Goal: Task Accomplishment & Management: Use online tool/utility

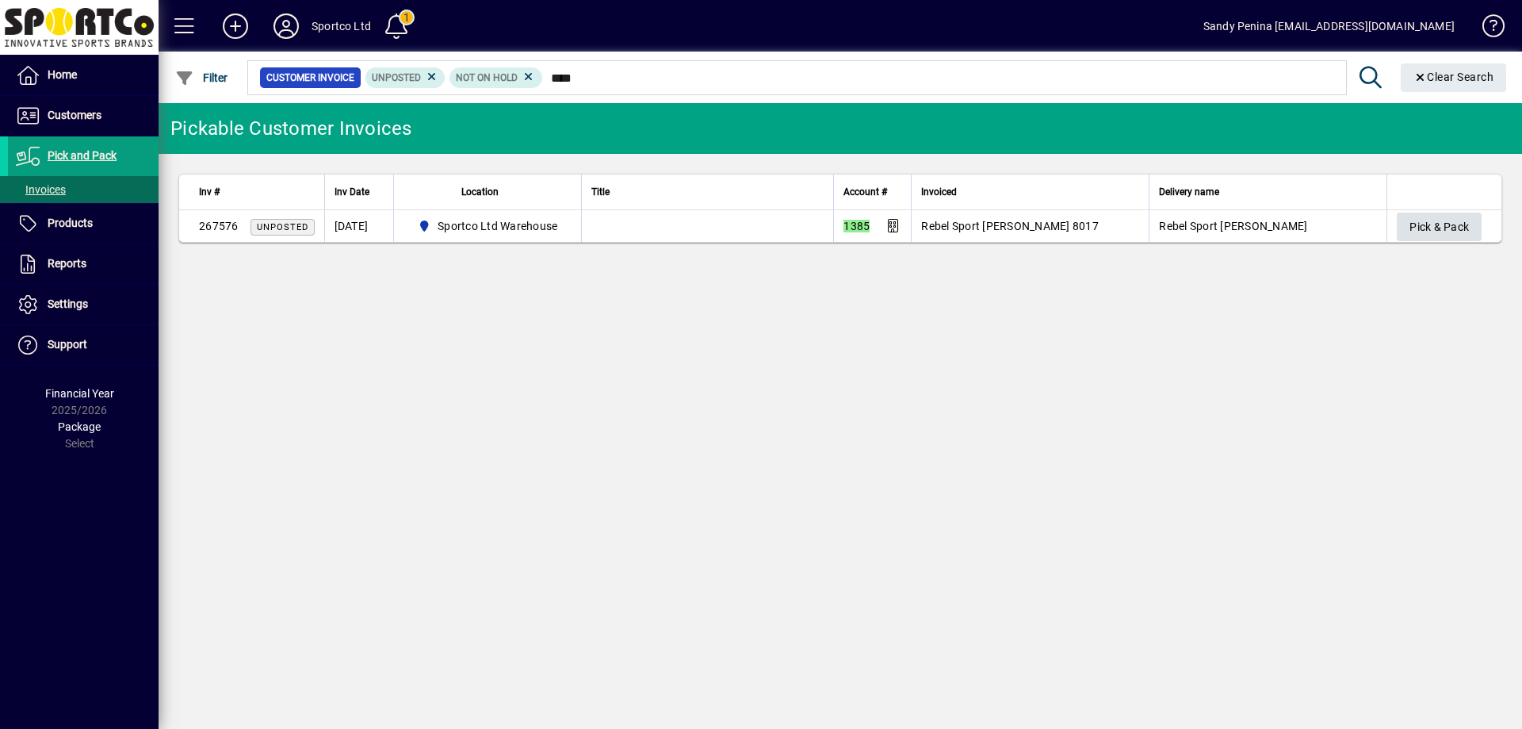
type input "****"
click at [1415, 219] on span "Pick & Pack" at bounding box center [1439, 227] width 59 height 26
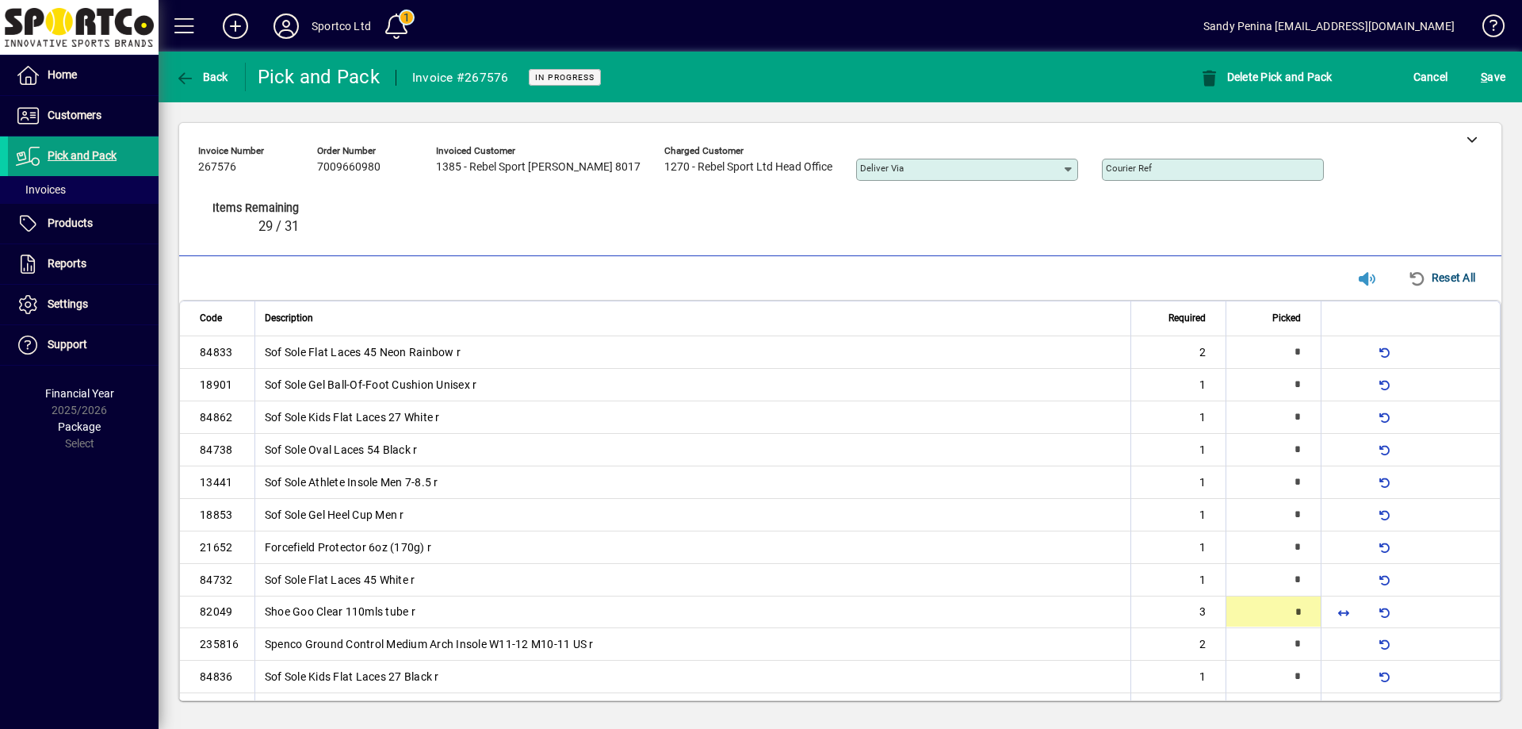
scroll to position [113, 0]
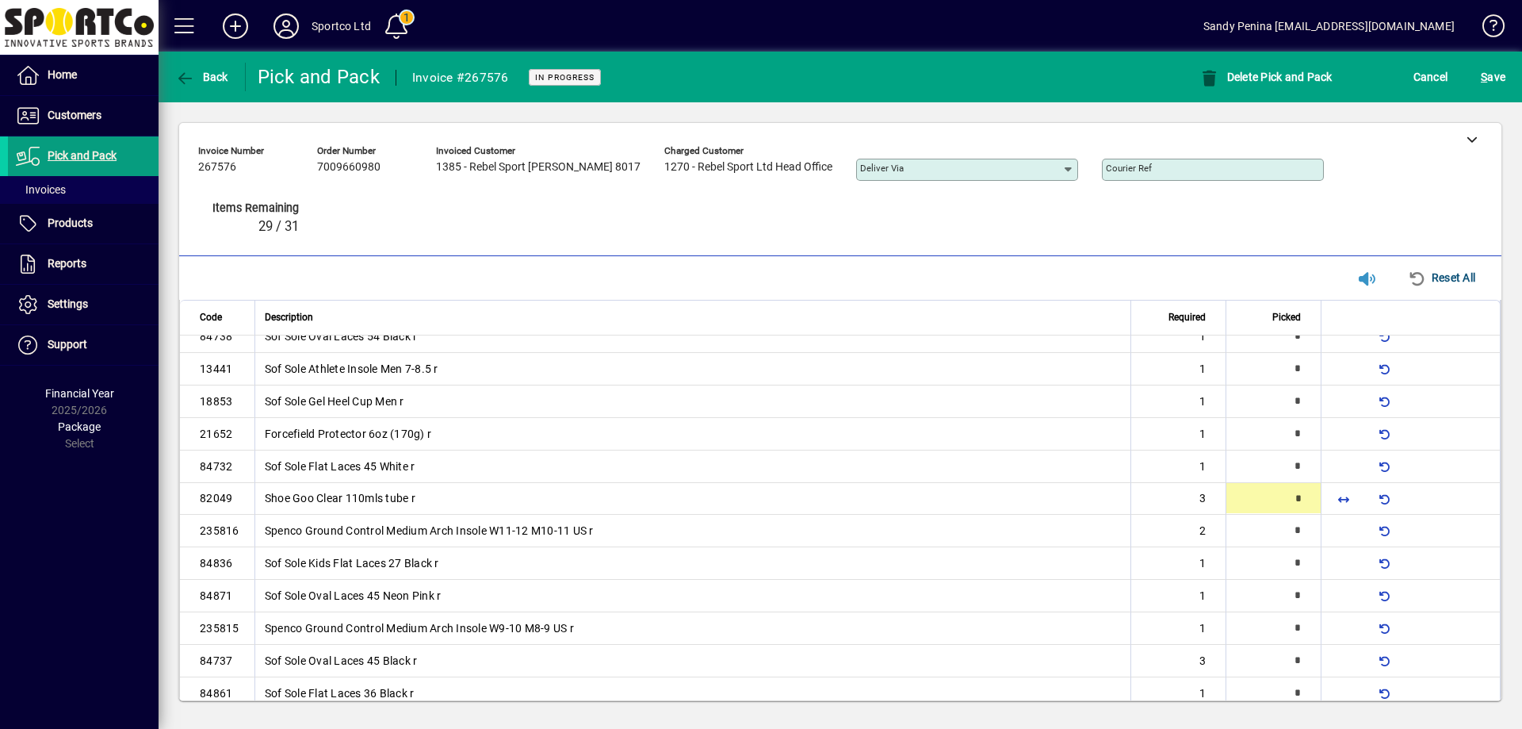
type input "*"
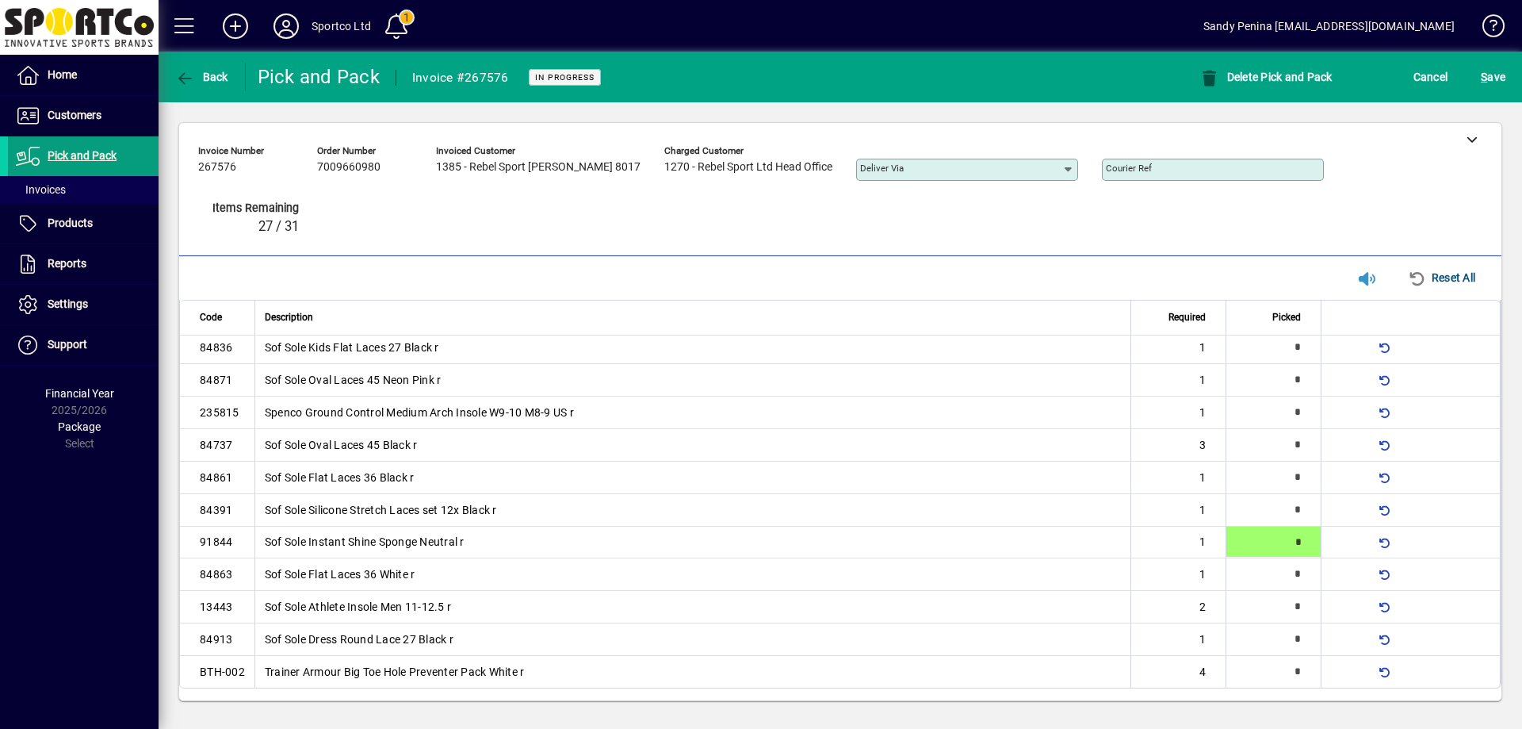
type input "*"
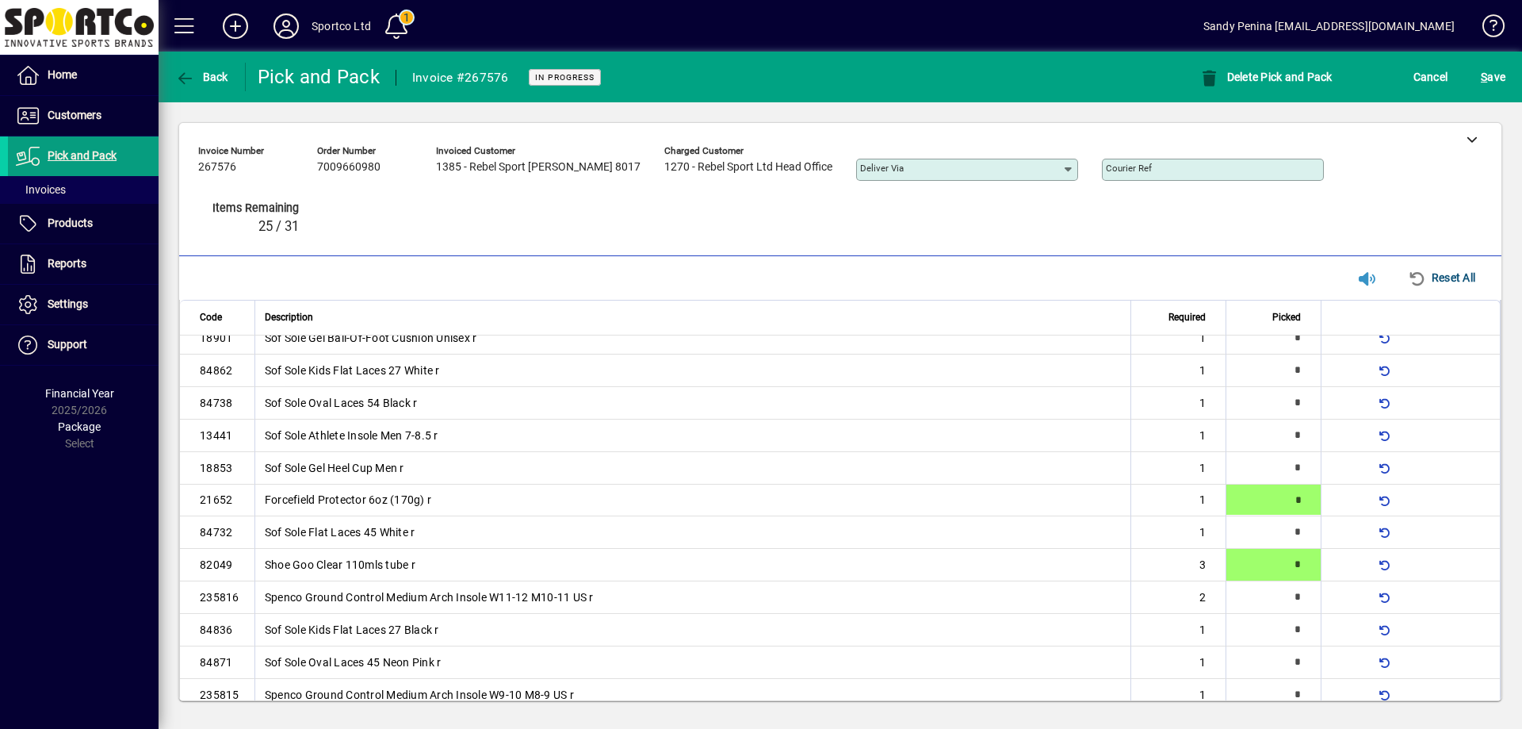
type input "*"
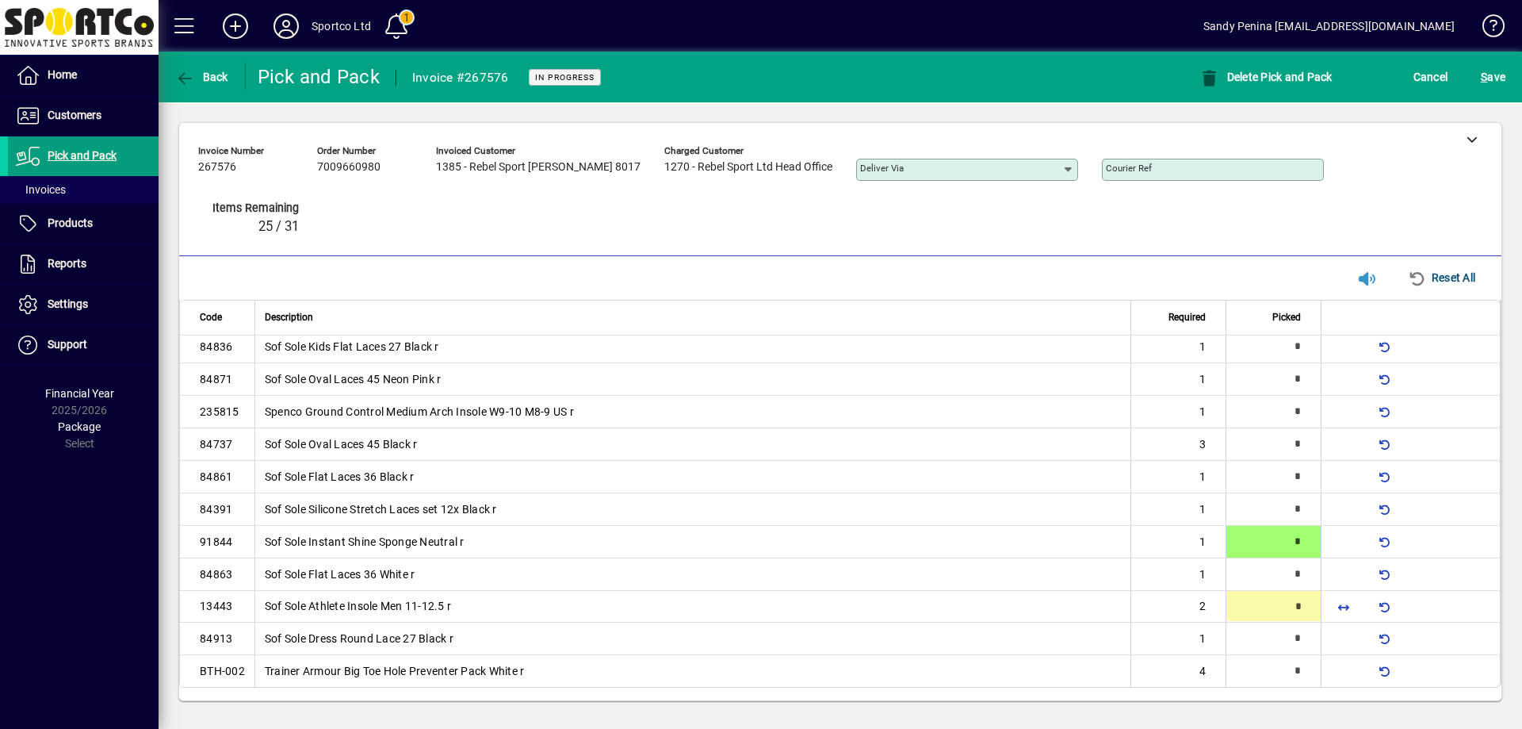
type input "*"
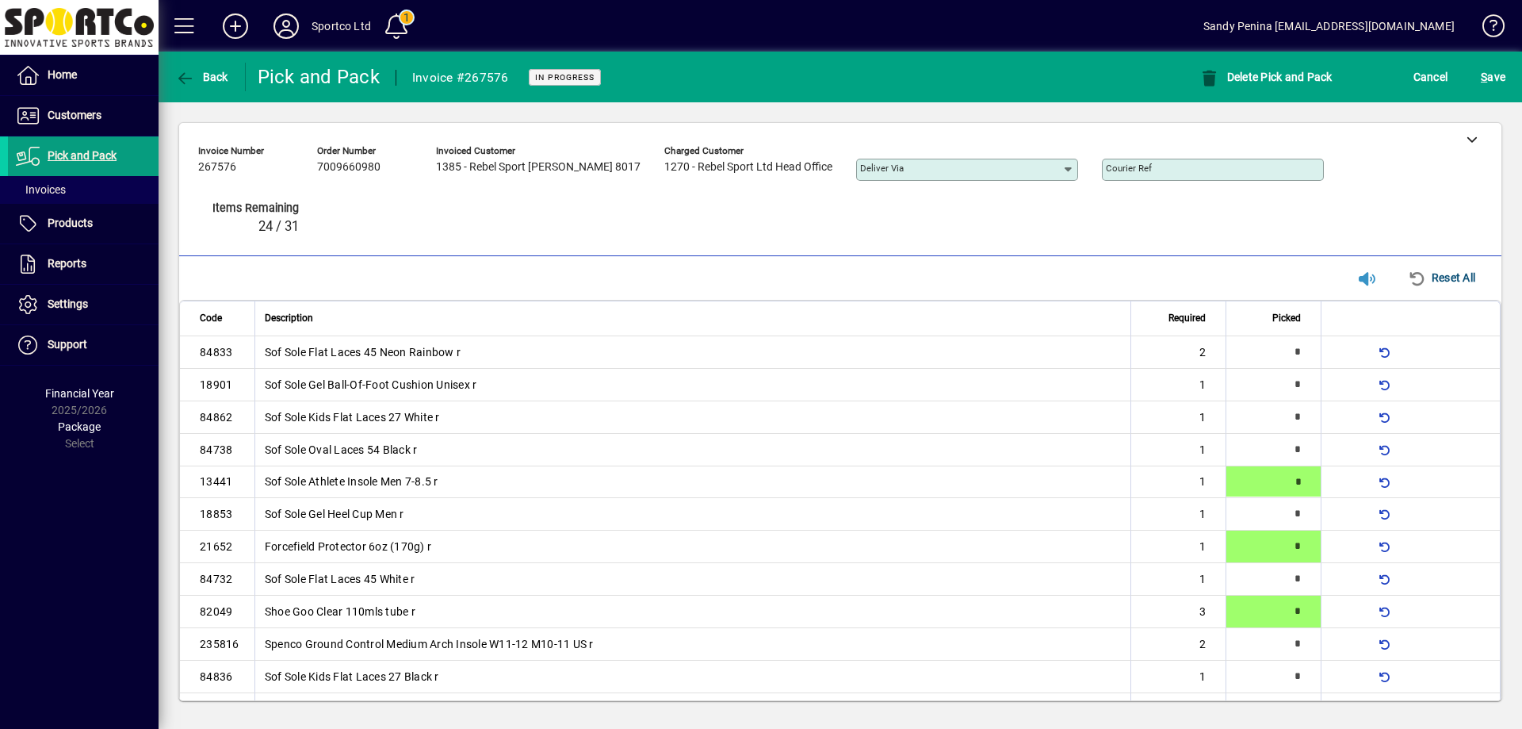
type input "*"
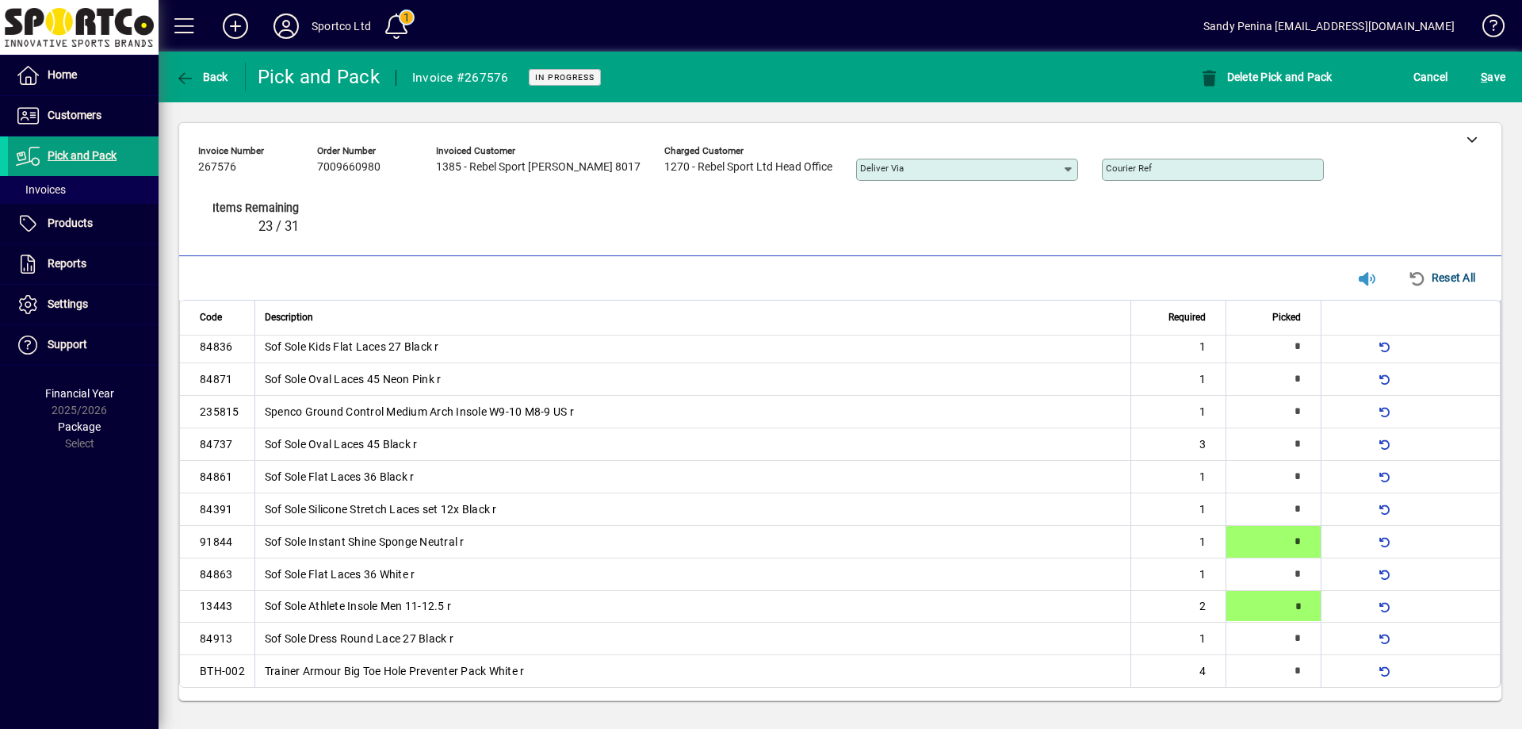
type input "*"
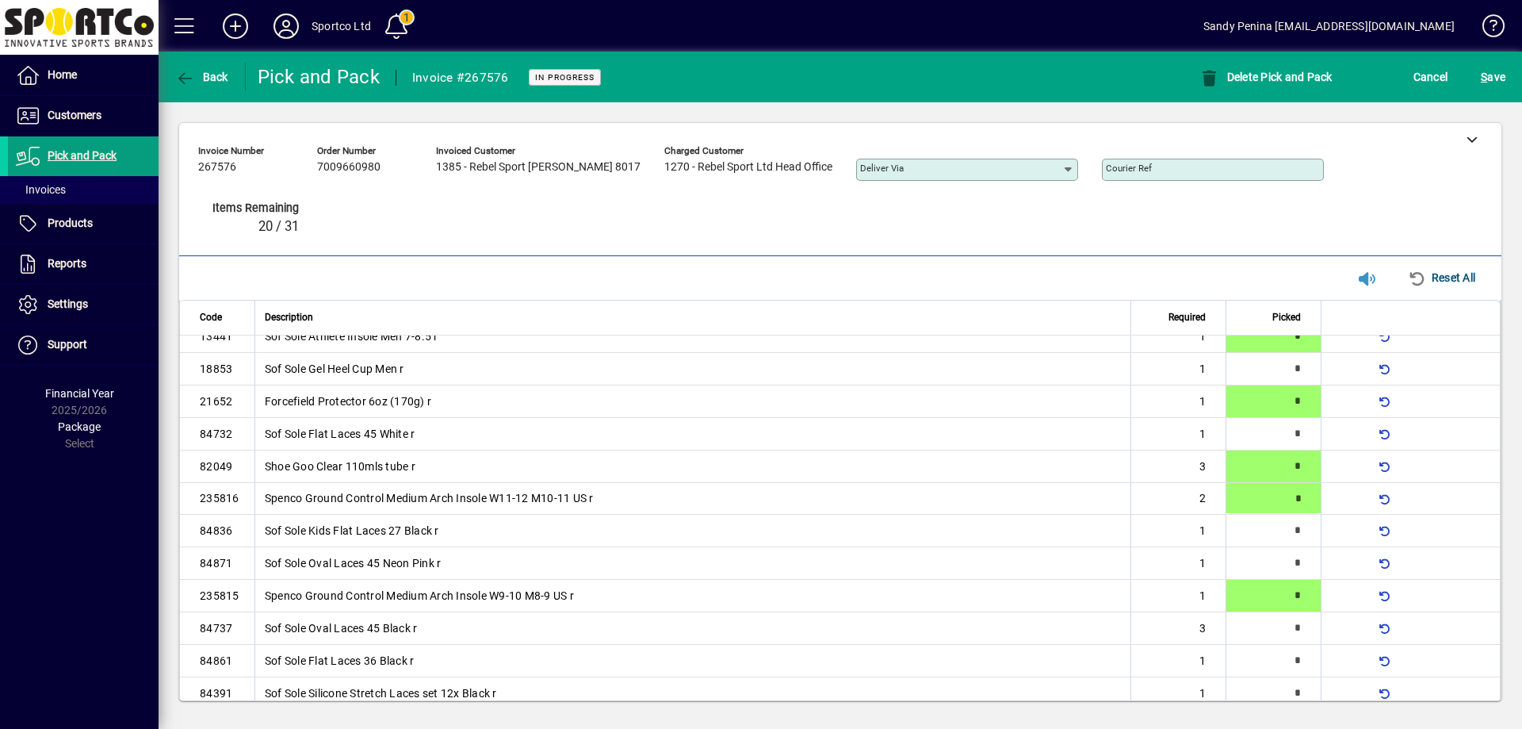
type input "*"
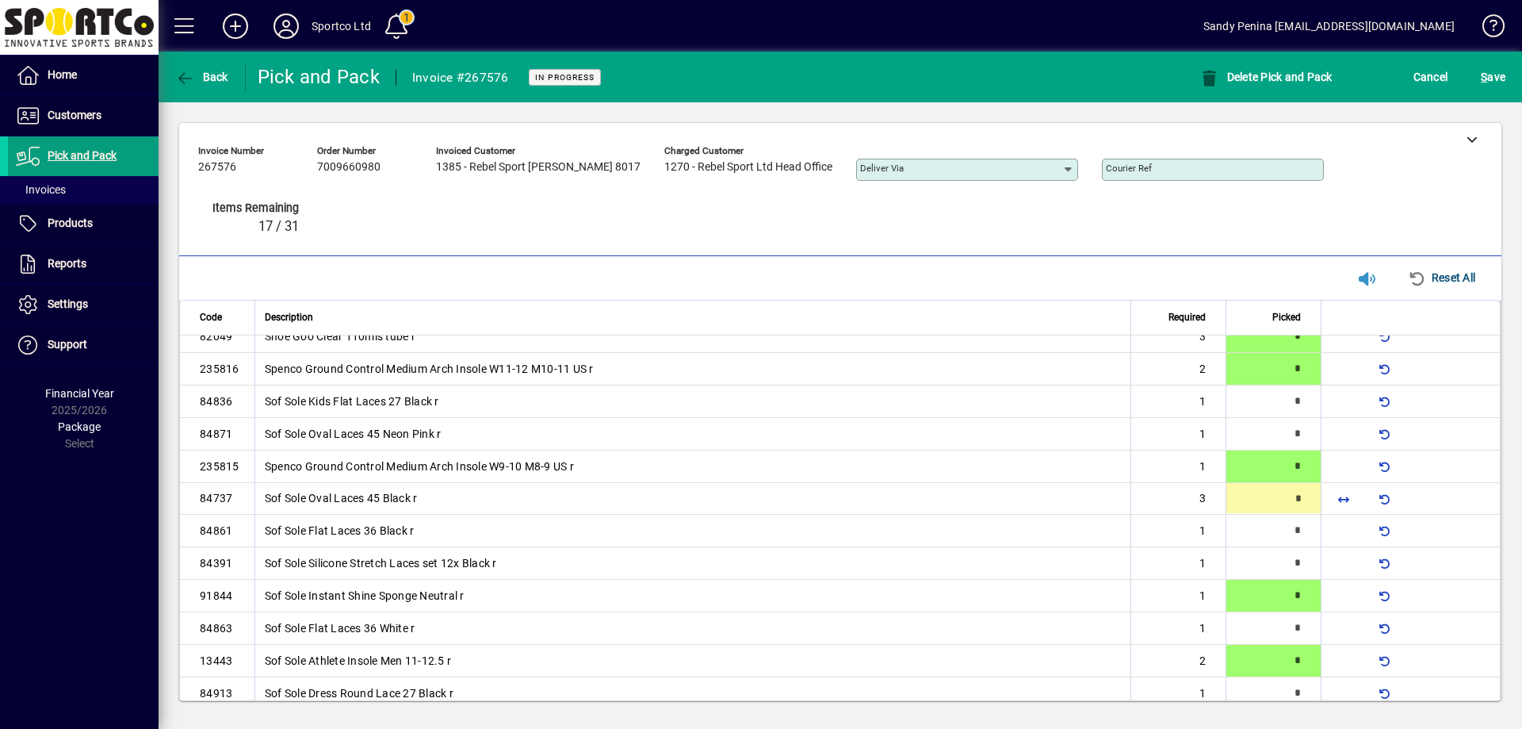
type input "*"
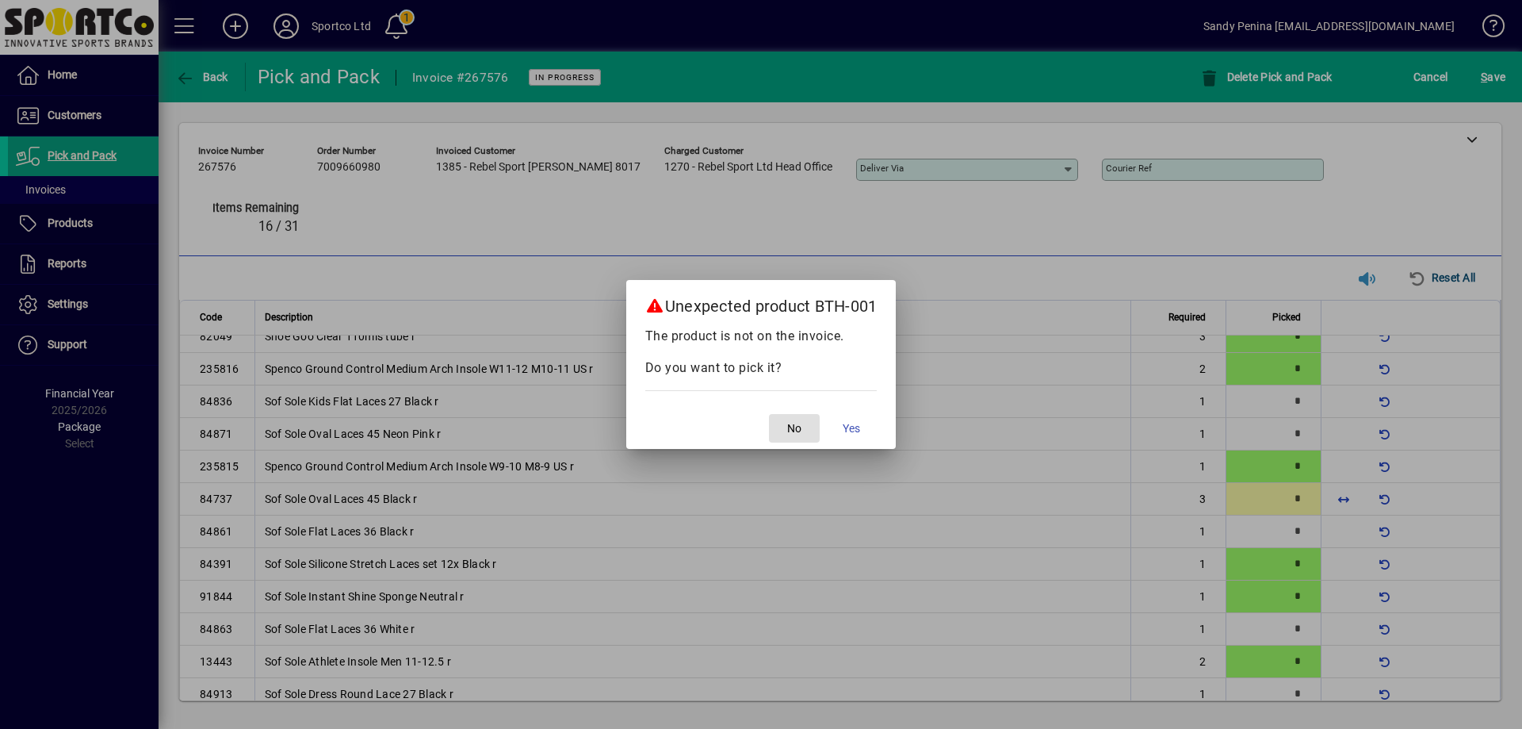
click at [769, 414] on button "No" at bounding box center [794, 428] width 51 height 29
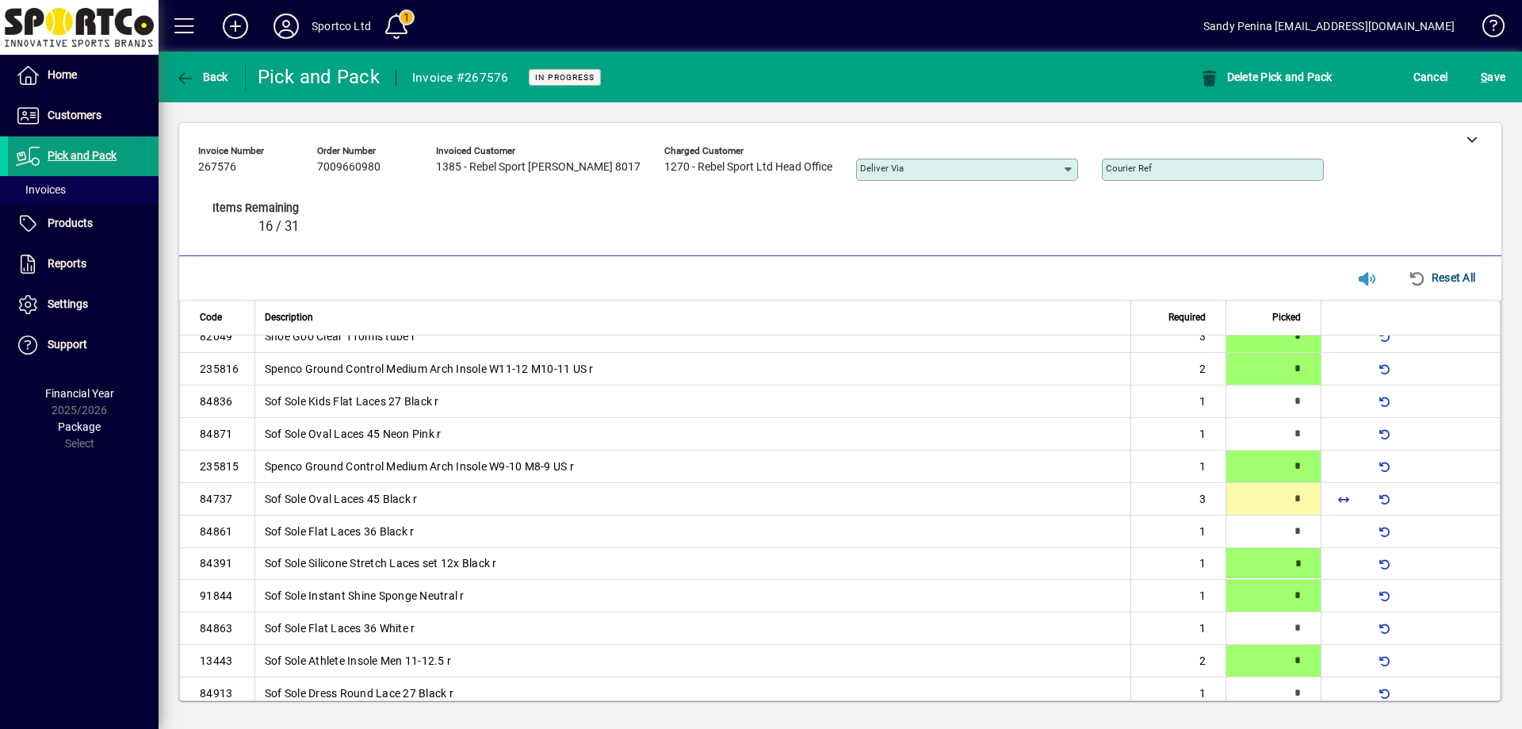
type input "*"
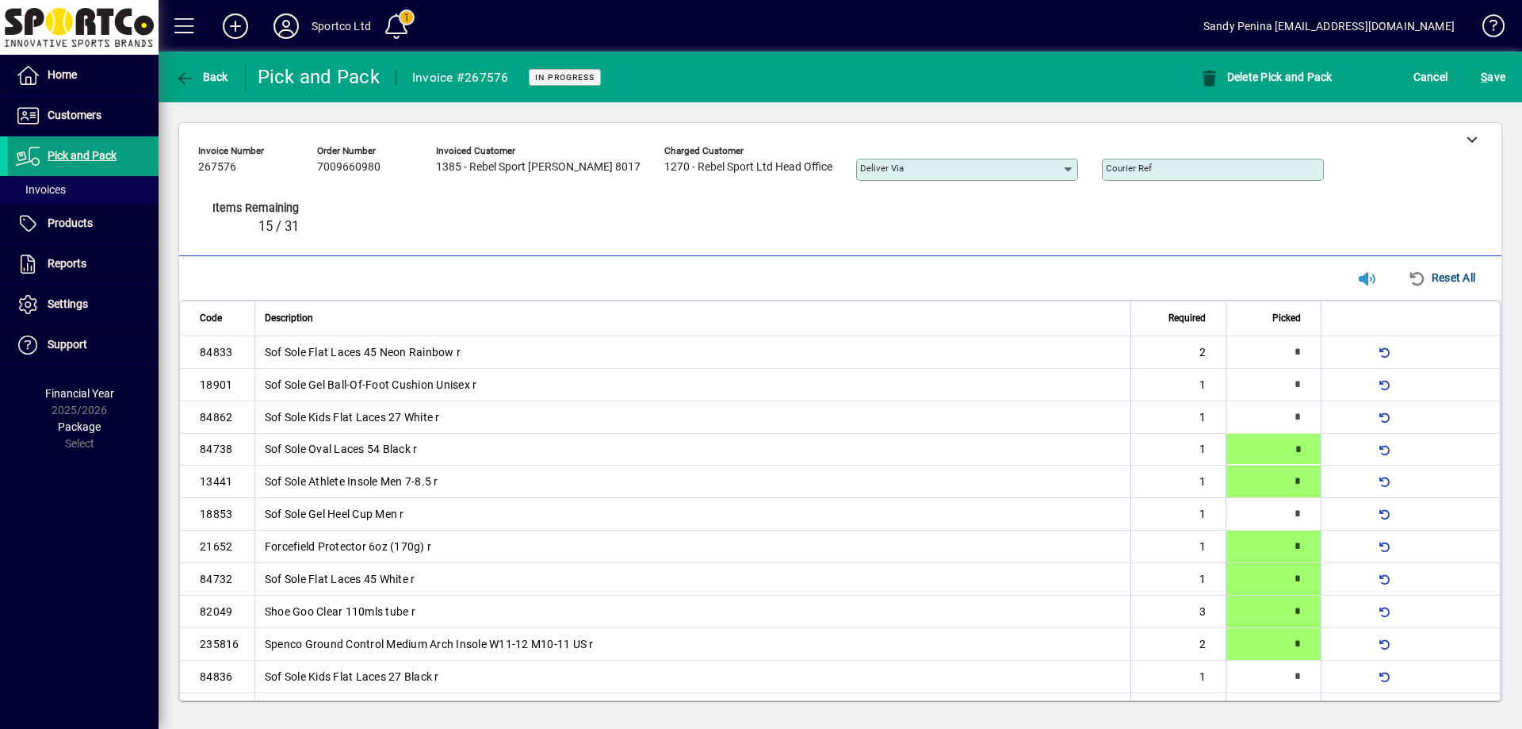
type input "*"
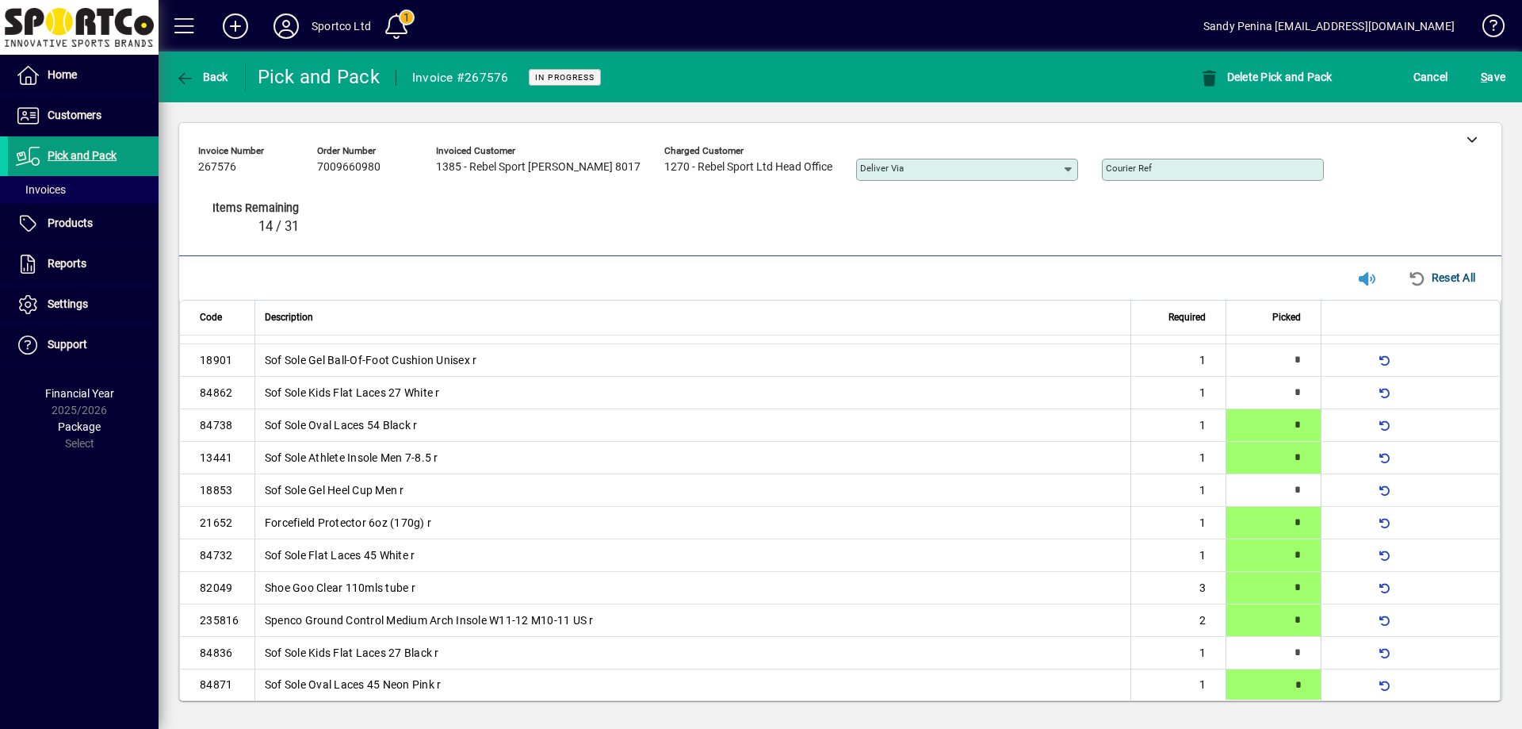
type input "*"
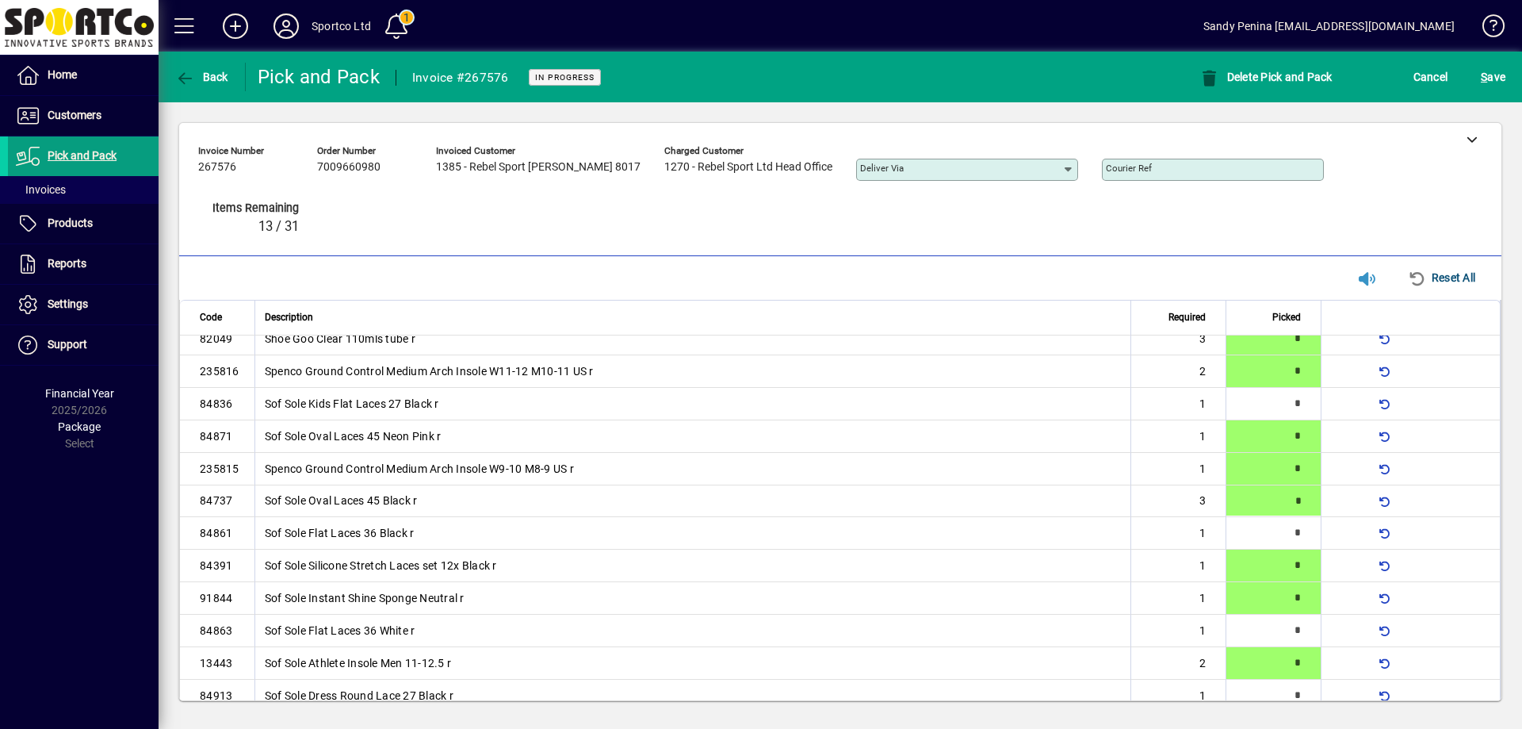
type input "*"
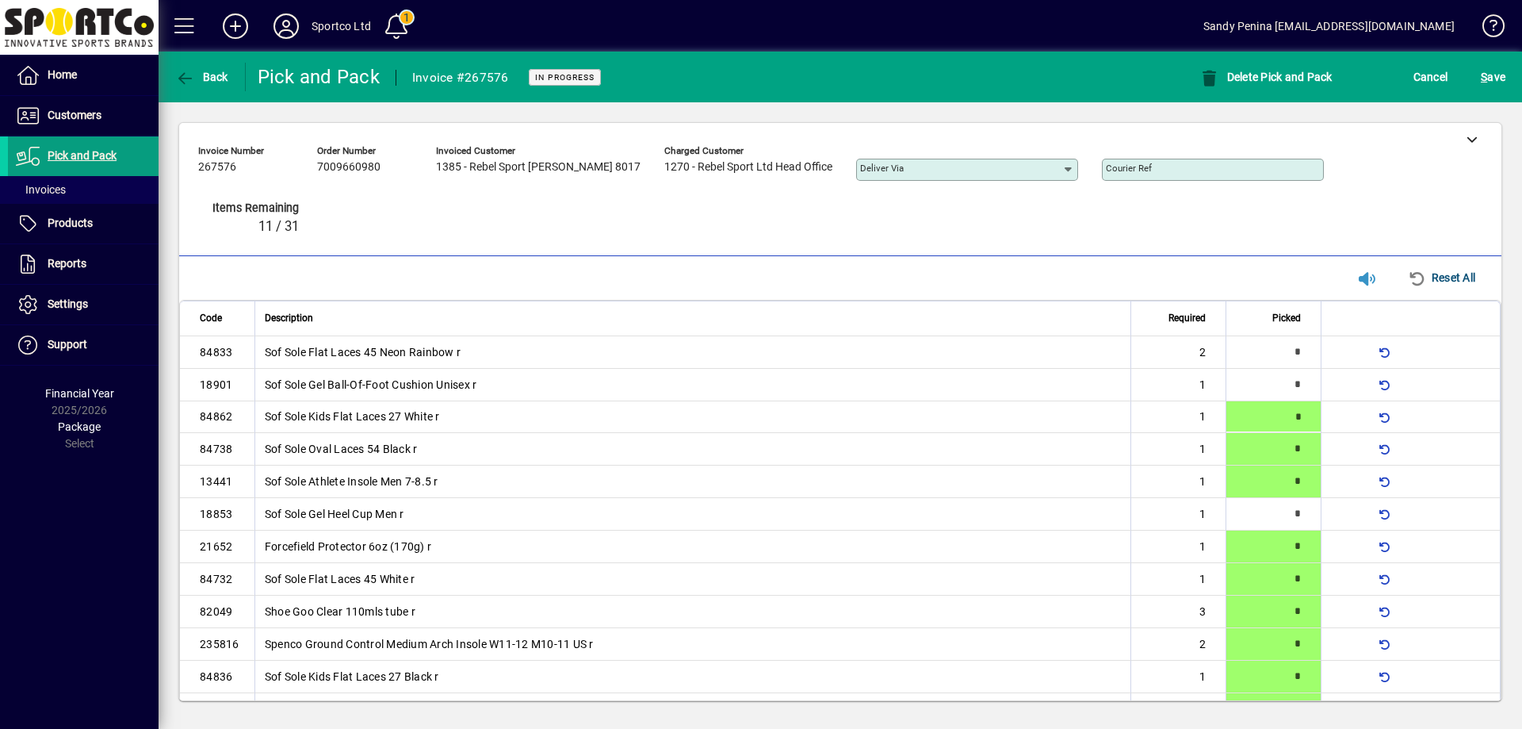
type input "*"
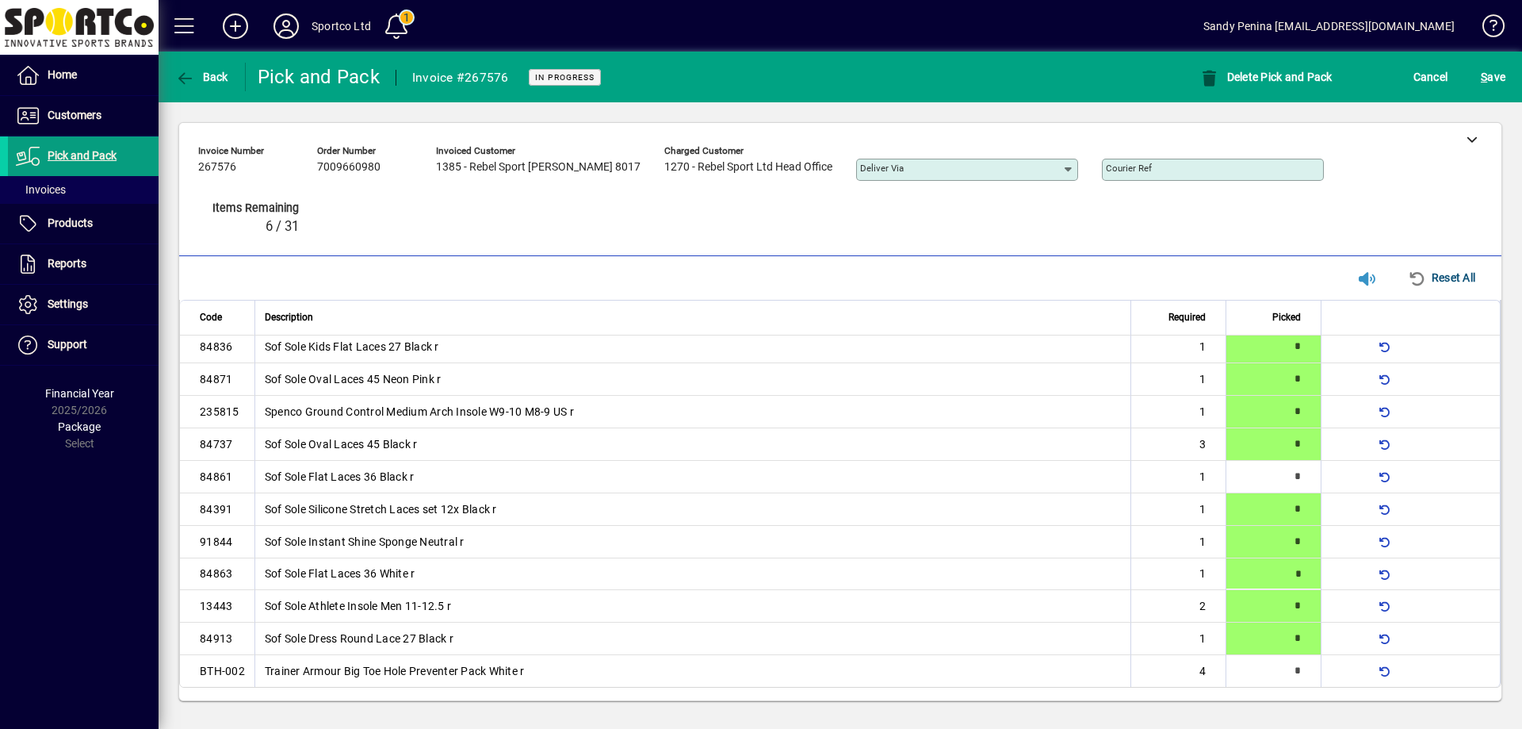
type input "*"
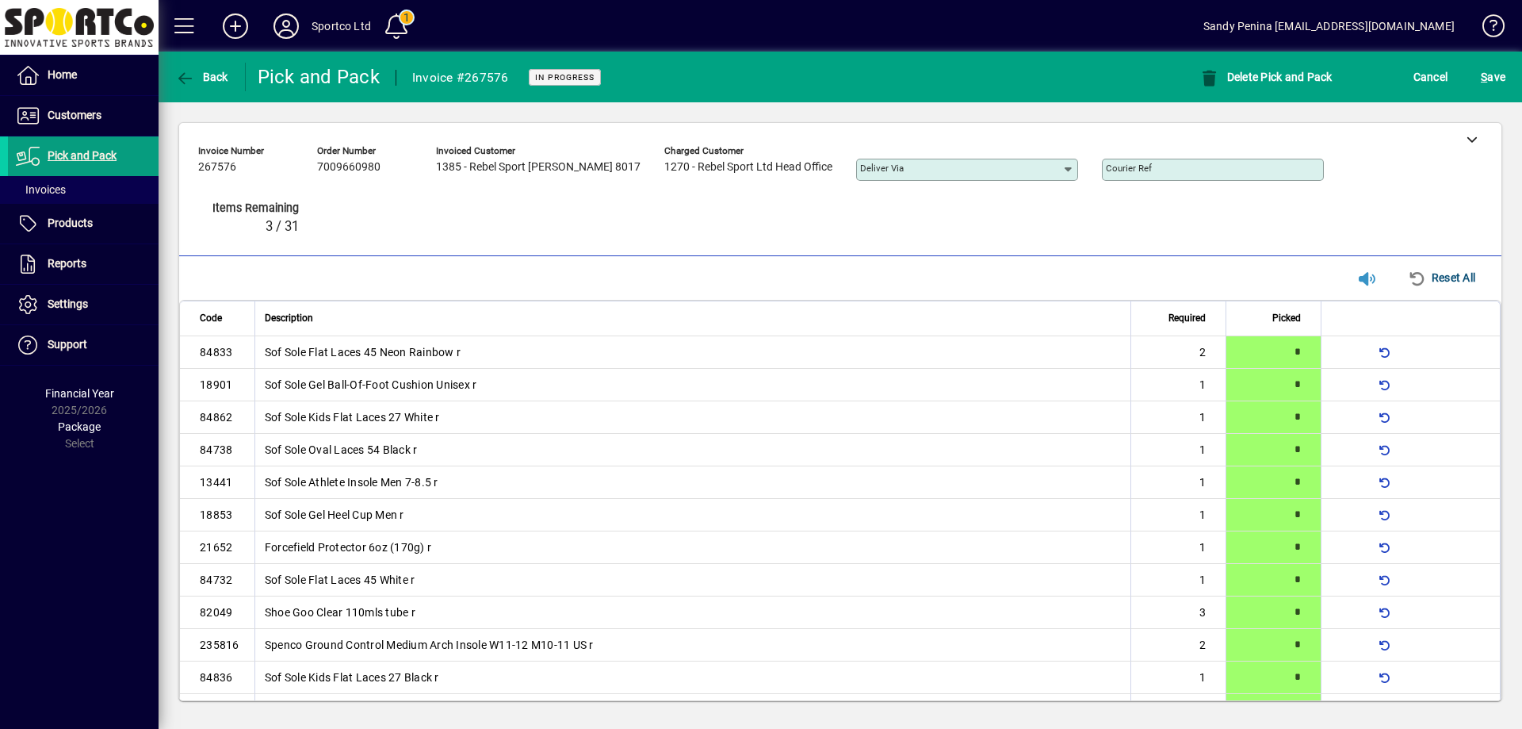
scroll to position [331, 0]
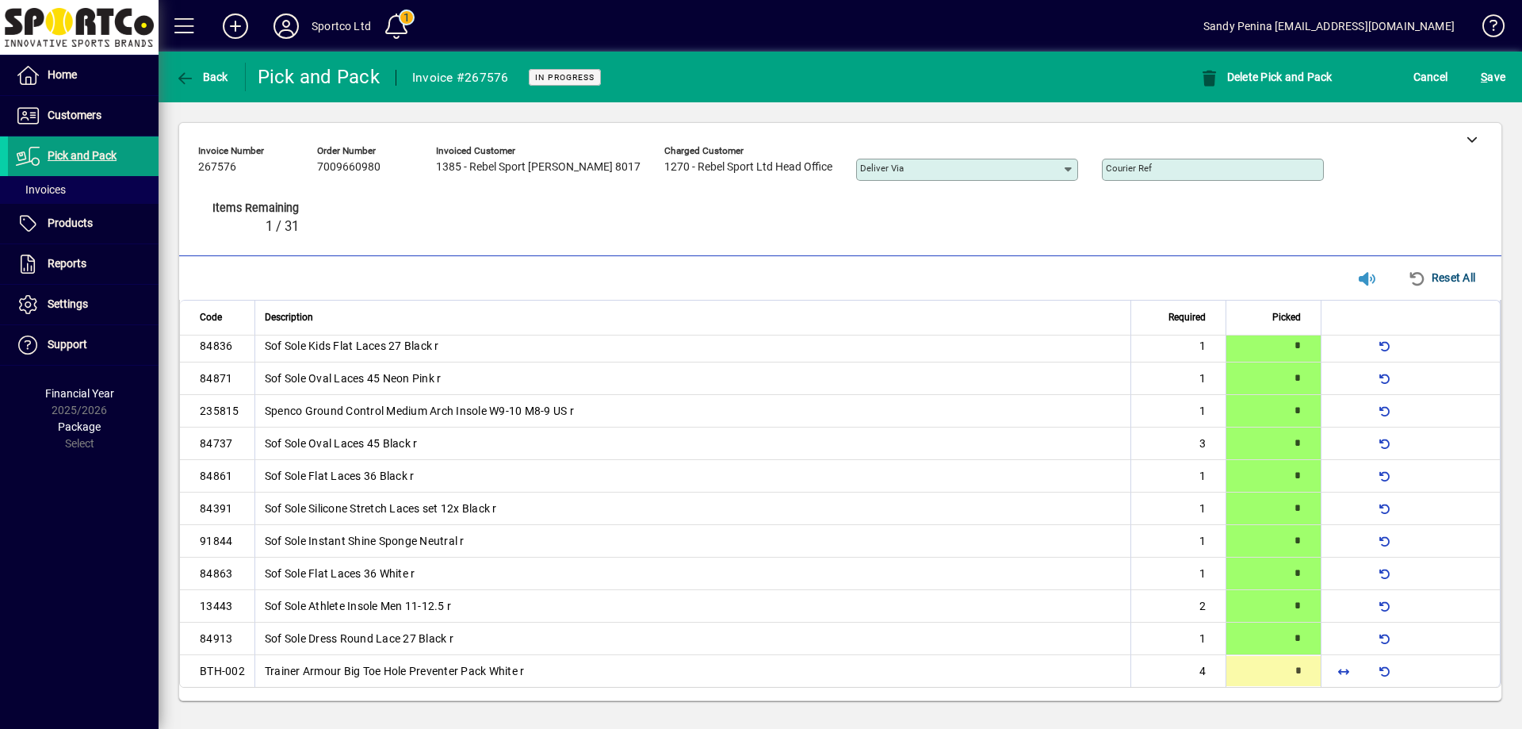
type input "*"
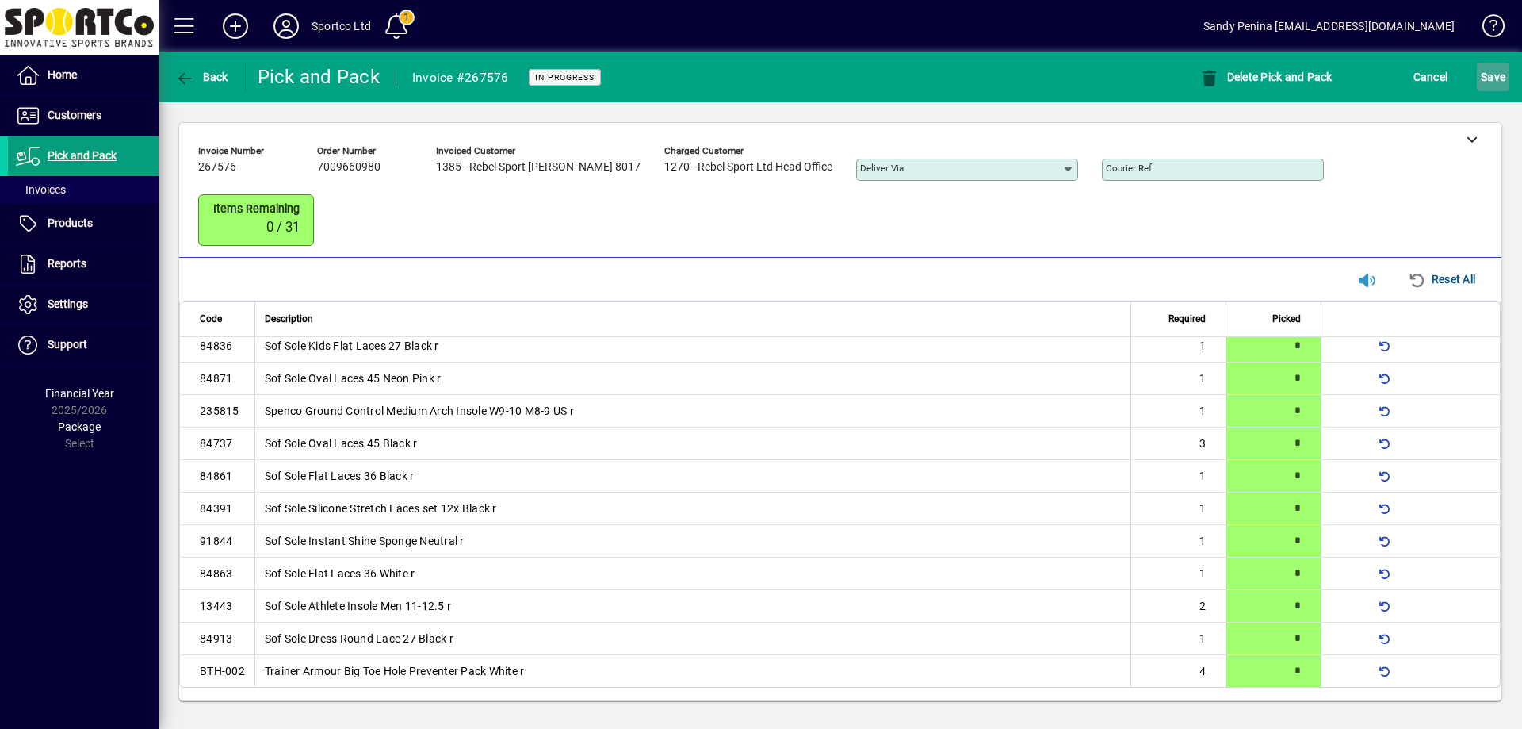
click at [1487, 85] on span "S ave" at bounding box center [1493, 76] width 25 height 25
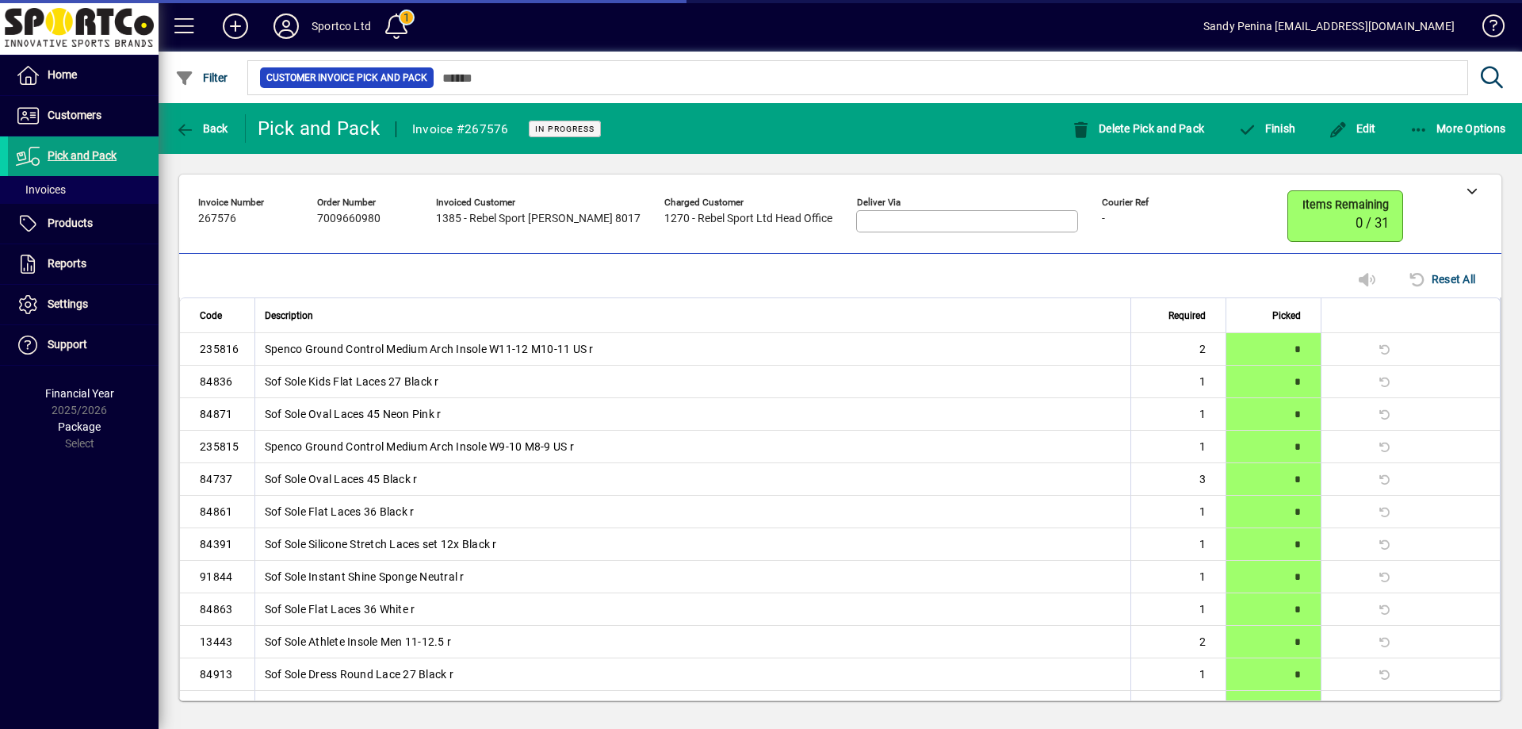
scroll to position [304, 0]
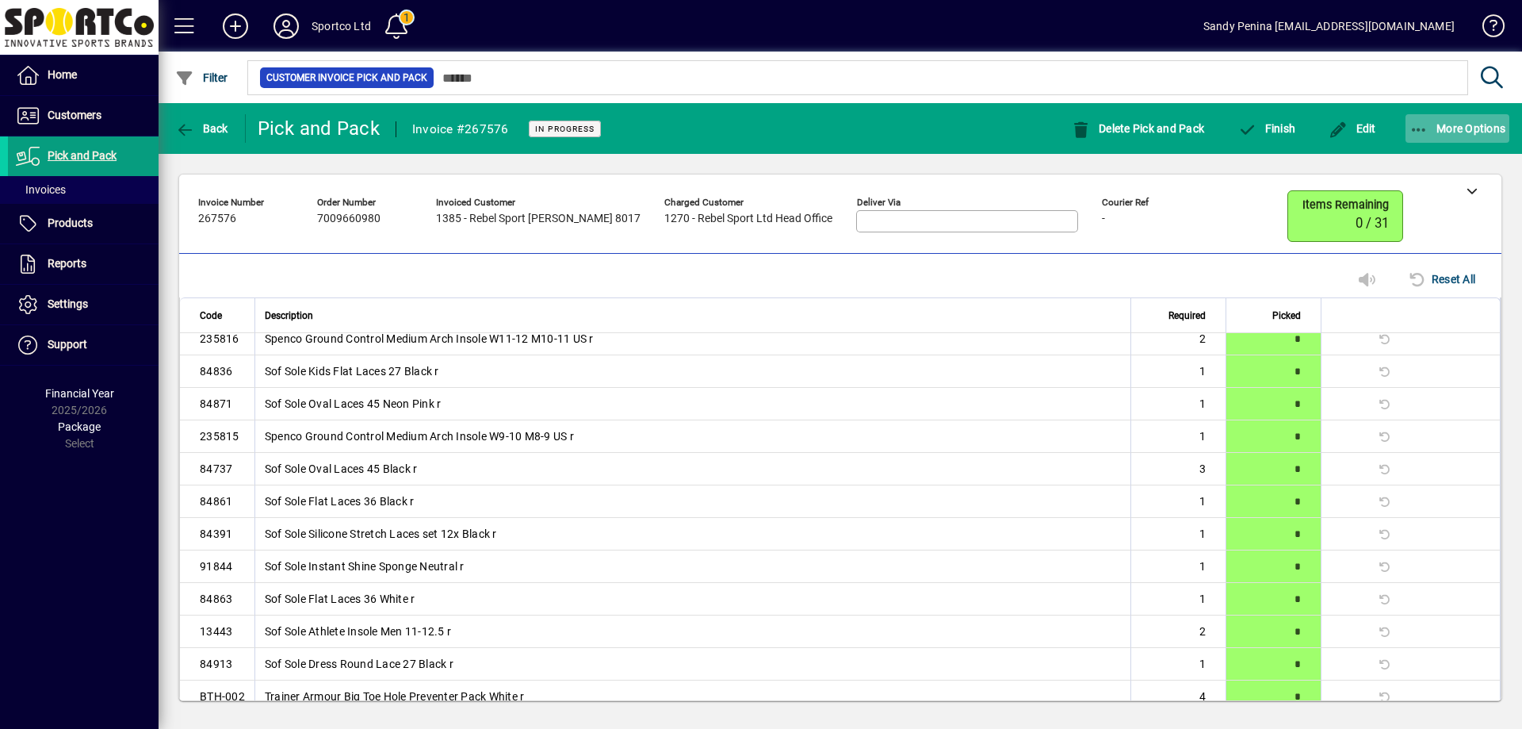
click at [1415, 135] on icon "button" at bounding box center [1420, 130] width 20 height 16
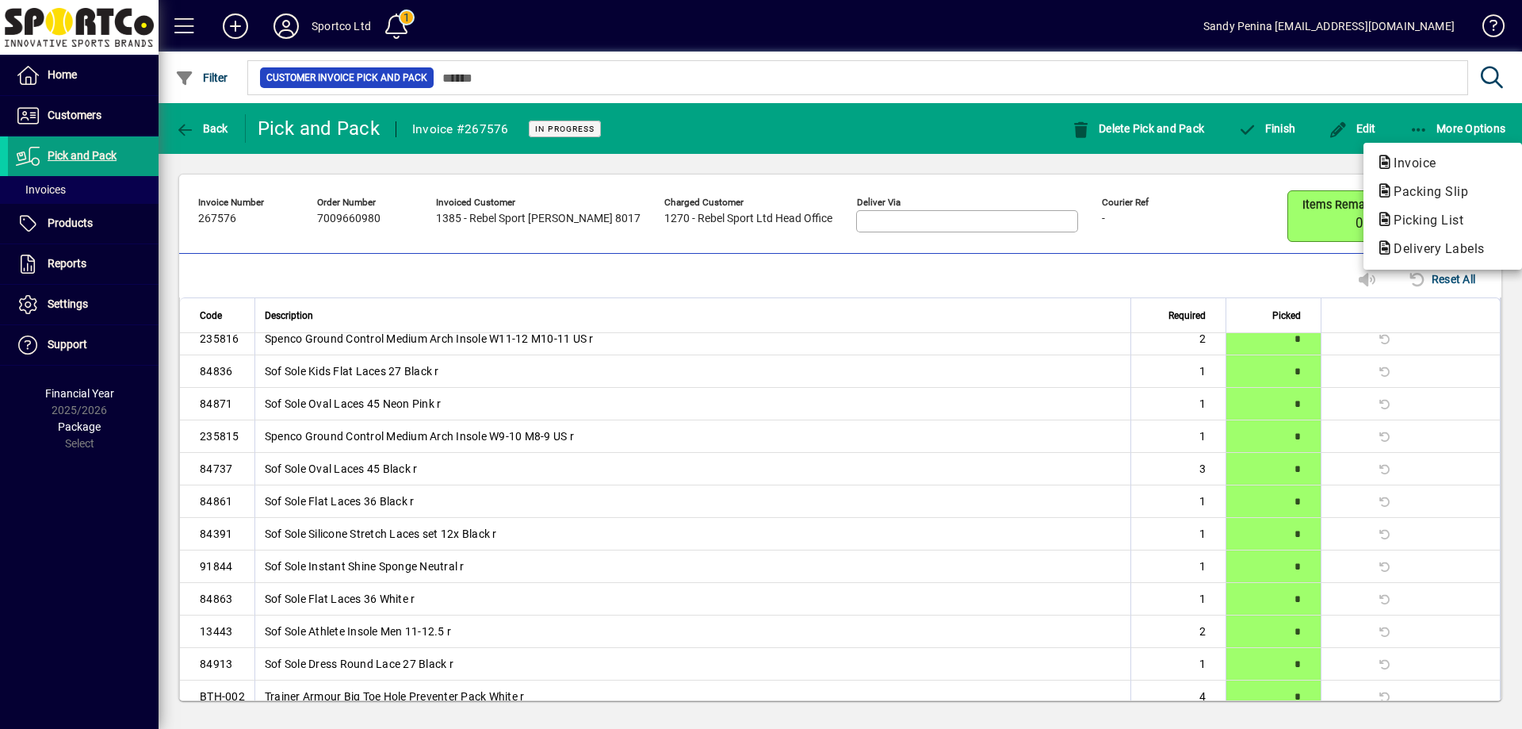
drag, startPoint x: 1408, startPoint y: 195, endPoint x: 1388, endPoint y: 205, distance: 22.3
click at [1406, 195] on span "Packing Slip" at bounding box center [1427, 191] width 100 height 15
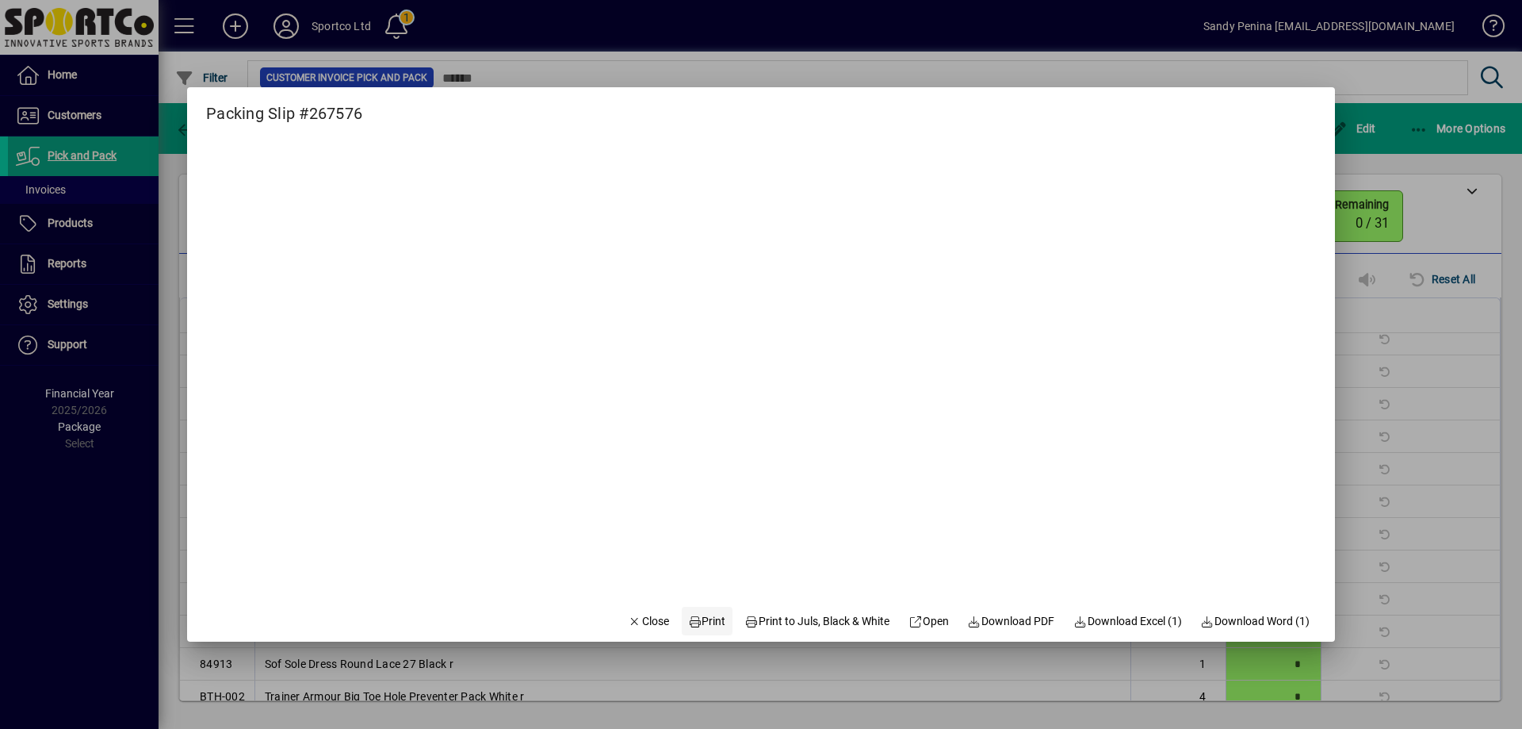
click at [714, 630] on span at bounding box center [707, 621] width 51 height 38
drag, startPoint x: 619, startPoint y: 634, endPoint x: 627, endPoint y: 618, distance: 18.4
click at [622, 632] on span "button" at bounding box center [649, 621] width 54 height 38
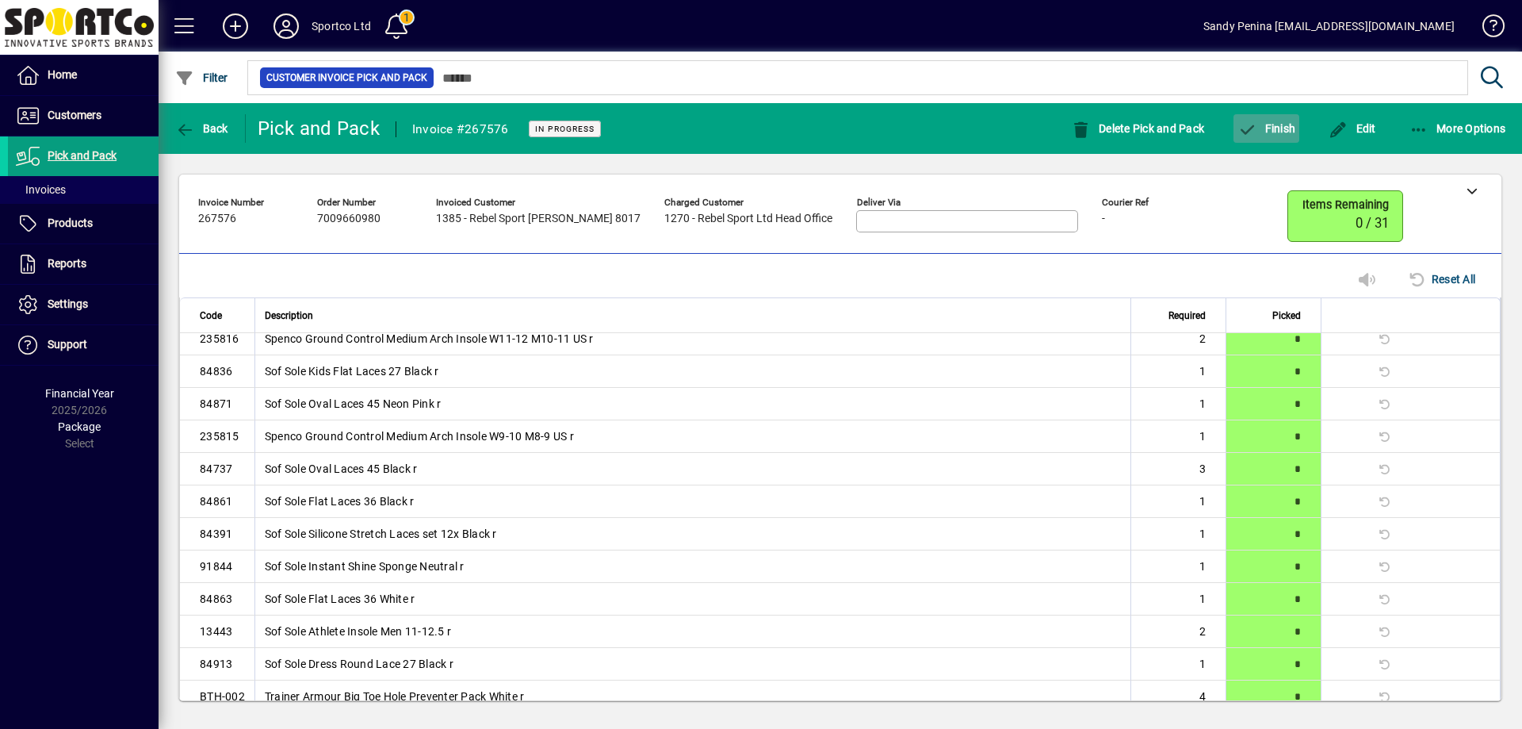
click at [1258, 129] on span "Finish" at bounding box center [1267, 128] width 58 height 13
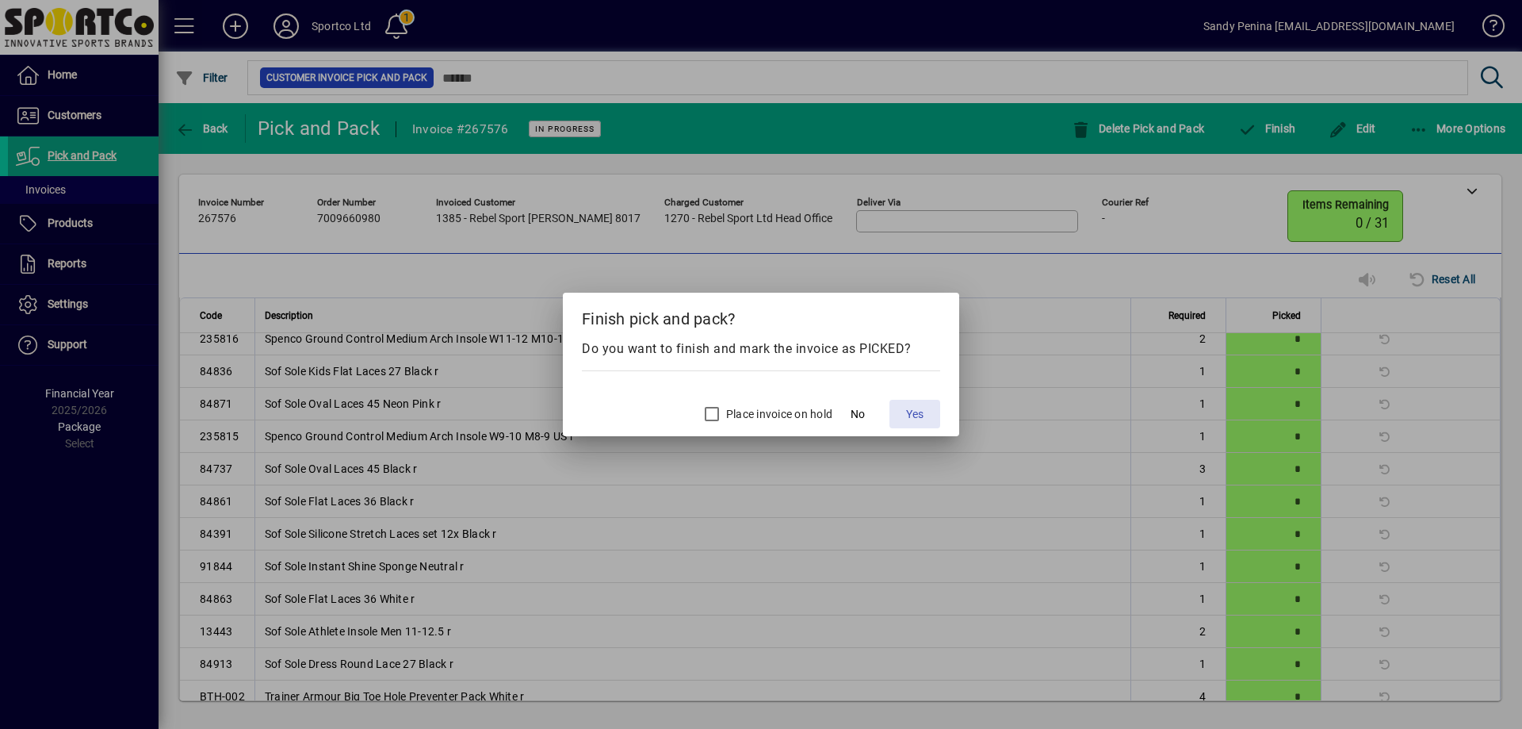
click at [931, 417] on span at bounding box center [915, 414] width 51 height 38
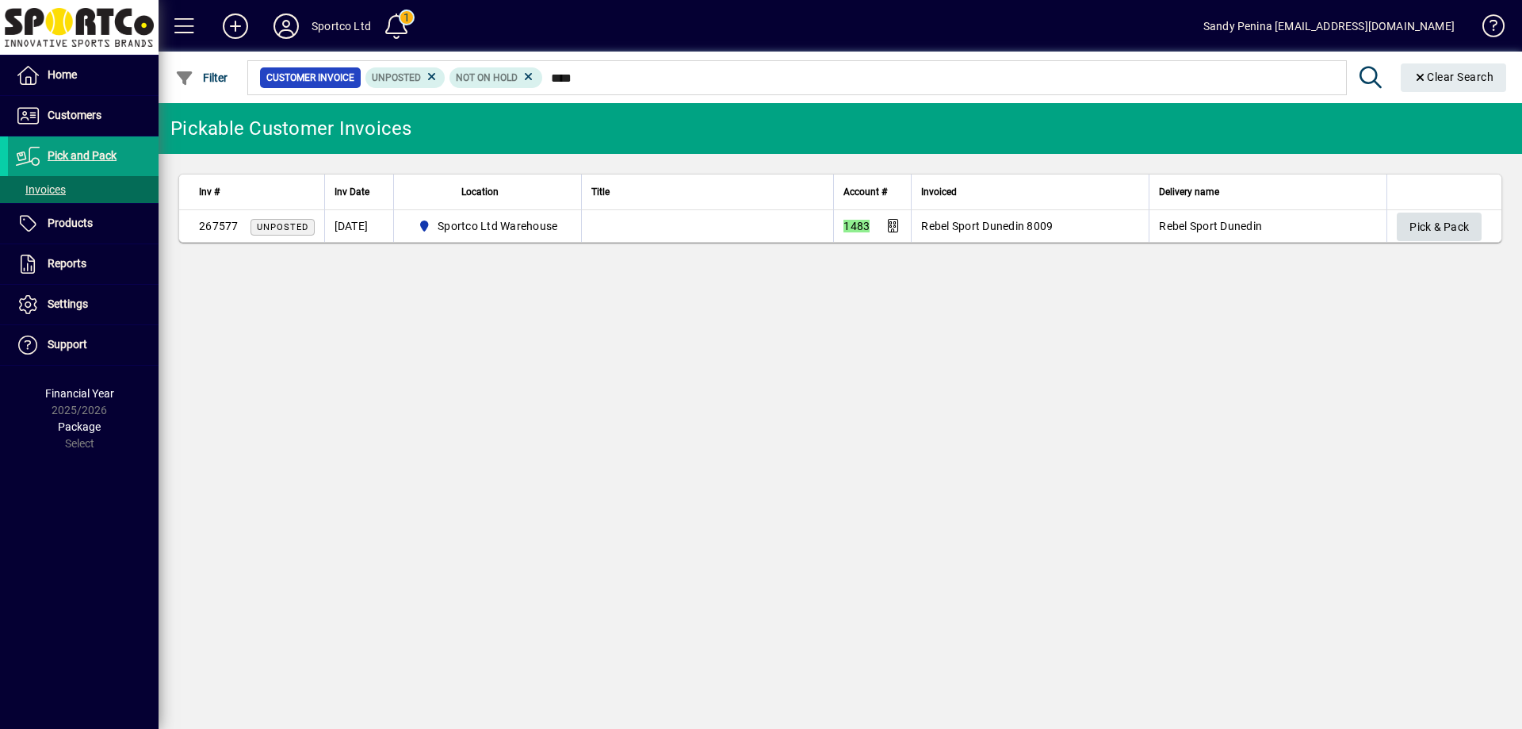
type input "****"
click at [1457, 221] on span "Pick & Pack" at bounding box center [1439, 227] width 59 height 26
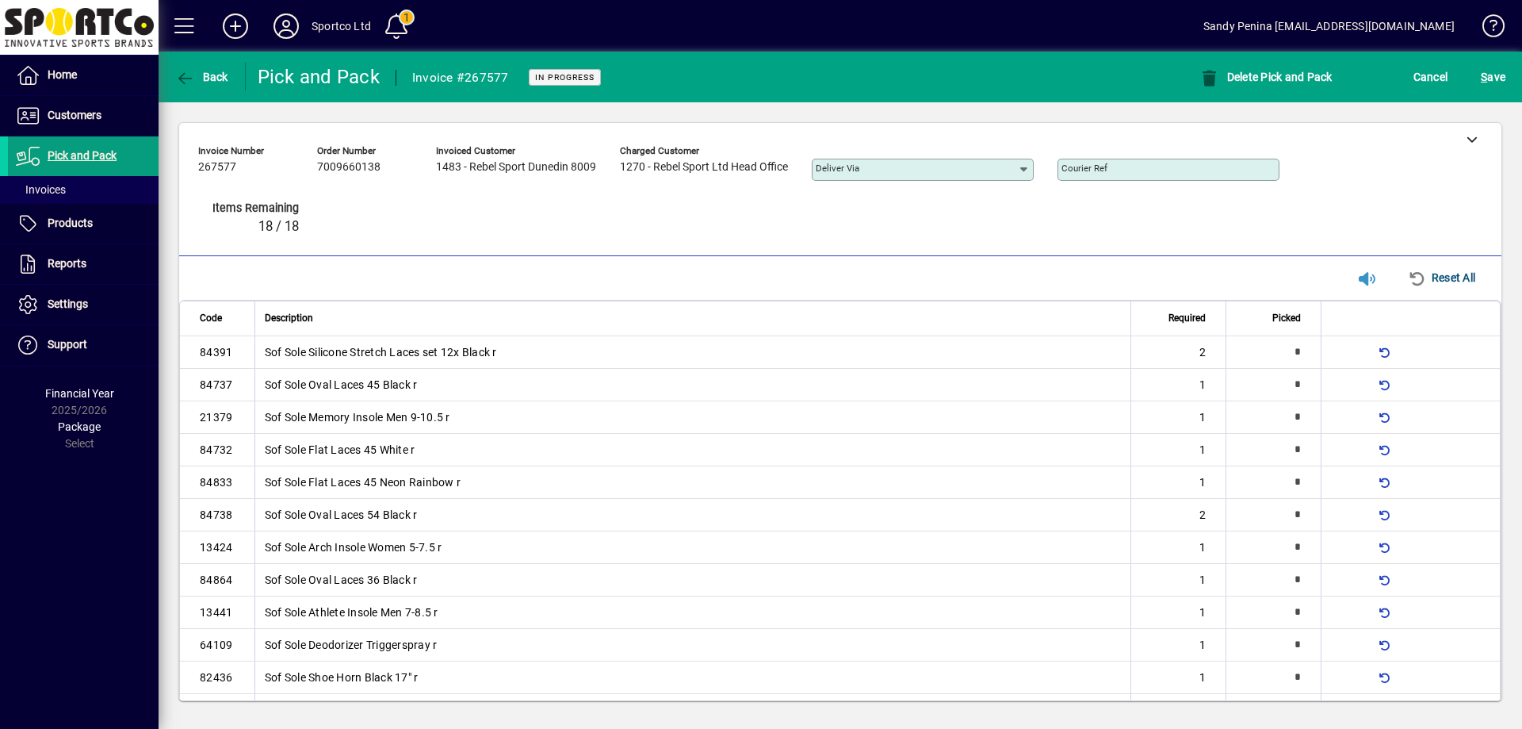
type input "*"
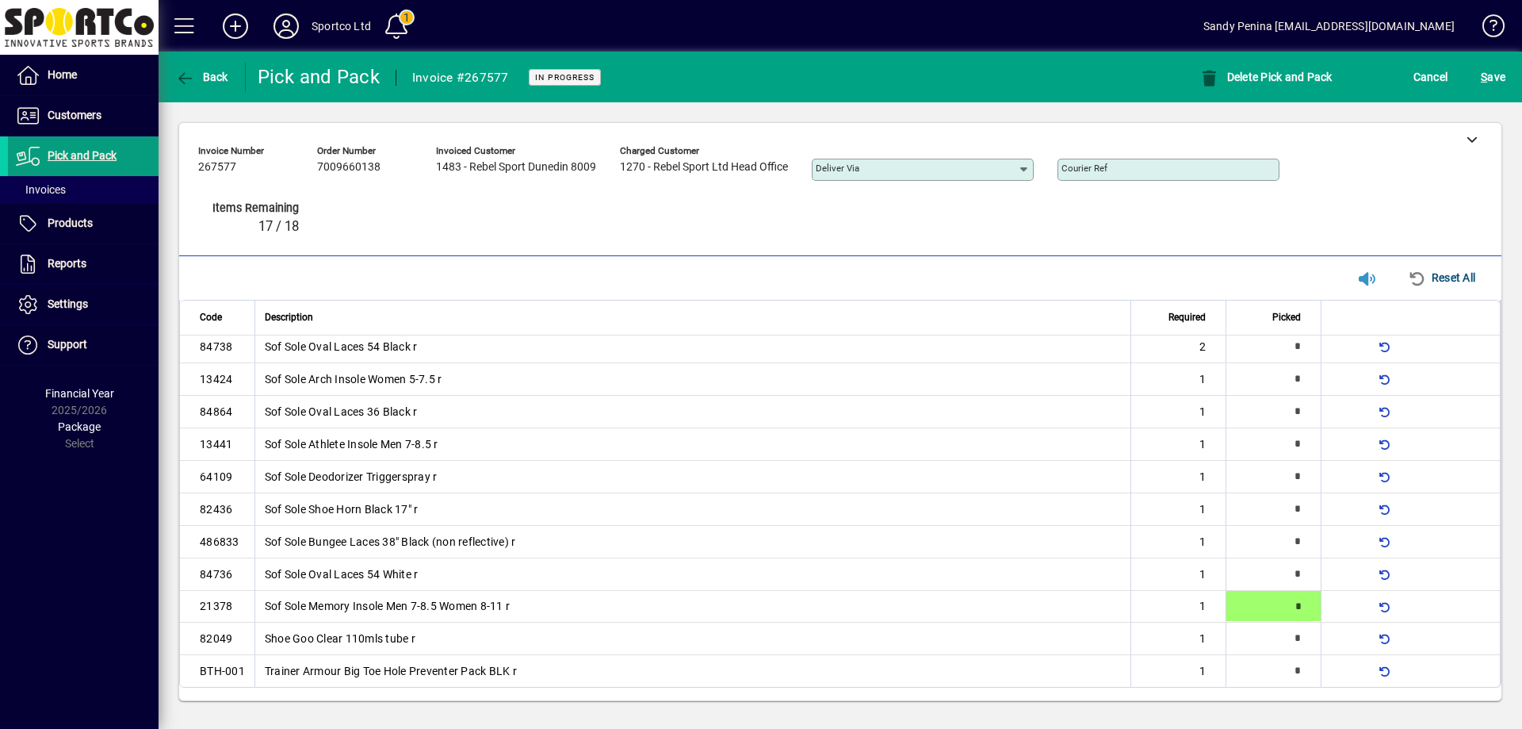
type input "*"
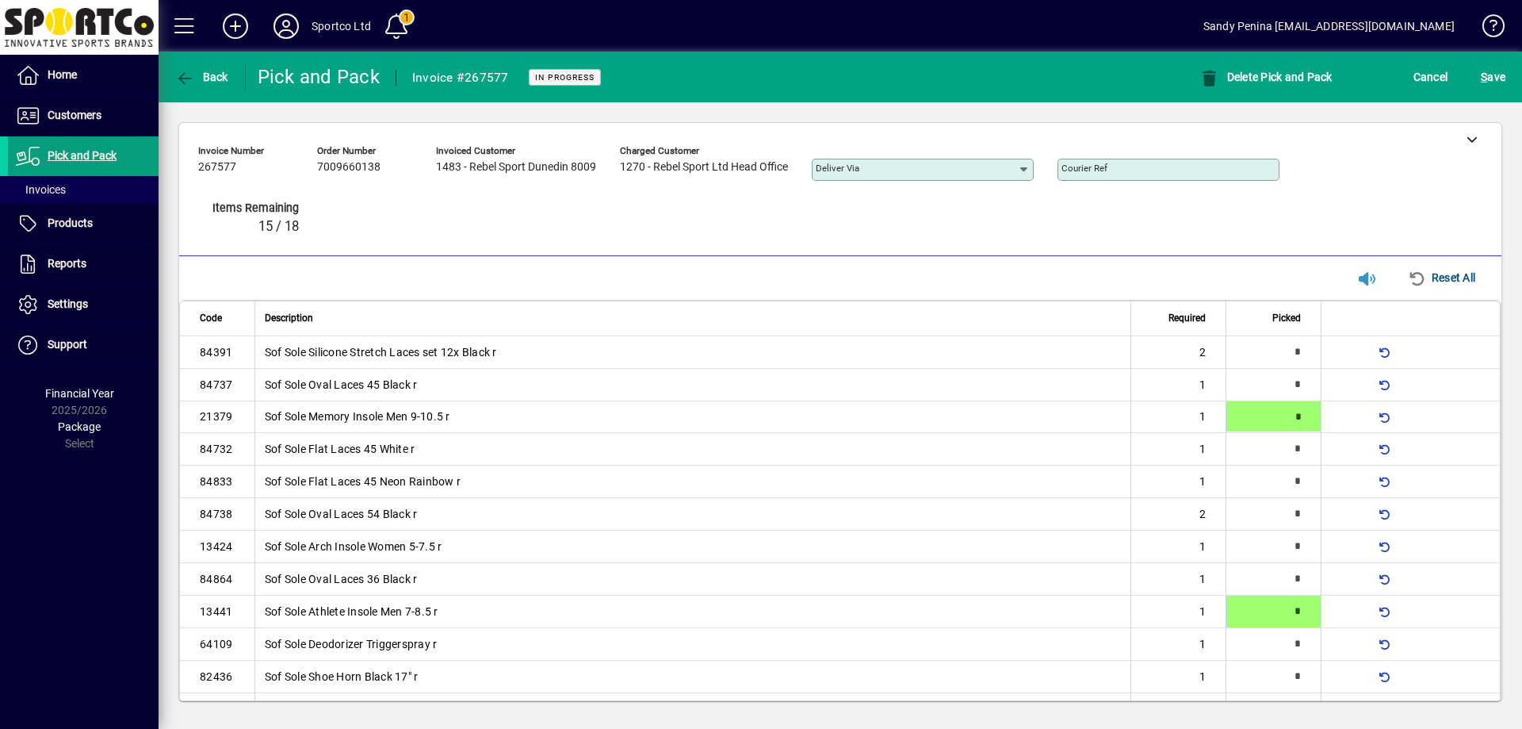
type input "*"
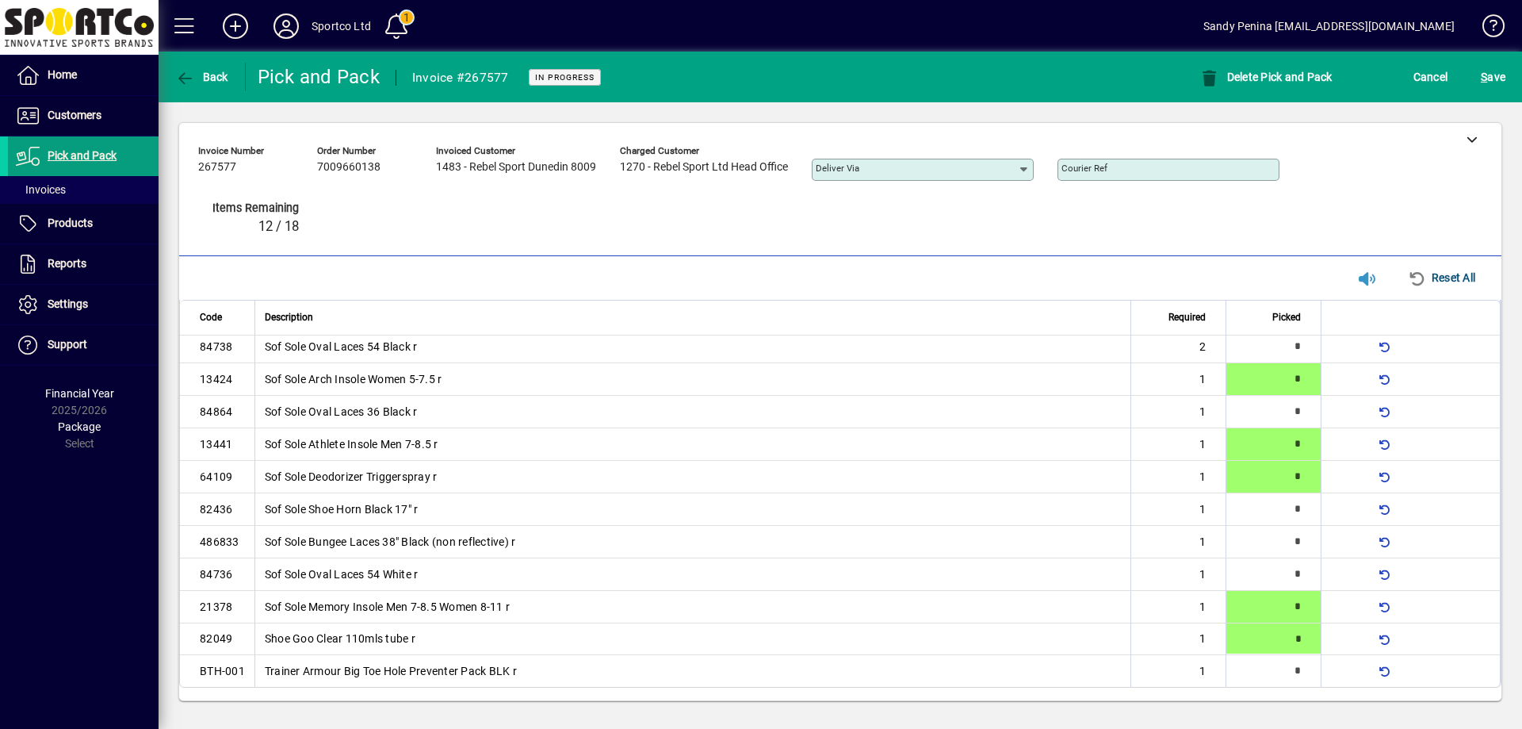
type input "*"
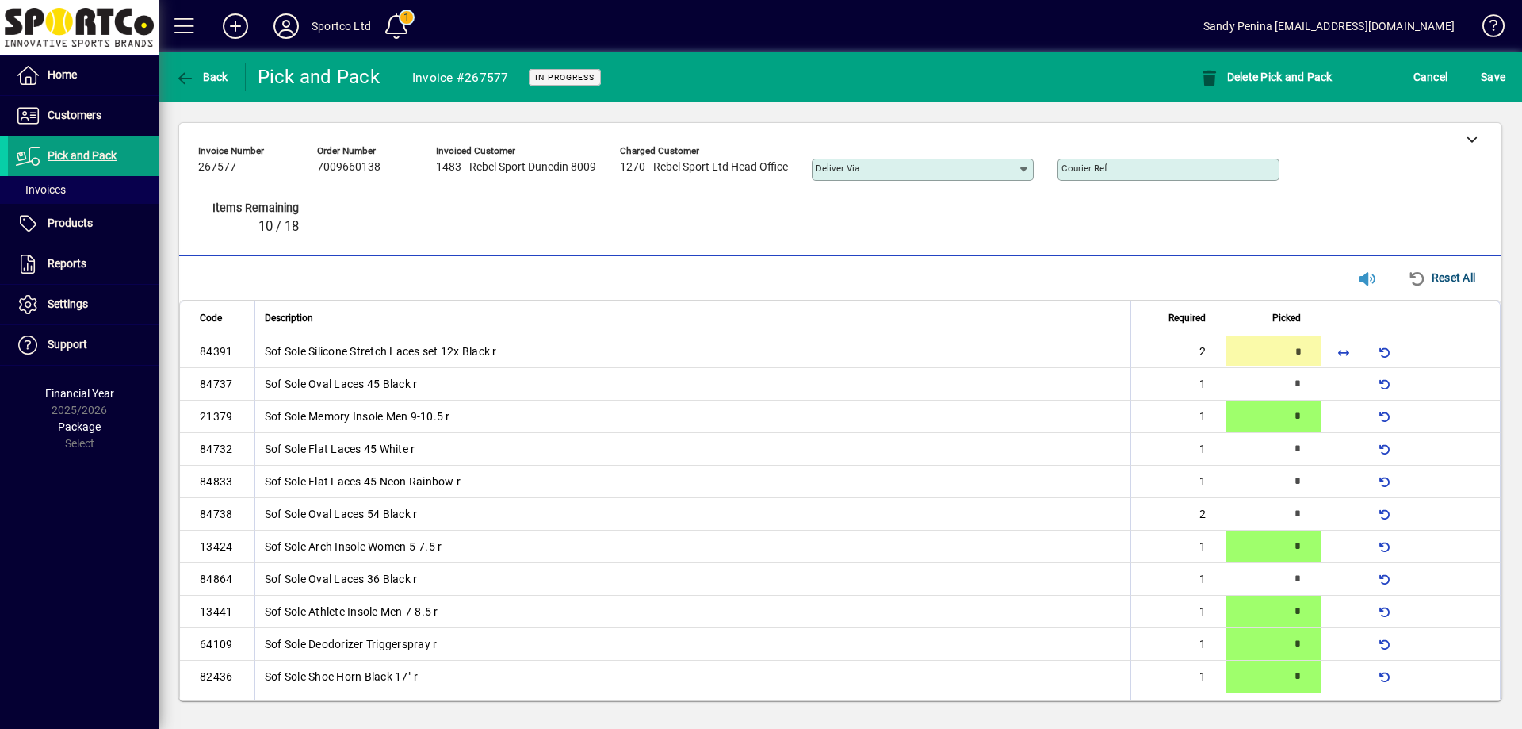
type input "*"
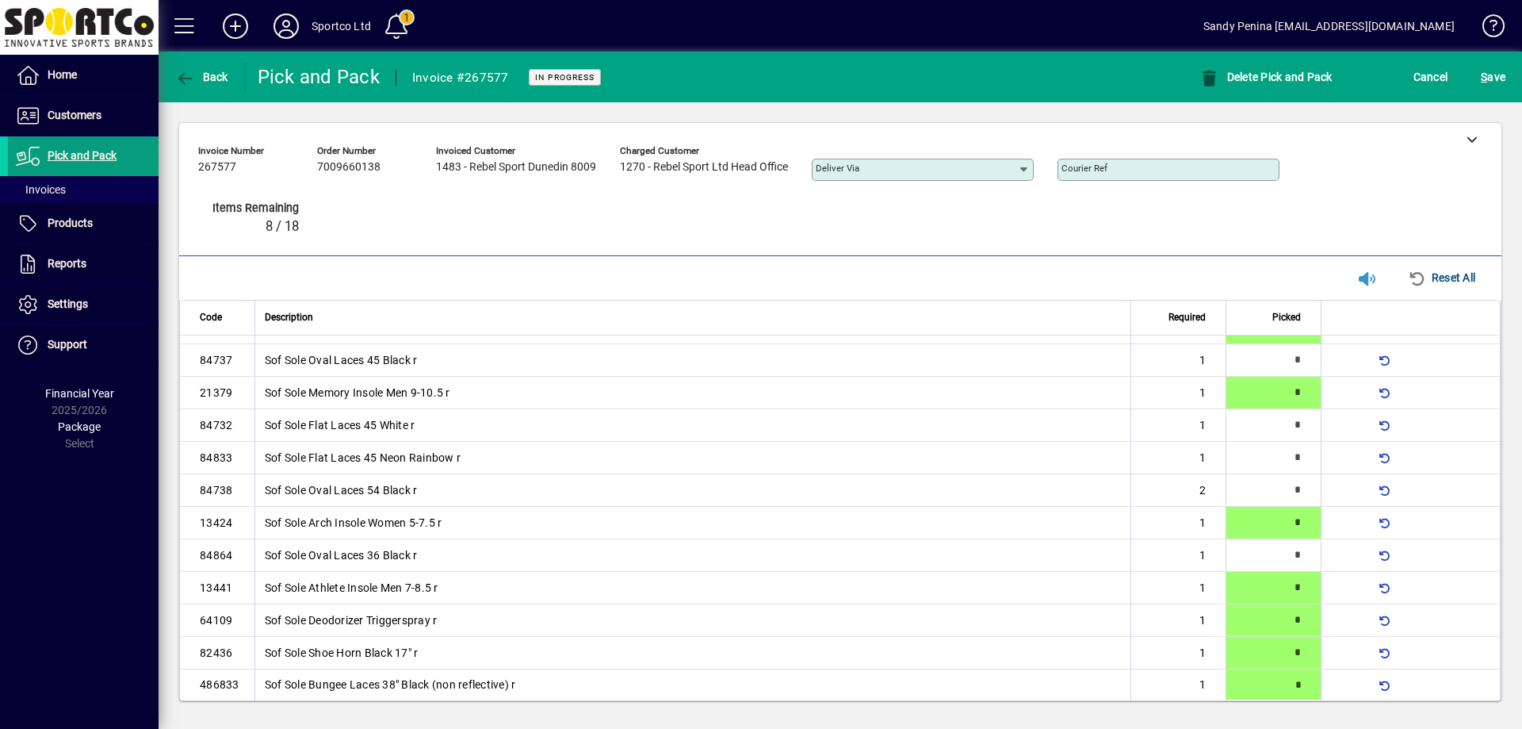
type input "*"
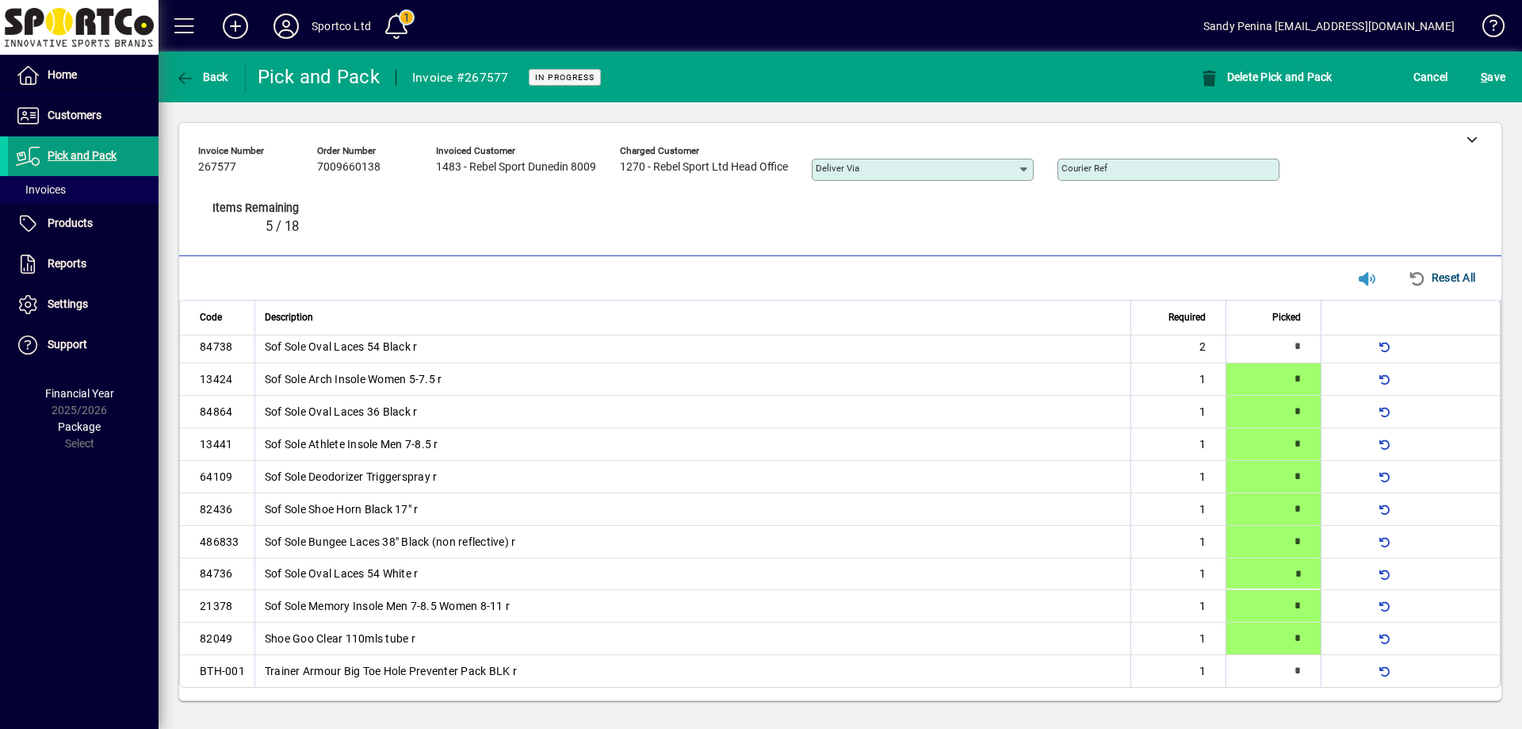
type input "*"
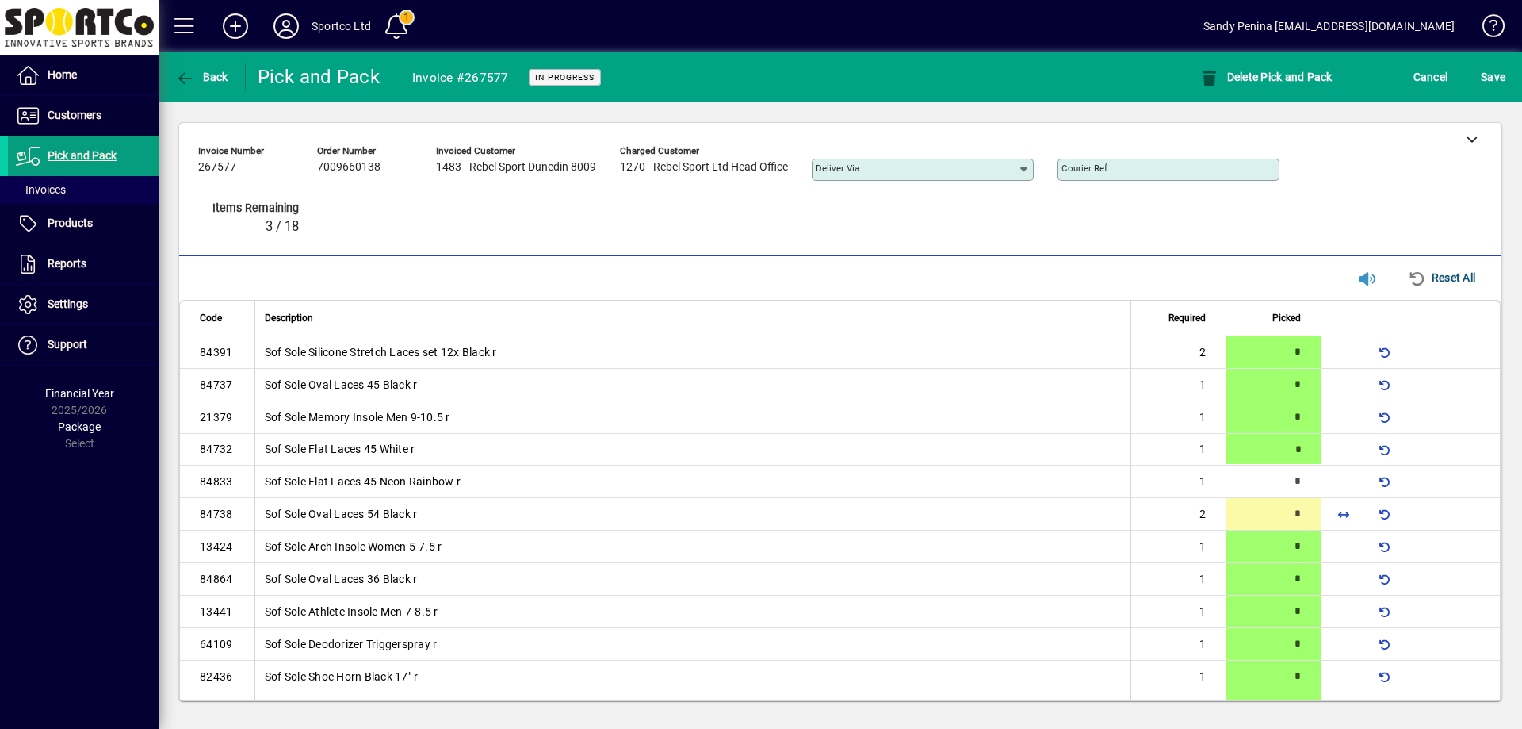
type input "*"
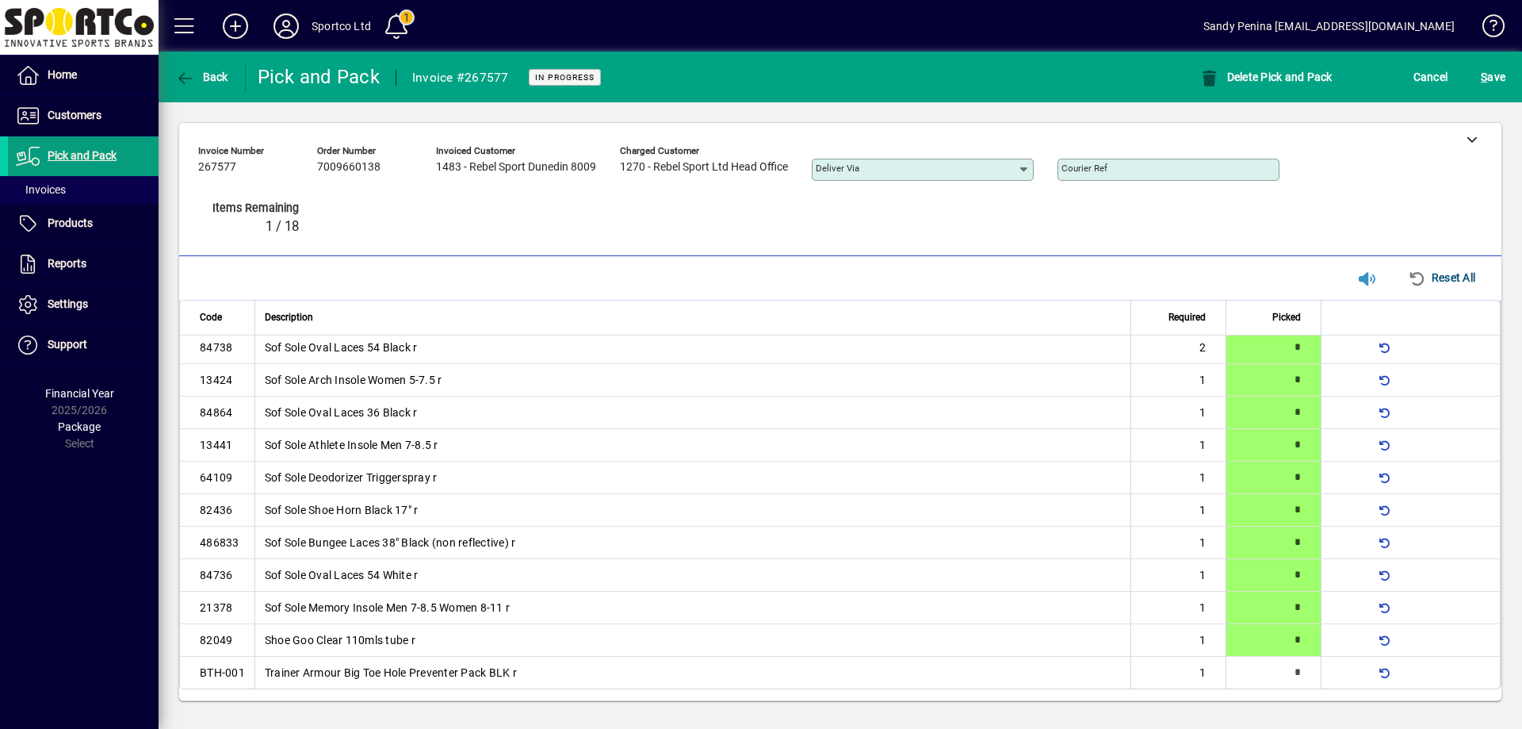
scroll to position [168, 0]
type input "*"
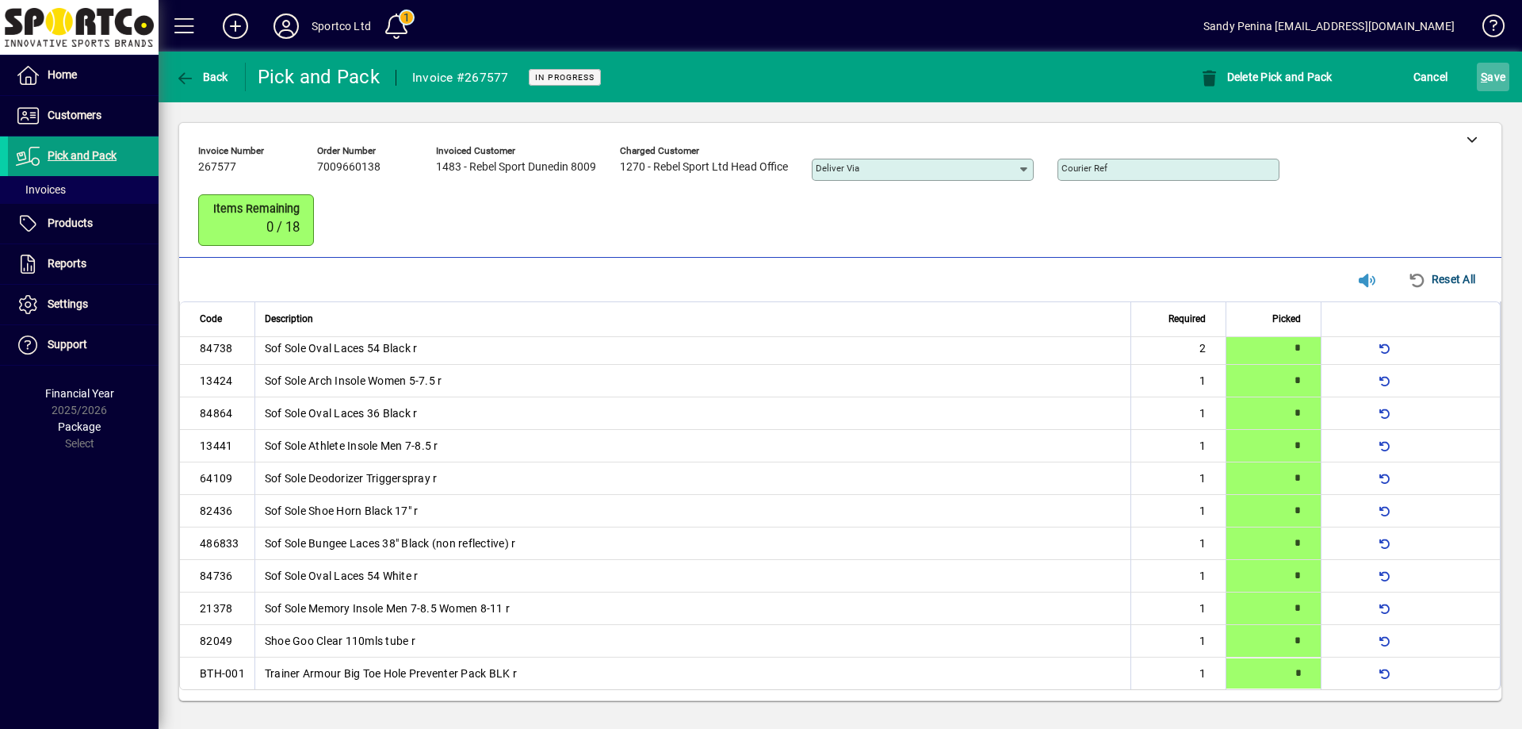
click at [1500, 94] on span "submit" at bounding box center [1493, 77] width 33 height 38
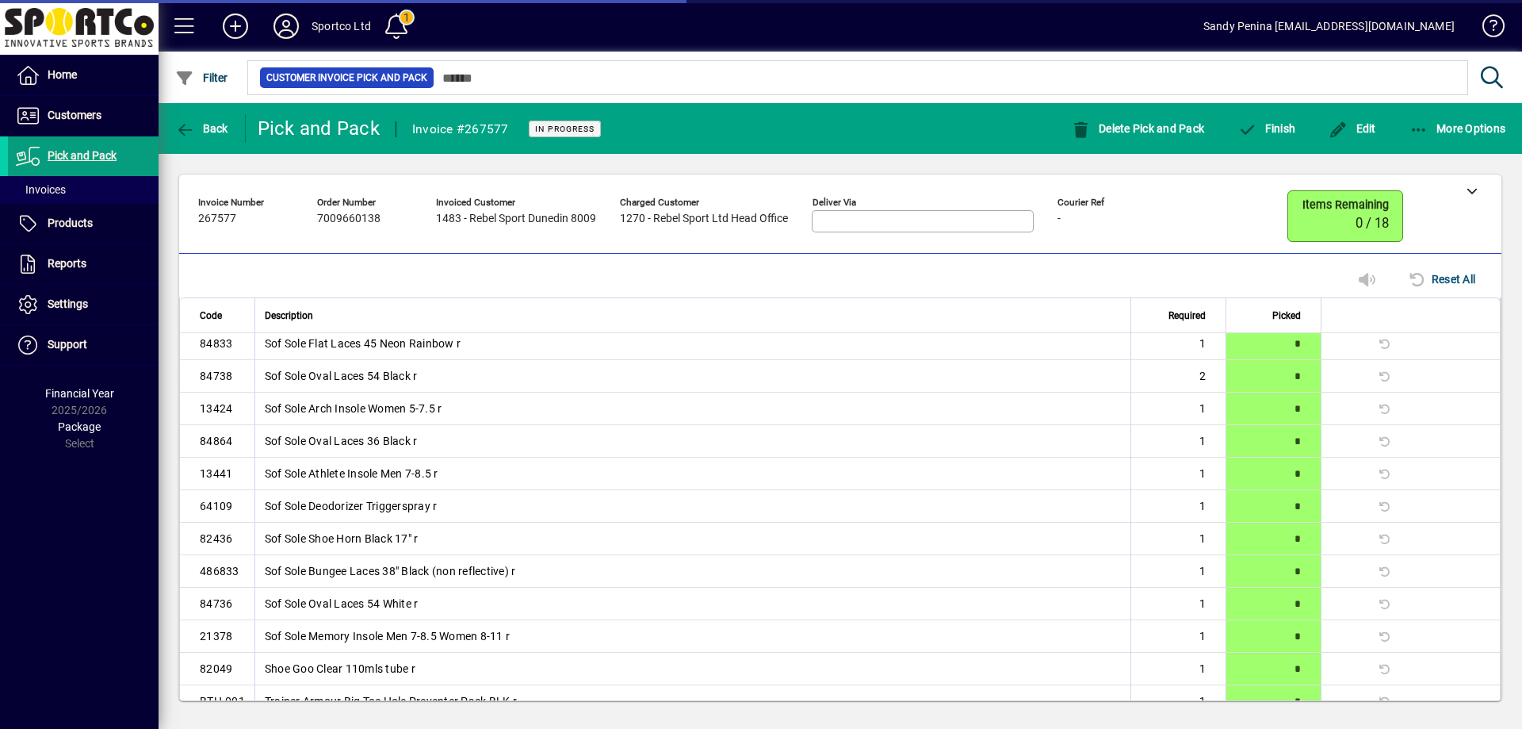
scroll to position [167, 0]
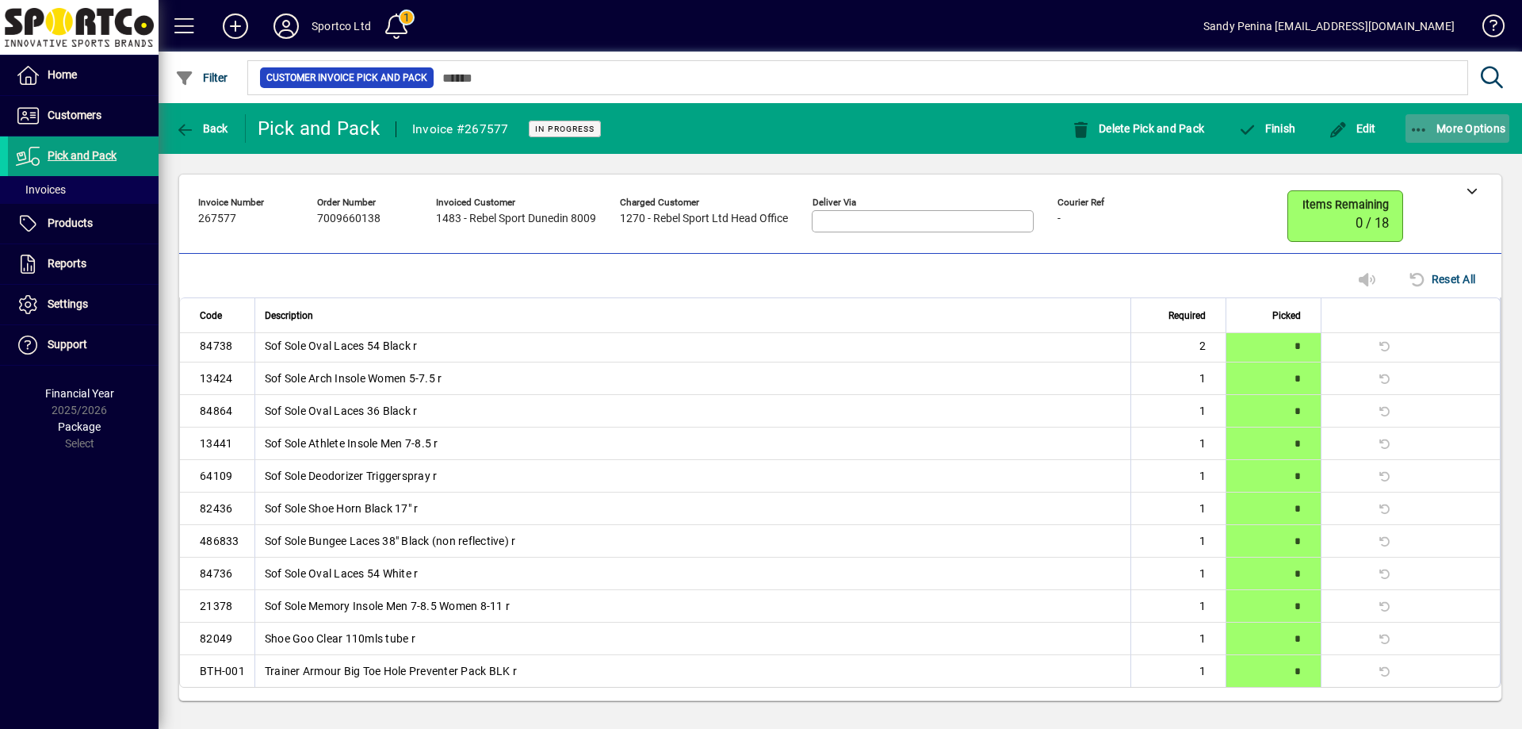
click at [1447, 122] on span "More Options" at bounding box center [1458, 128] width 97 height 13
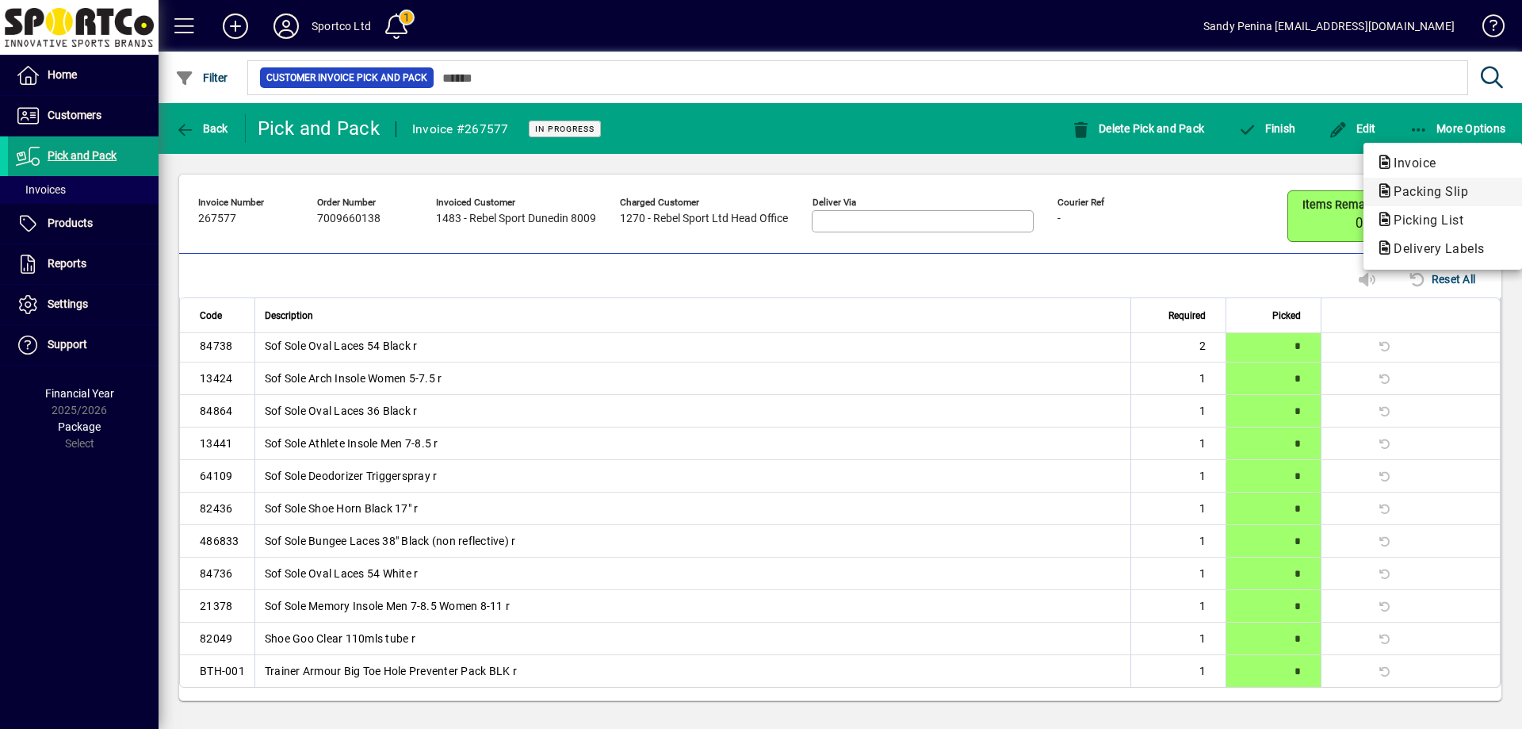
click at [1396, 195] on span "Packing Slip" at bounding box center [1427, 191] width 100 height 15
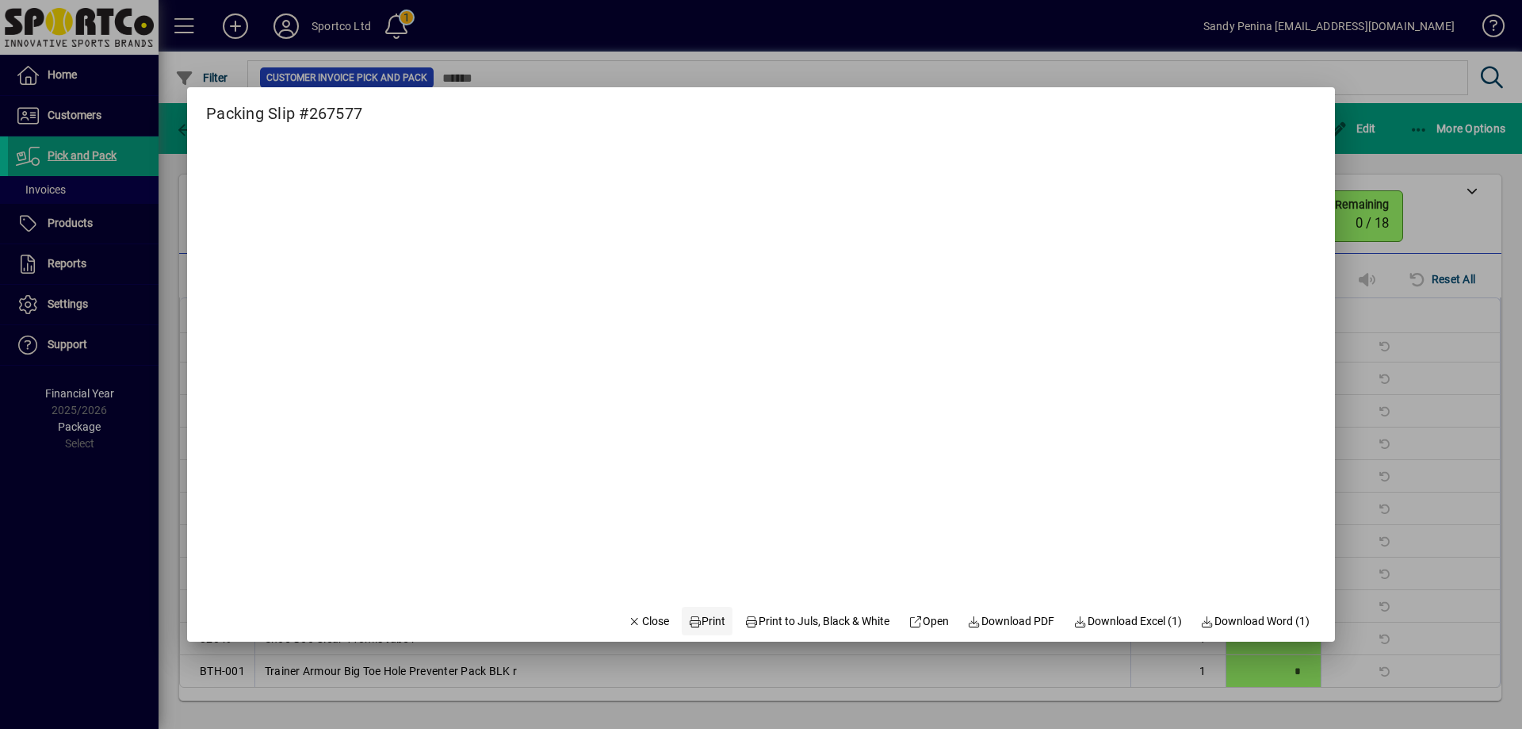
click at [703, 622] on span "Print" at bounding box center [707, 621] width 38 height 17
click at [651, 620] on span "Close" at bounding box center [648, 621] width 41 height 17
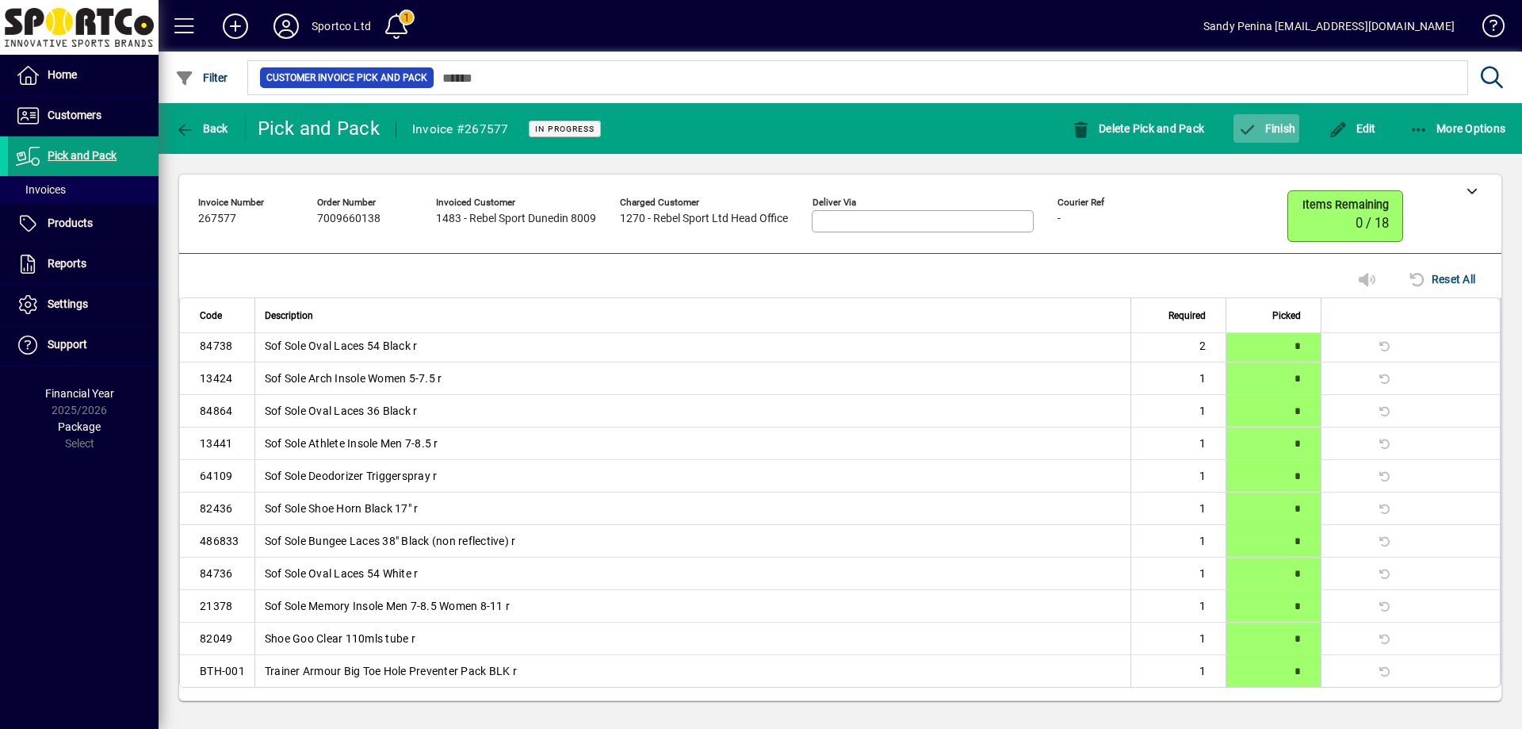
click at [1266, 118] on span "button" at bounding box center [1267, 128] width 66 height 38
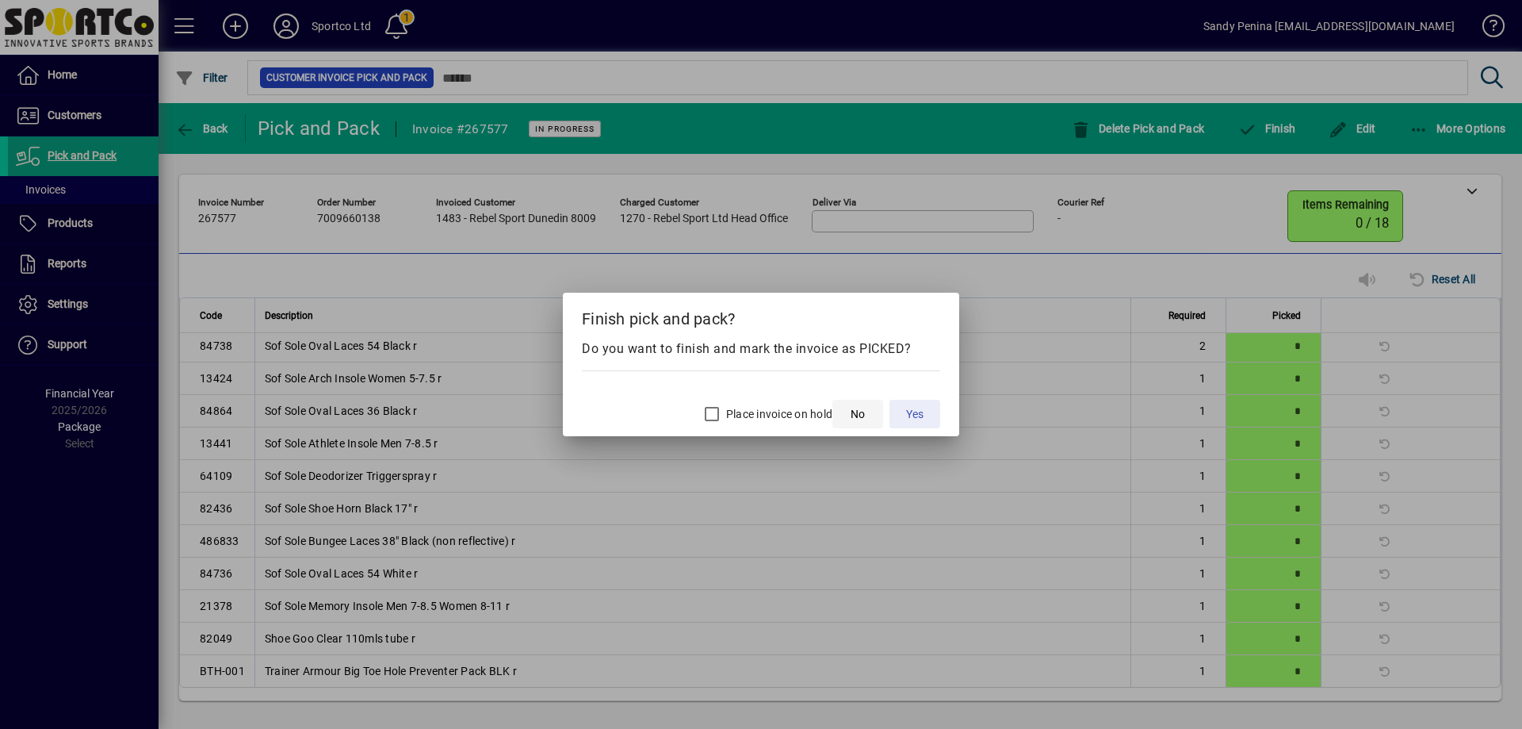
drag, startPoint x: 901, startPoint y: 413, endPoint x: 838, endPoint y: 402, distance: 63.6
click at [856, 404] on span "No Yes" at bounding box center [887, 414] width 108 height 29
click at [910, 410] on span "Yes" at bounding box center [914, 414] width 17 height 17
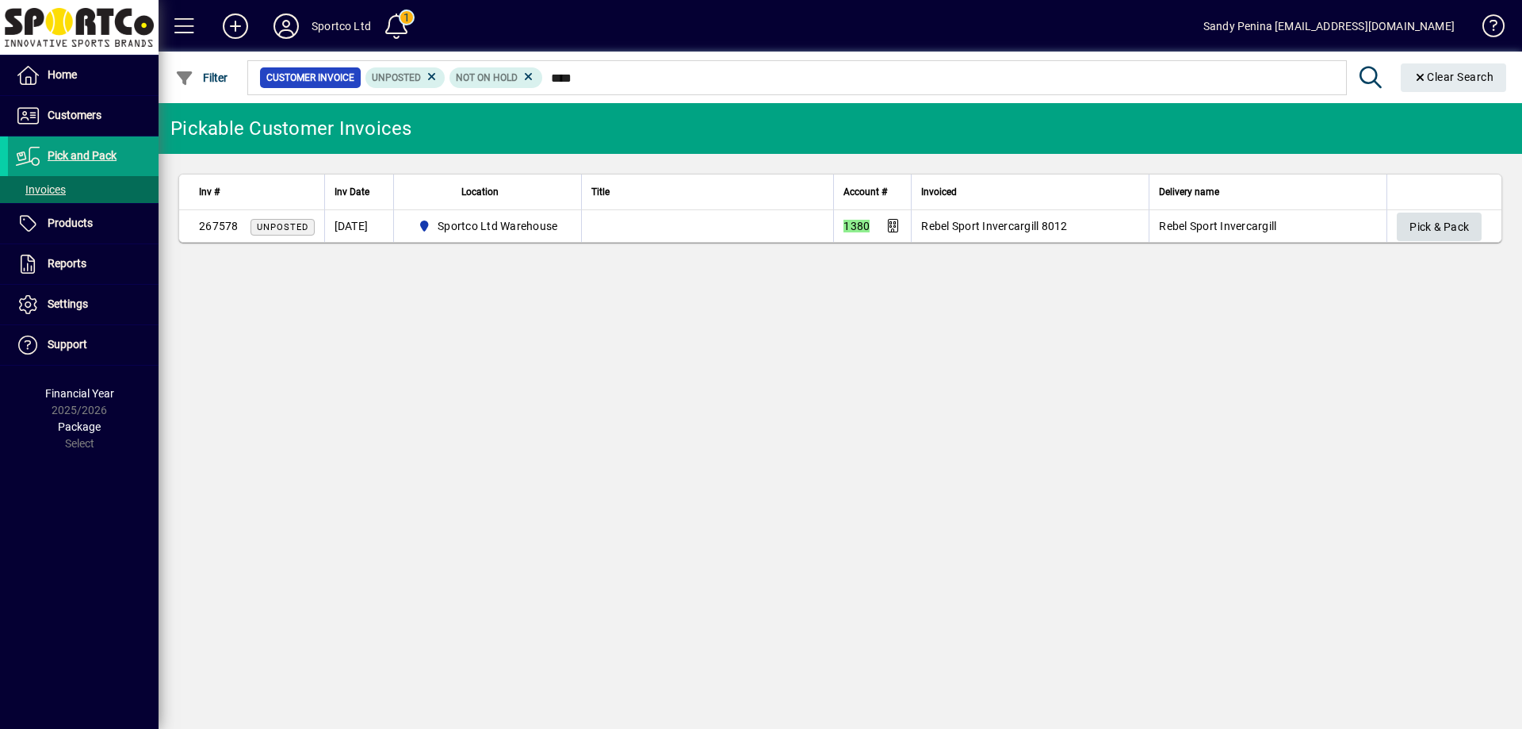
type input "****"
click at [1436, 217] on span "Pick & Pack" at bounding box center [1439, 227] width 59 height 26
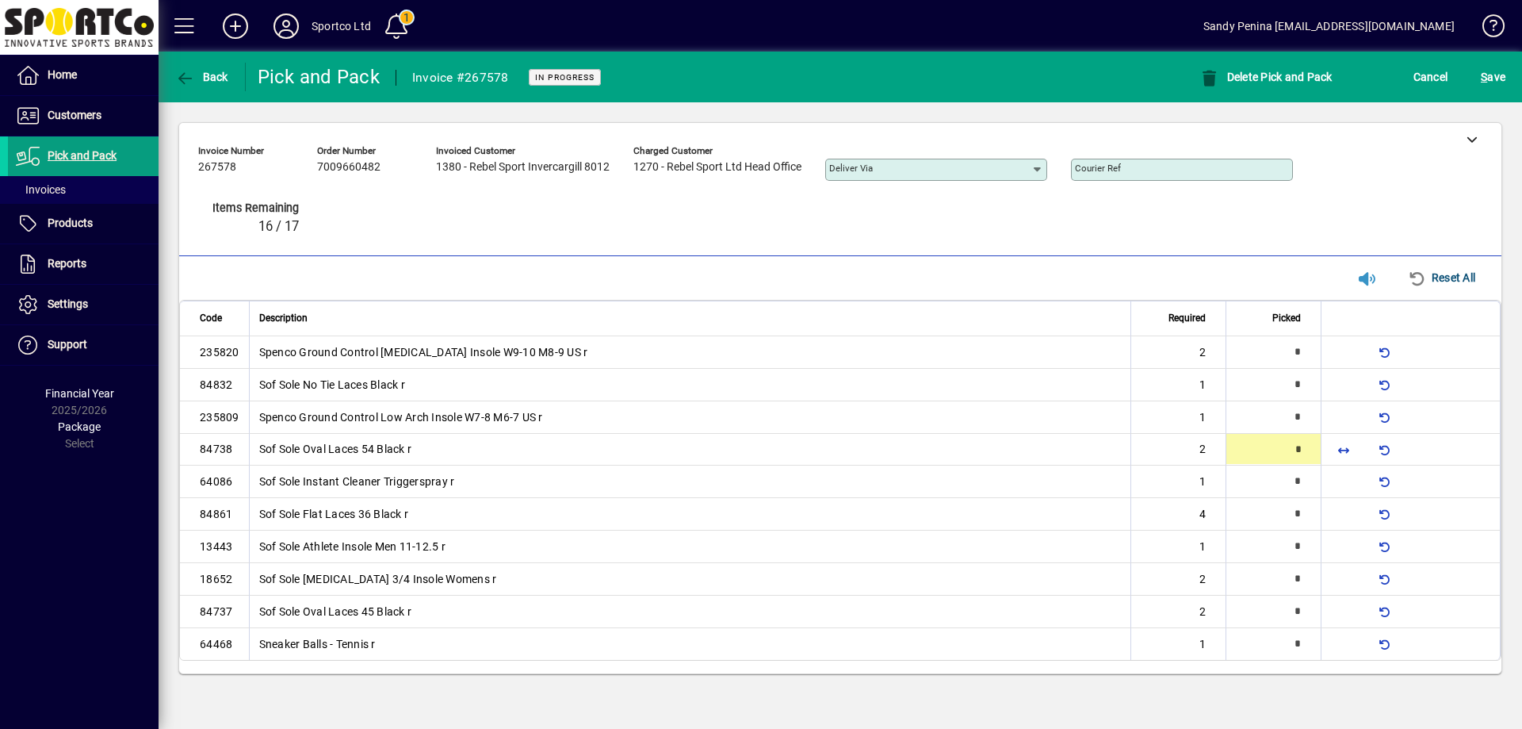
type input "*"
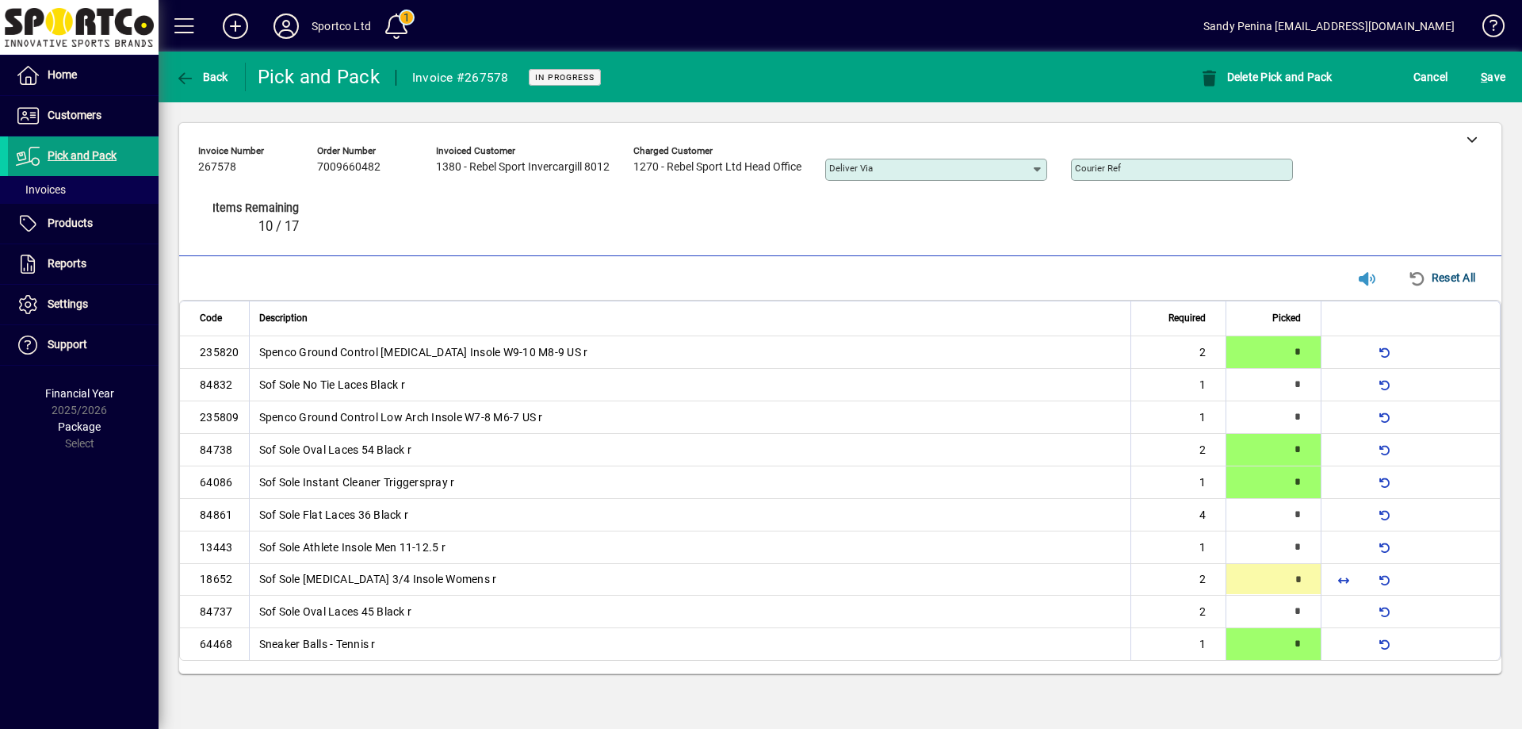
type input "*"
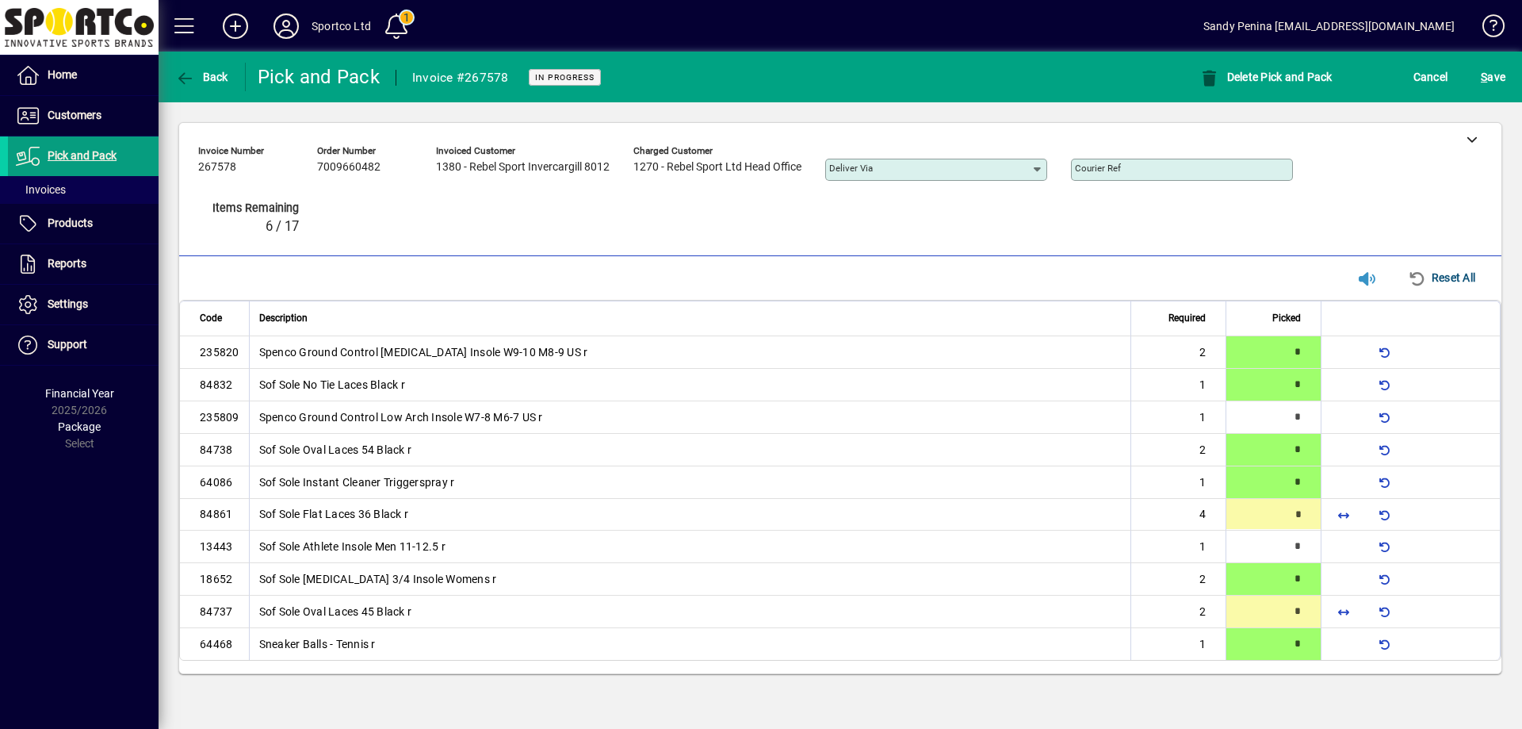
type input "*"
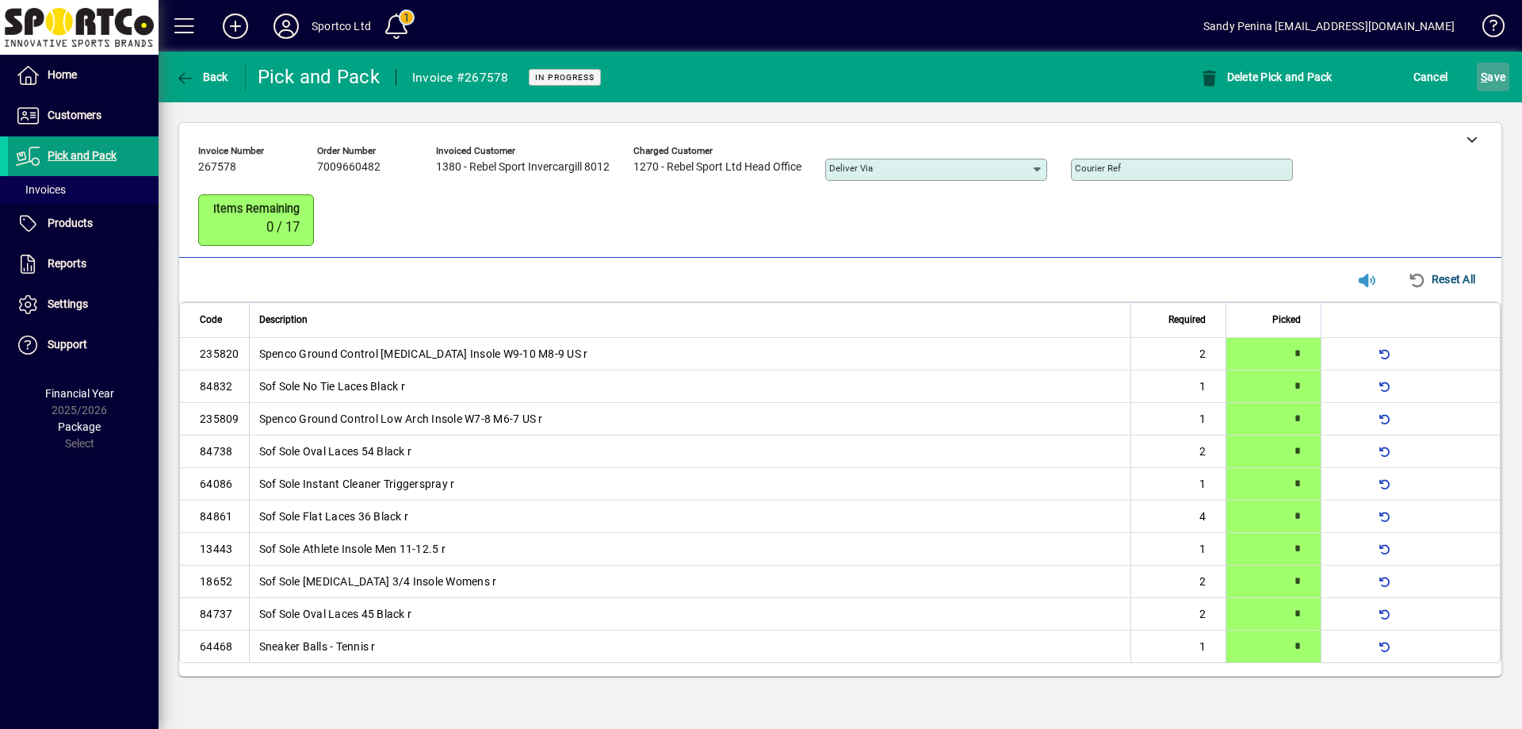
click at [1499, 81] on span "S ave" at bounding box center [1493, 76] width 25 height 25
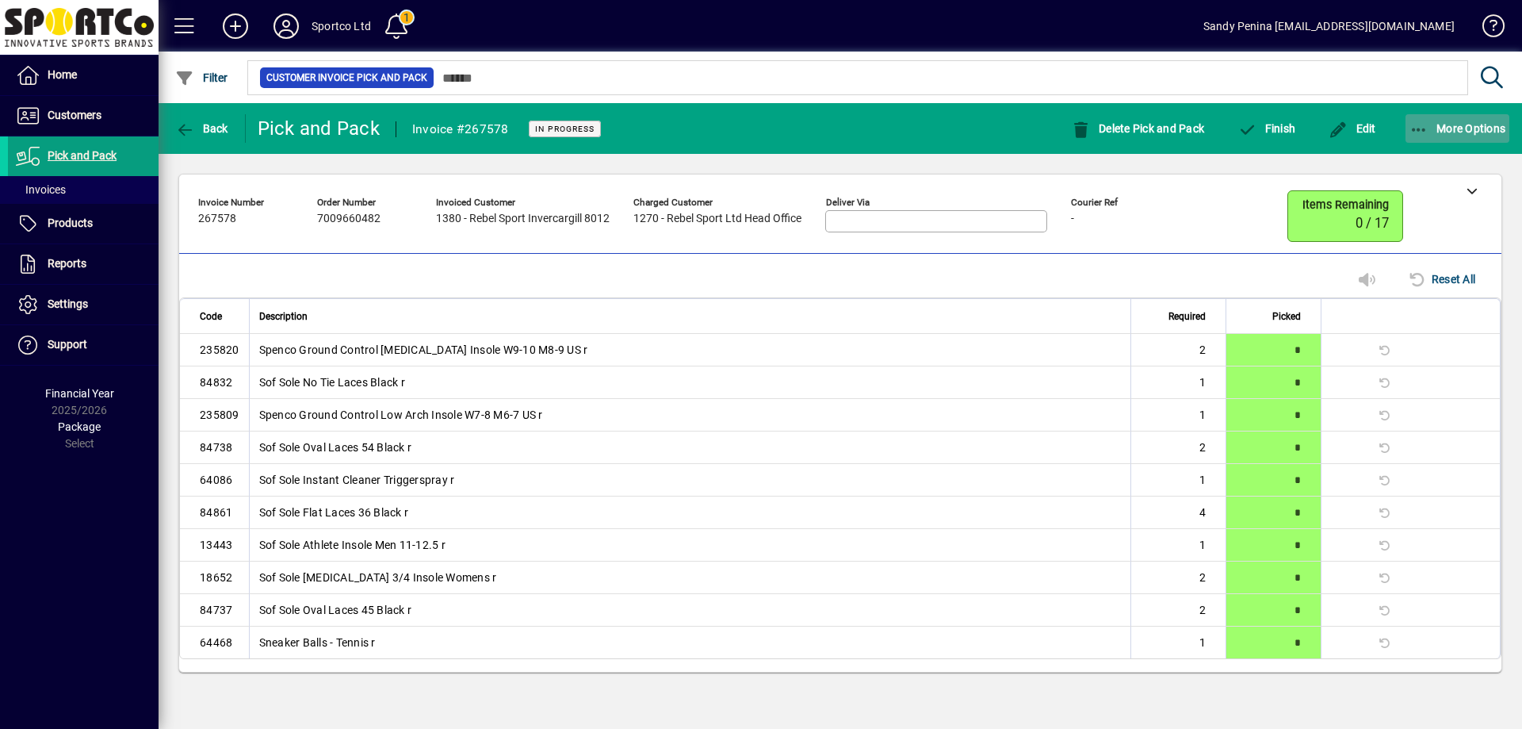
click at [1409, 139] on span "button" at bounding box center [1458, 128] width 105 height 38
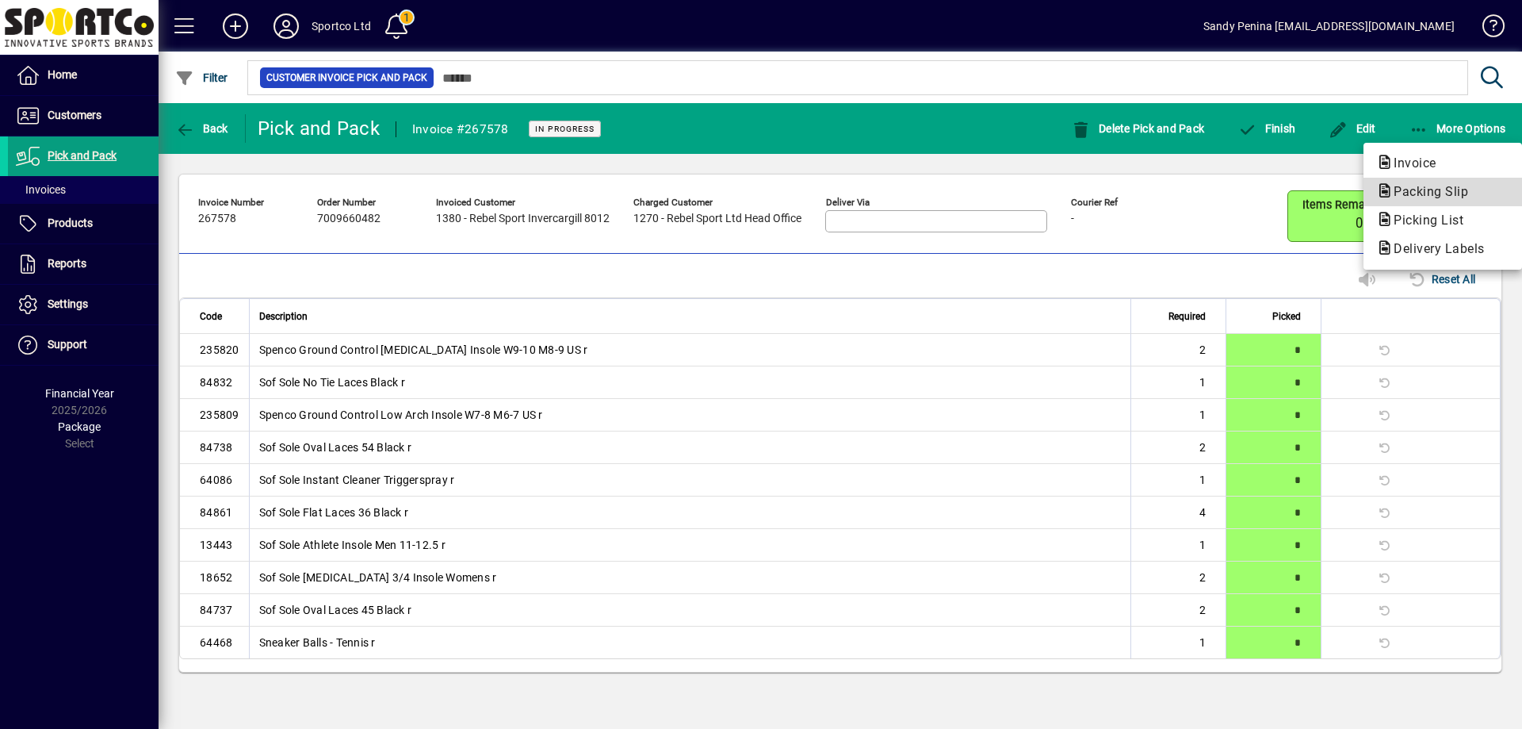
click at [1416, 203] on button "Packing Slip" at bounding box center [1443, 192] width 159 height 29
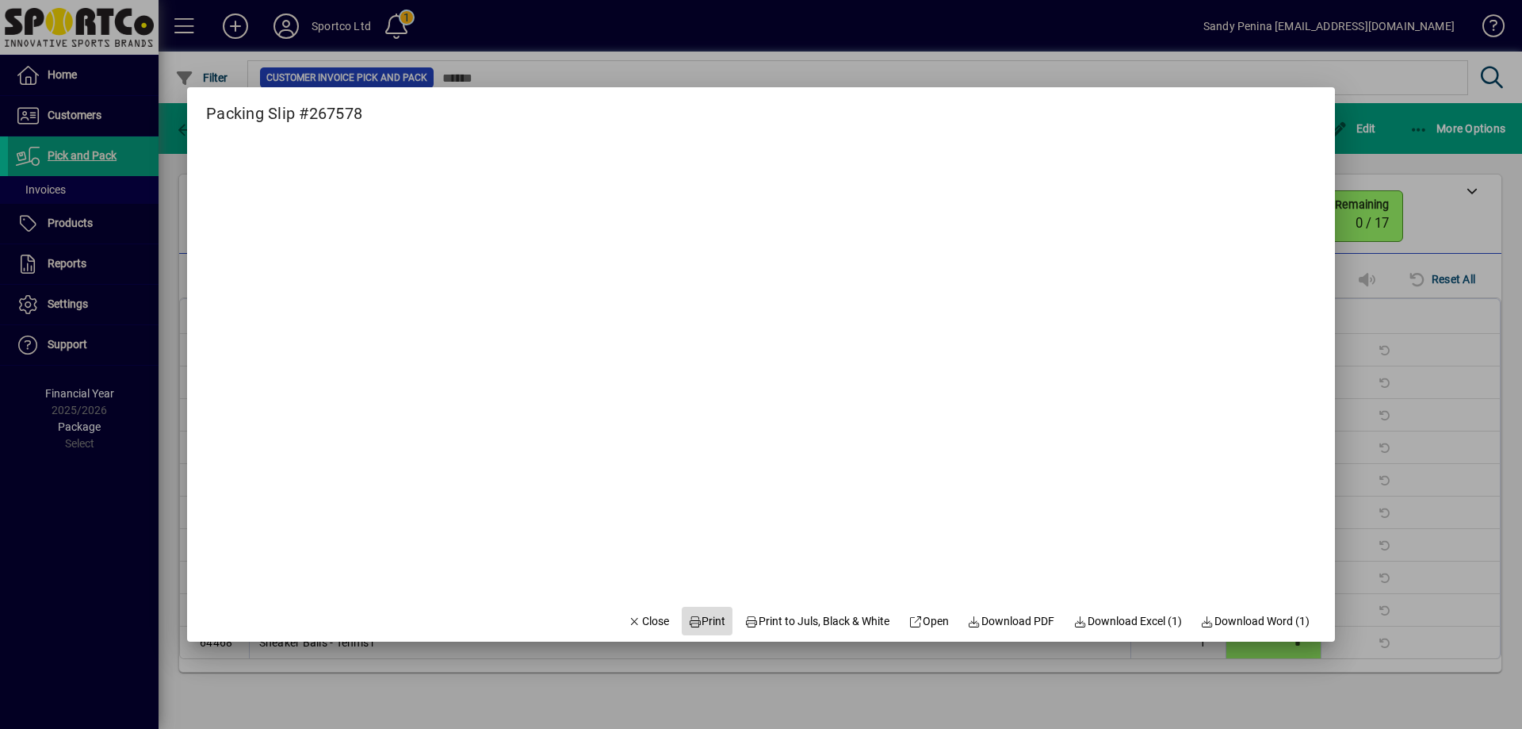
click at [689, 615] on span "Print" at bounding box center [707, 621] width 38 height 17
click at [647, 623] on span "Close" at bounding box center [648, 621] width 41 height 17
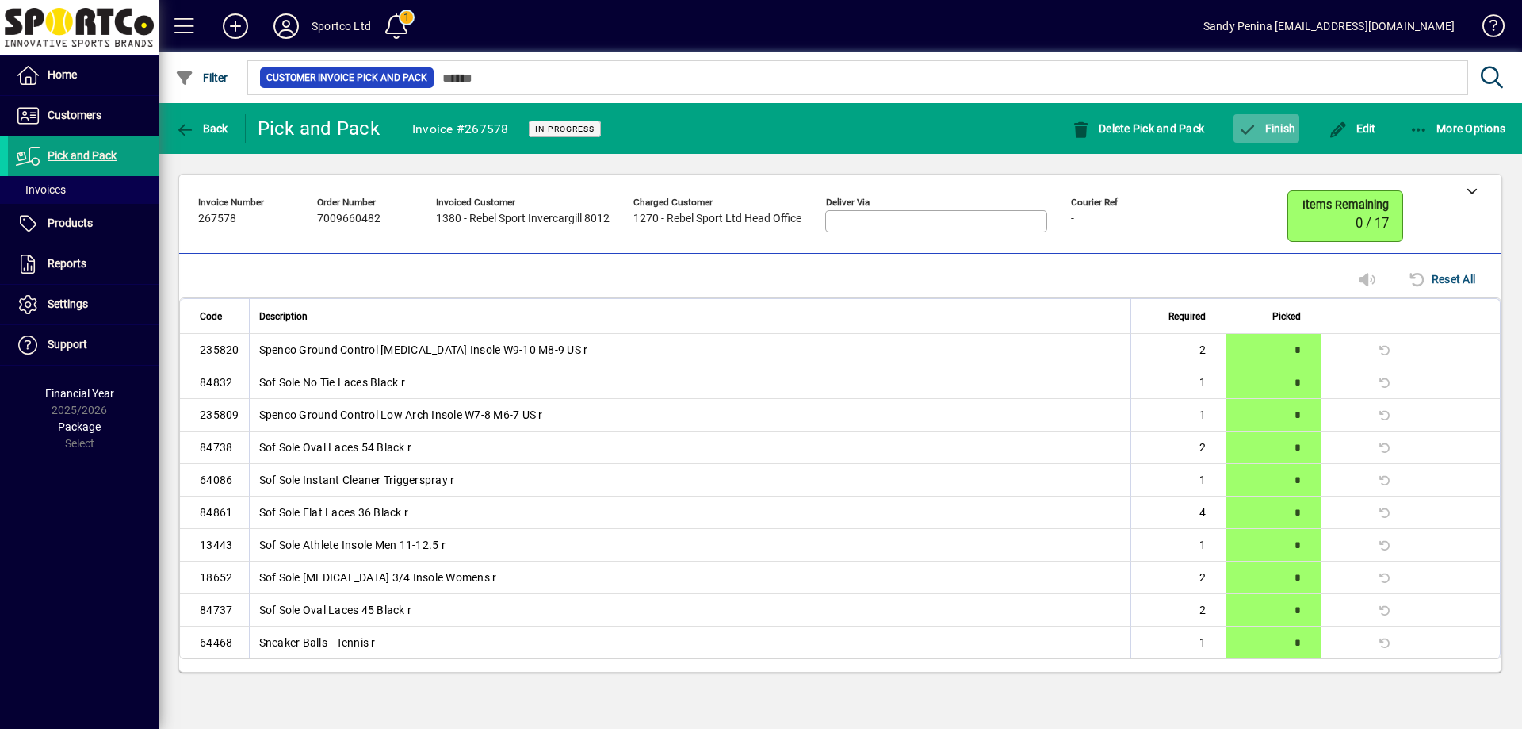
click at [1241, 119] on span "button" at bounding box center [1267, 128] width 66 height 38
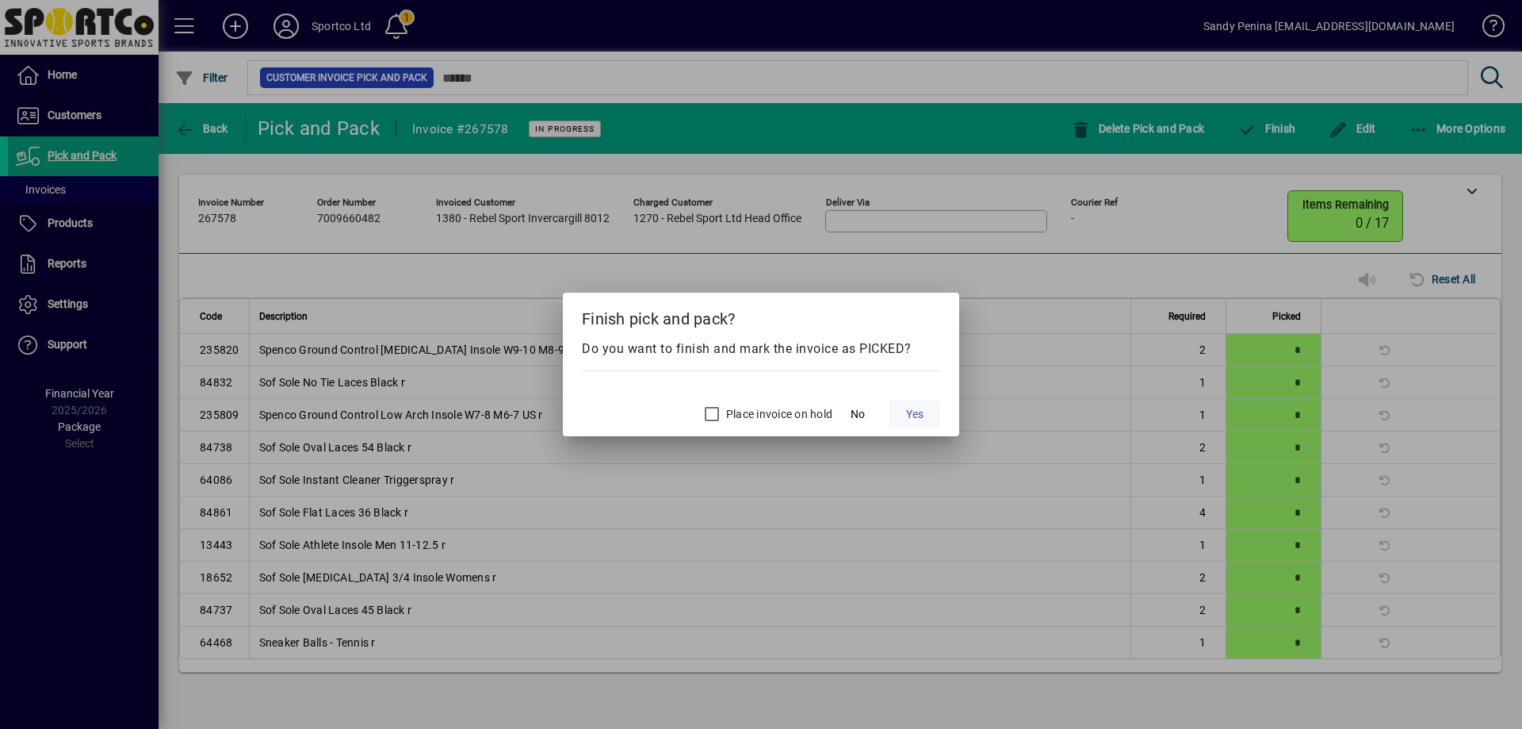
click at [910, 421] on span "Yes" at bounding box center [914, 414] width 17 height 17
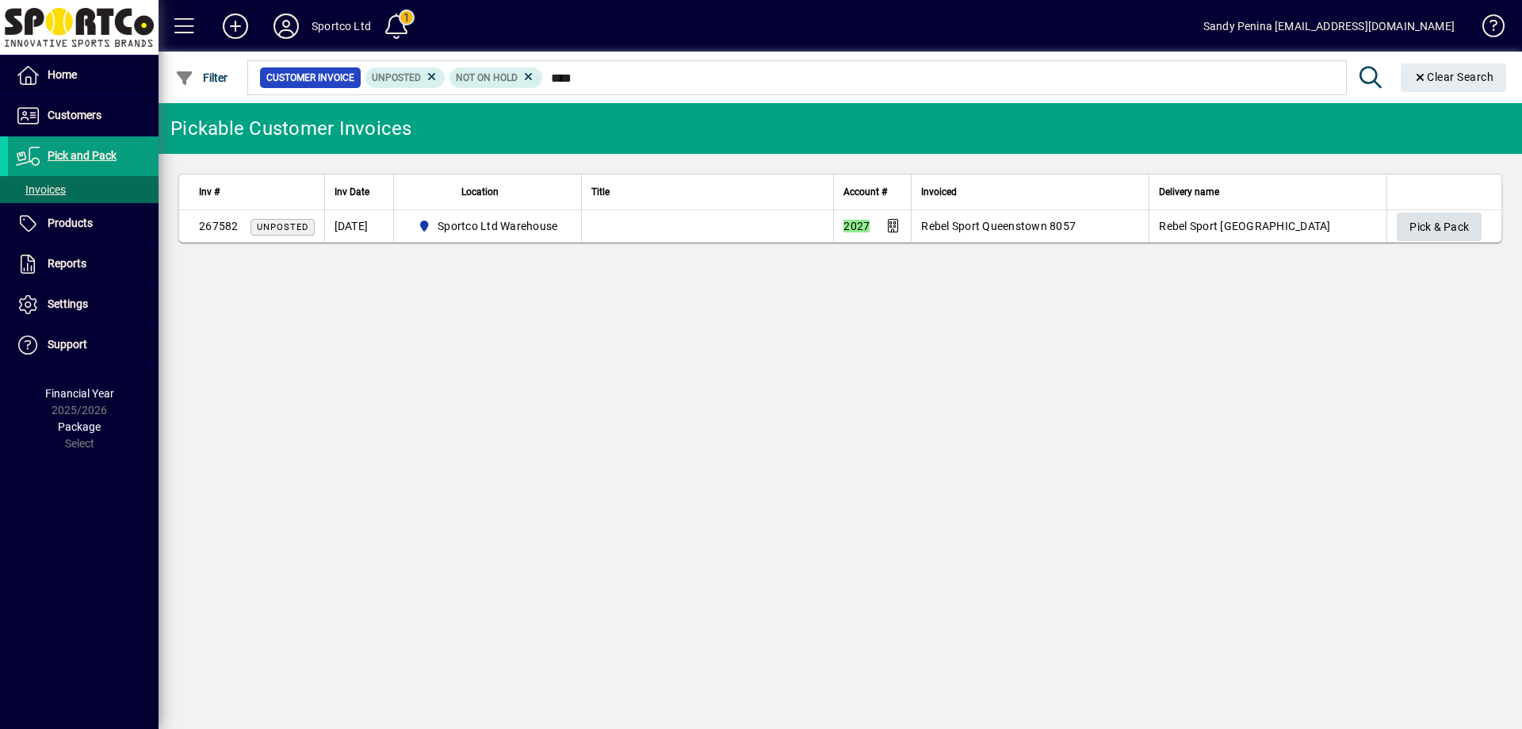
type input "****"
click at [1423, 216] on span "Pick & Pack" at bounding box center [1439, 227] width 59 height 26
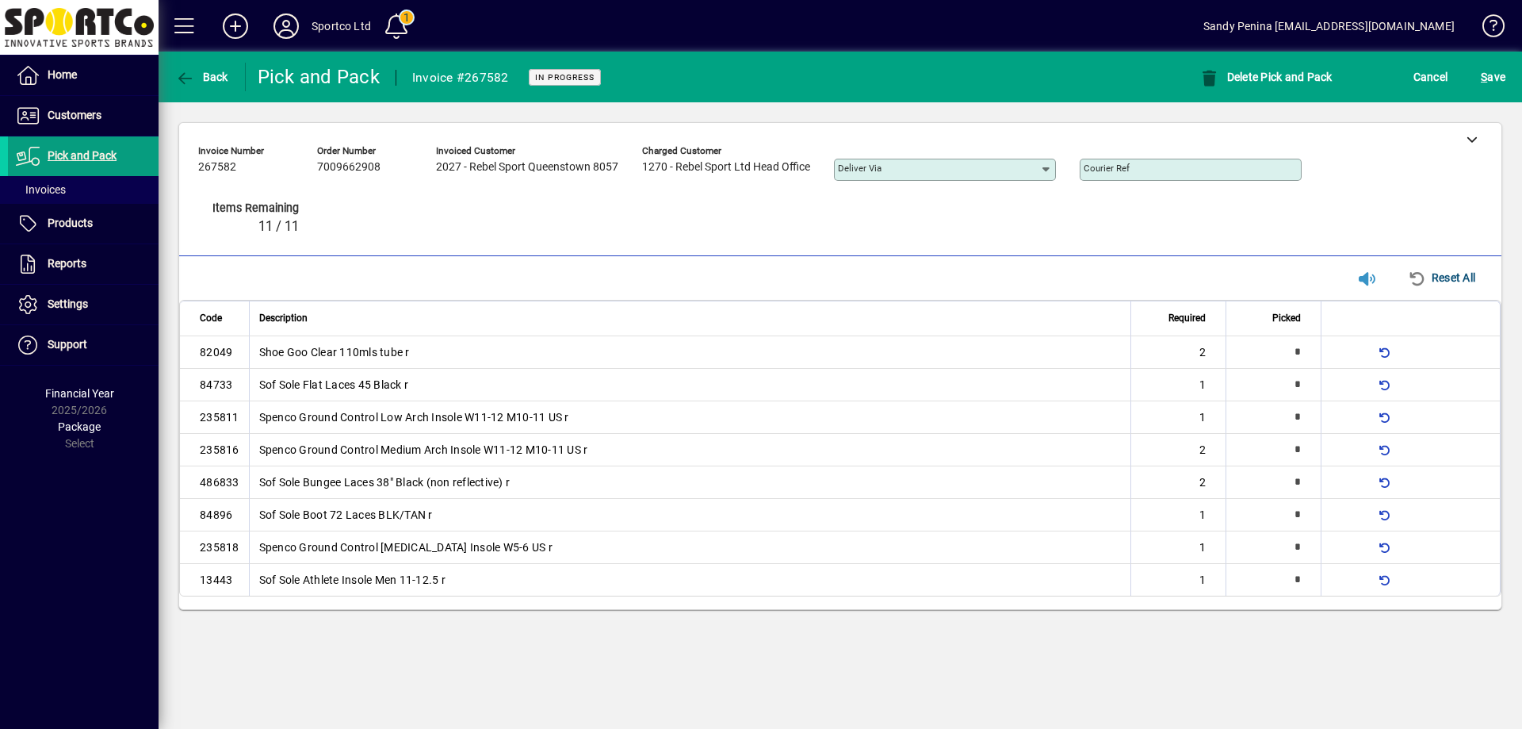
type input "*"
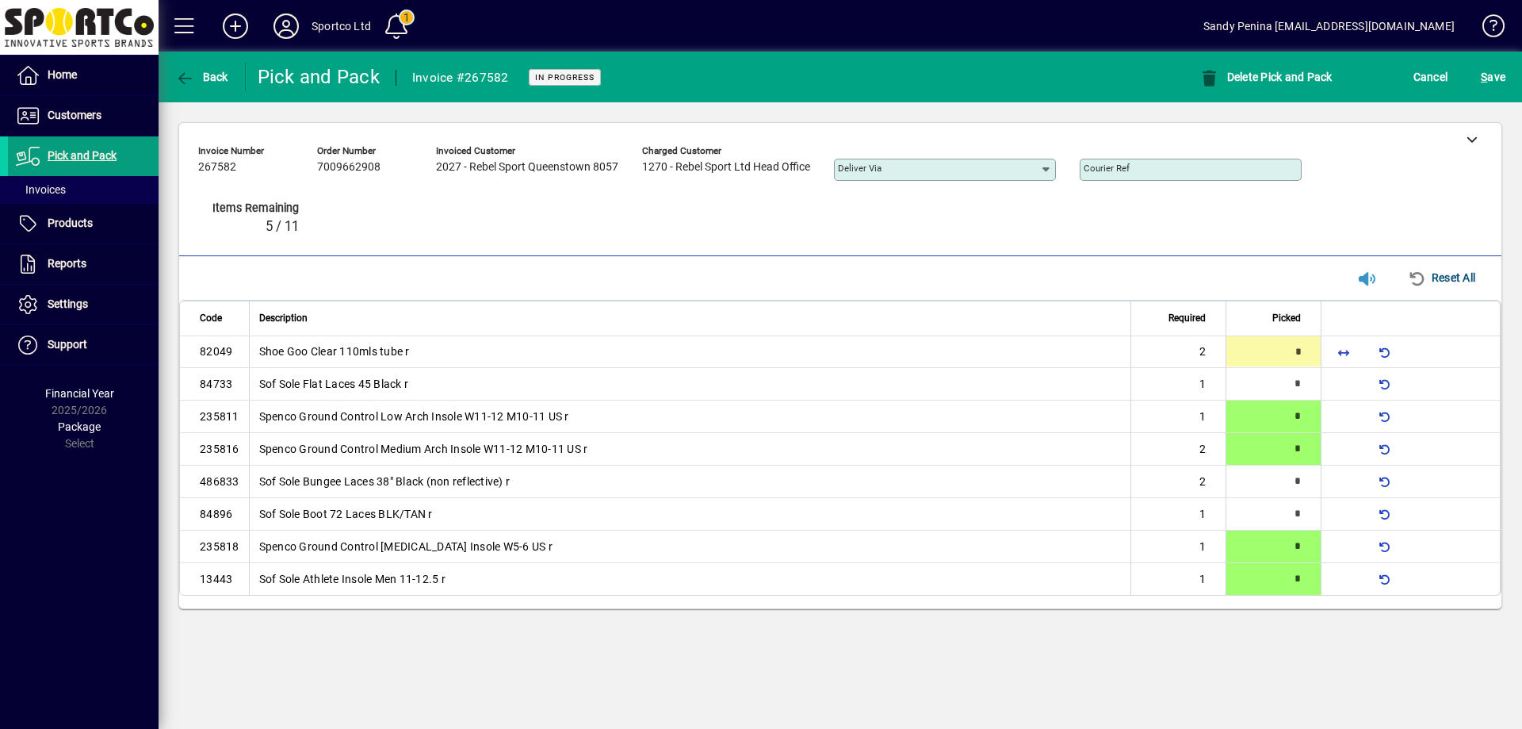
type input "*"
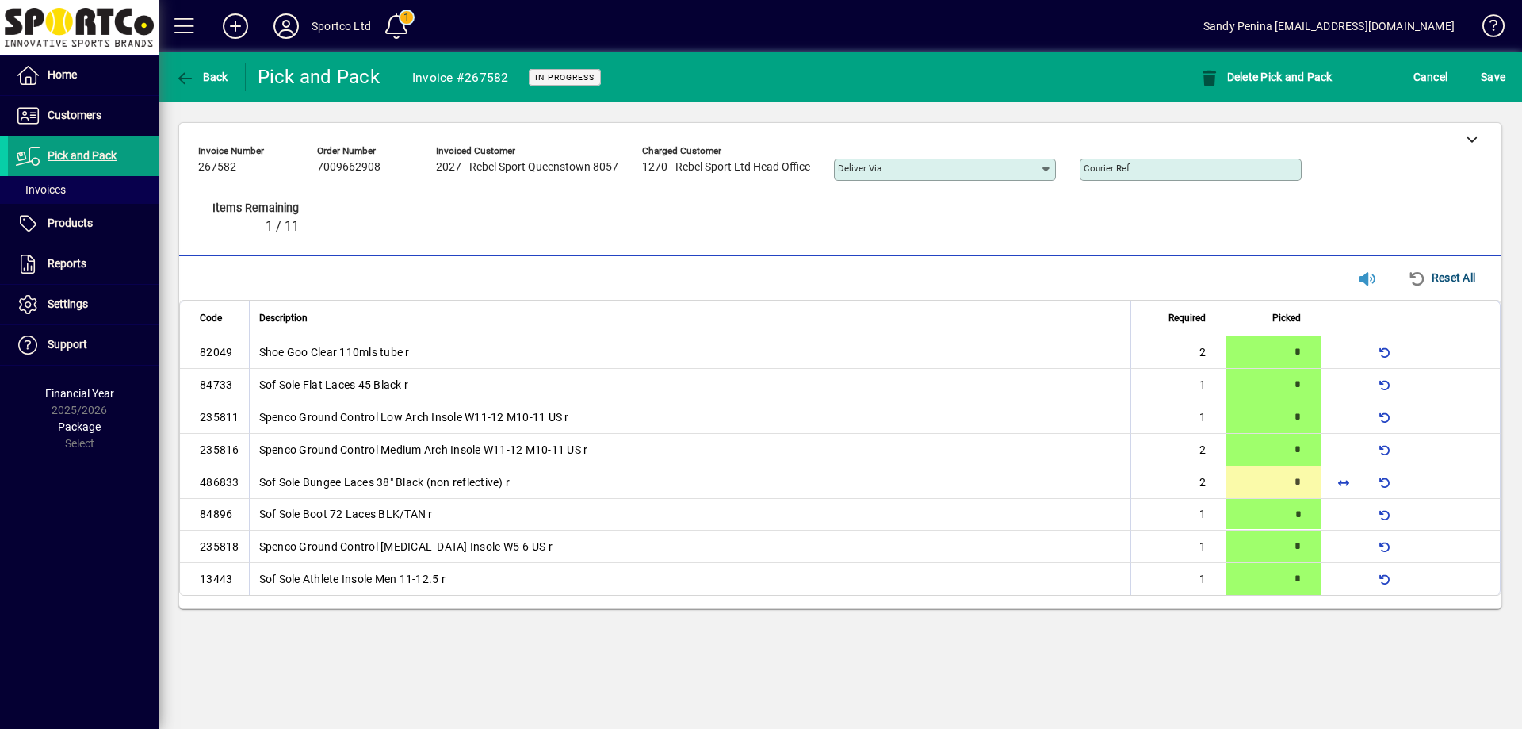
type input "*"
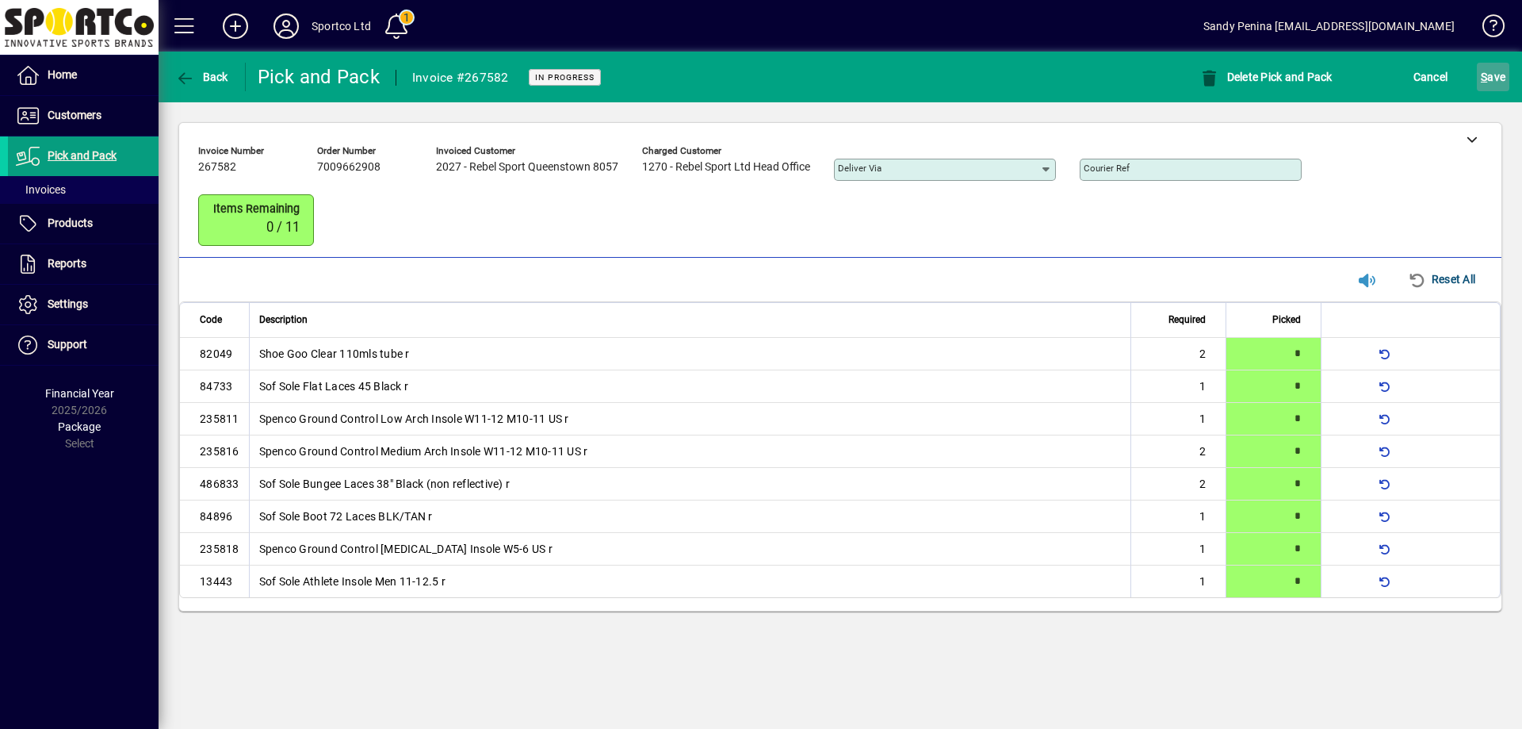
click at [1482, 78] on span "S" at bounding box center [1484, 77] width 6 height 13
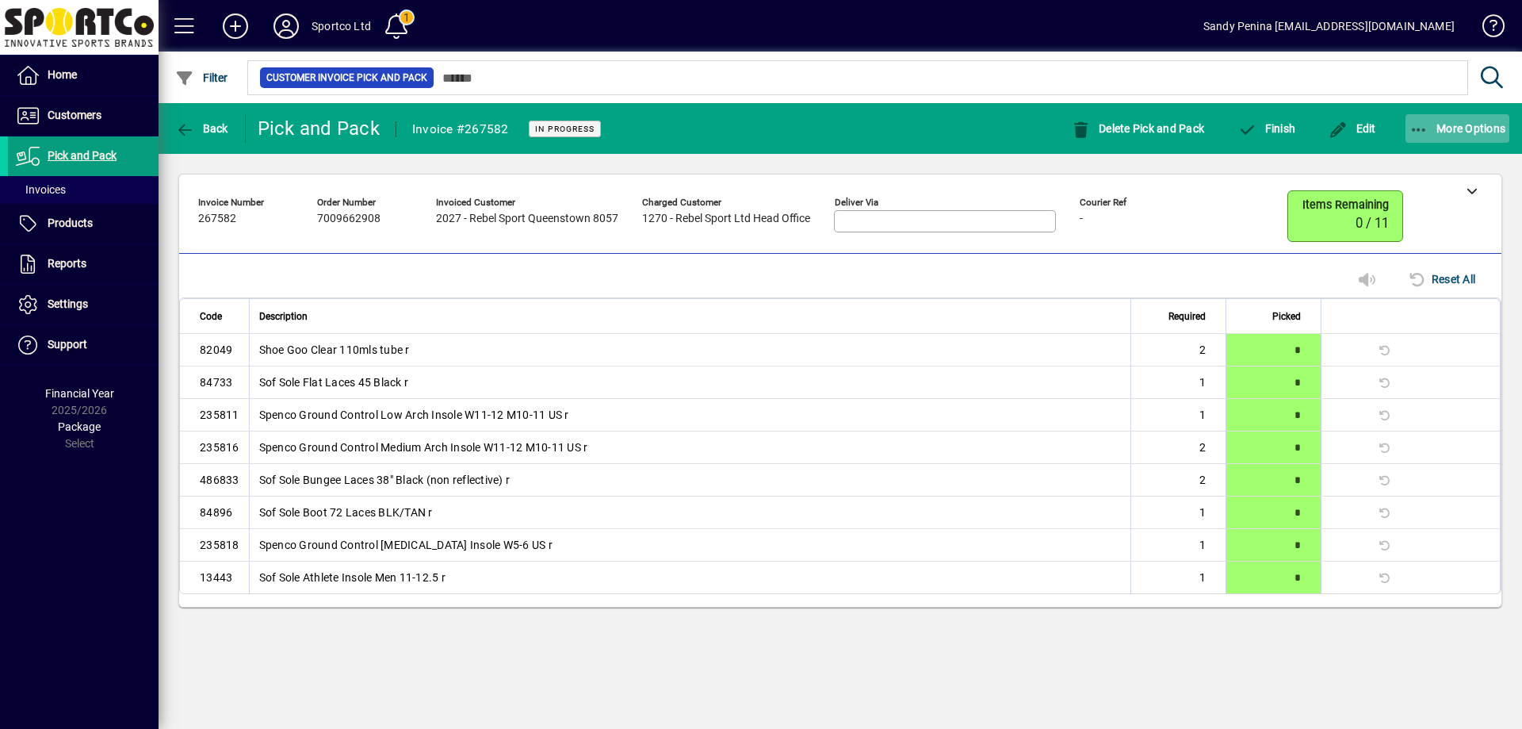
click at [1447, 131] on span "More Options" at bounding box center [1458, 128] width 97 height 13
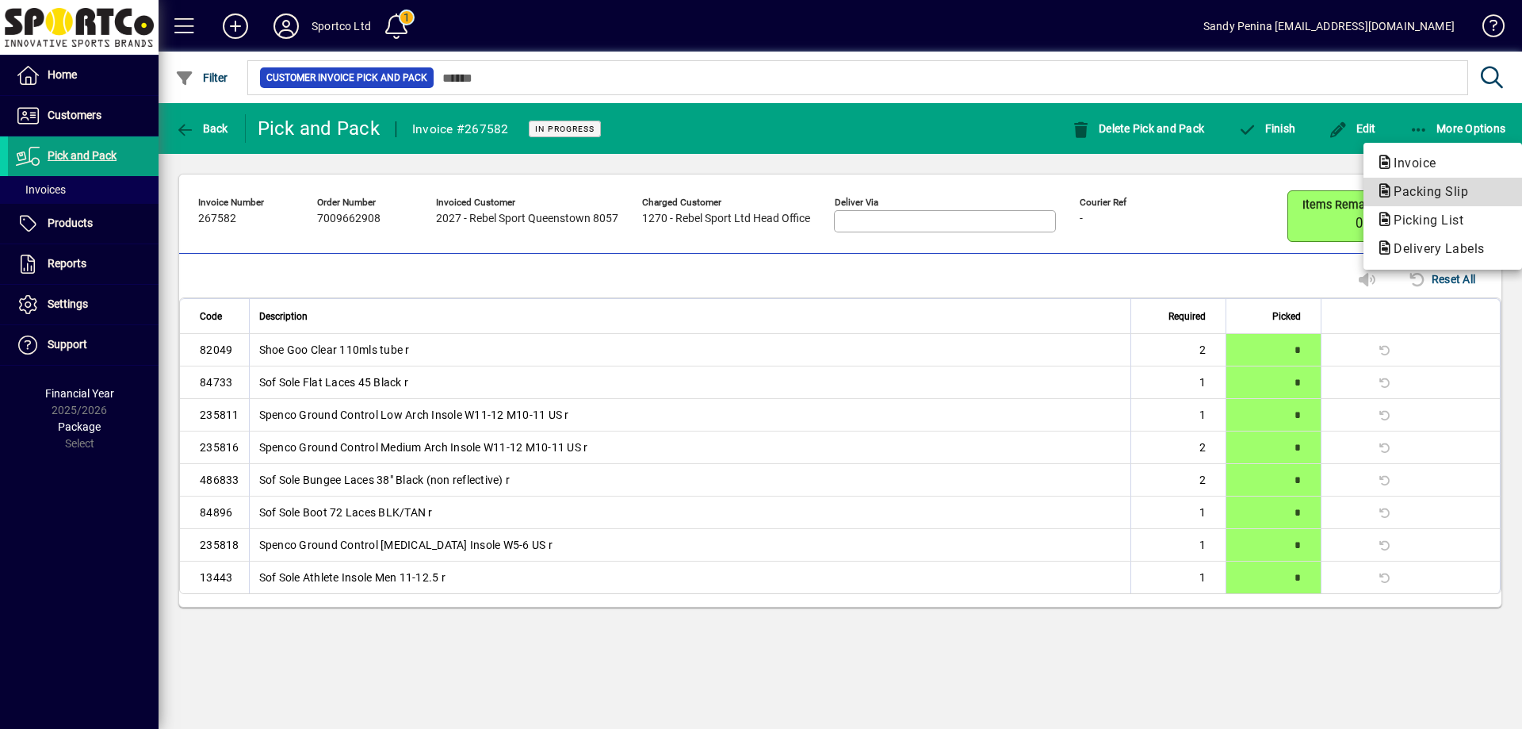
click at [1419, 188] on span "Packing Slip" at bounding box center [1427, 191] width 100 height 15
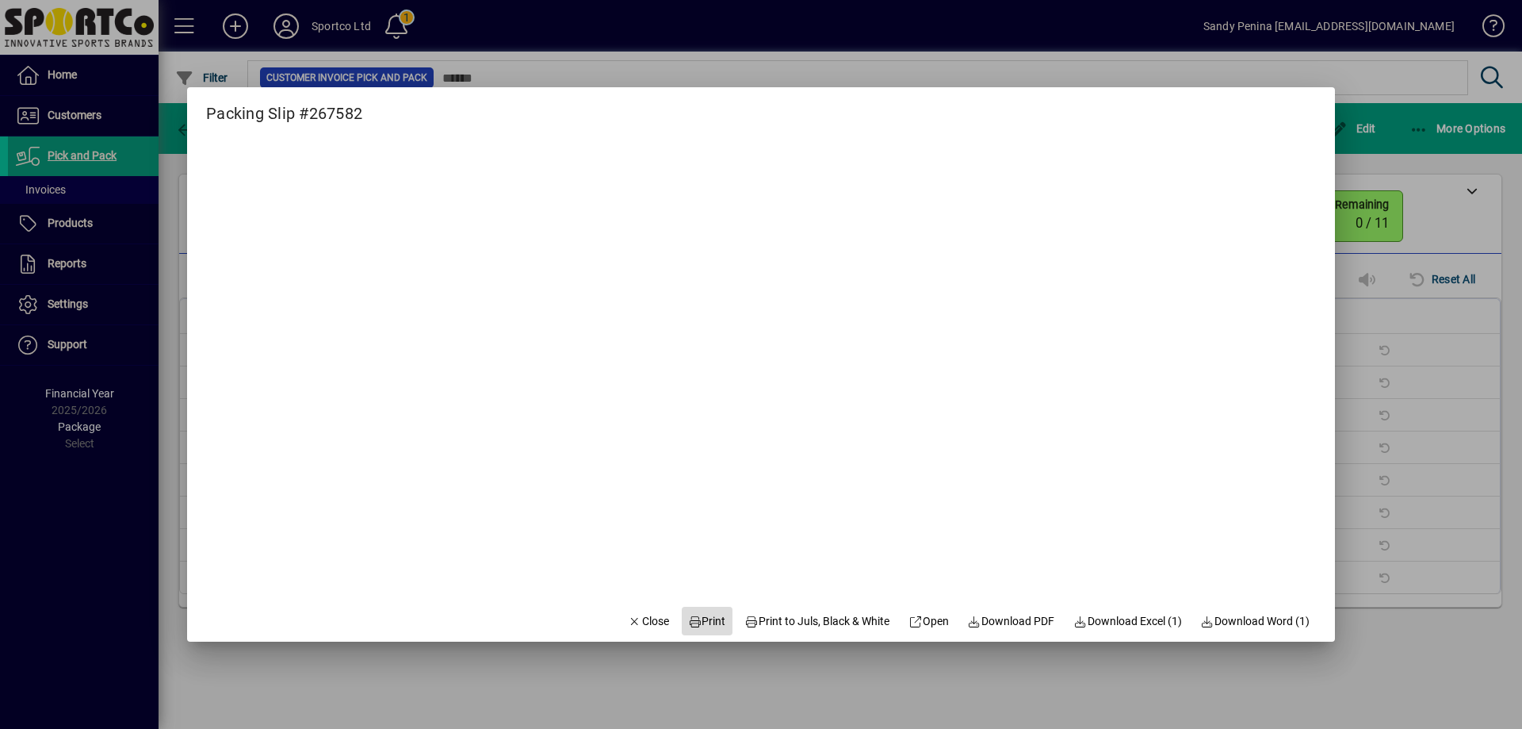
click at [691, 624] on span "Print" at bounding box center [707, 621] width 38 height 17
drag, startPoint x: 629, startPoint y: 611, endPoint x: 611, endPoint y: 628, distance: 25.2
click at [629, 611] on span "button" at bounding box center [649, 621] width 54 height 38
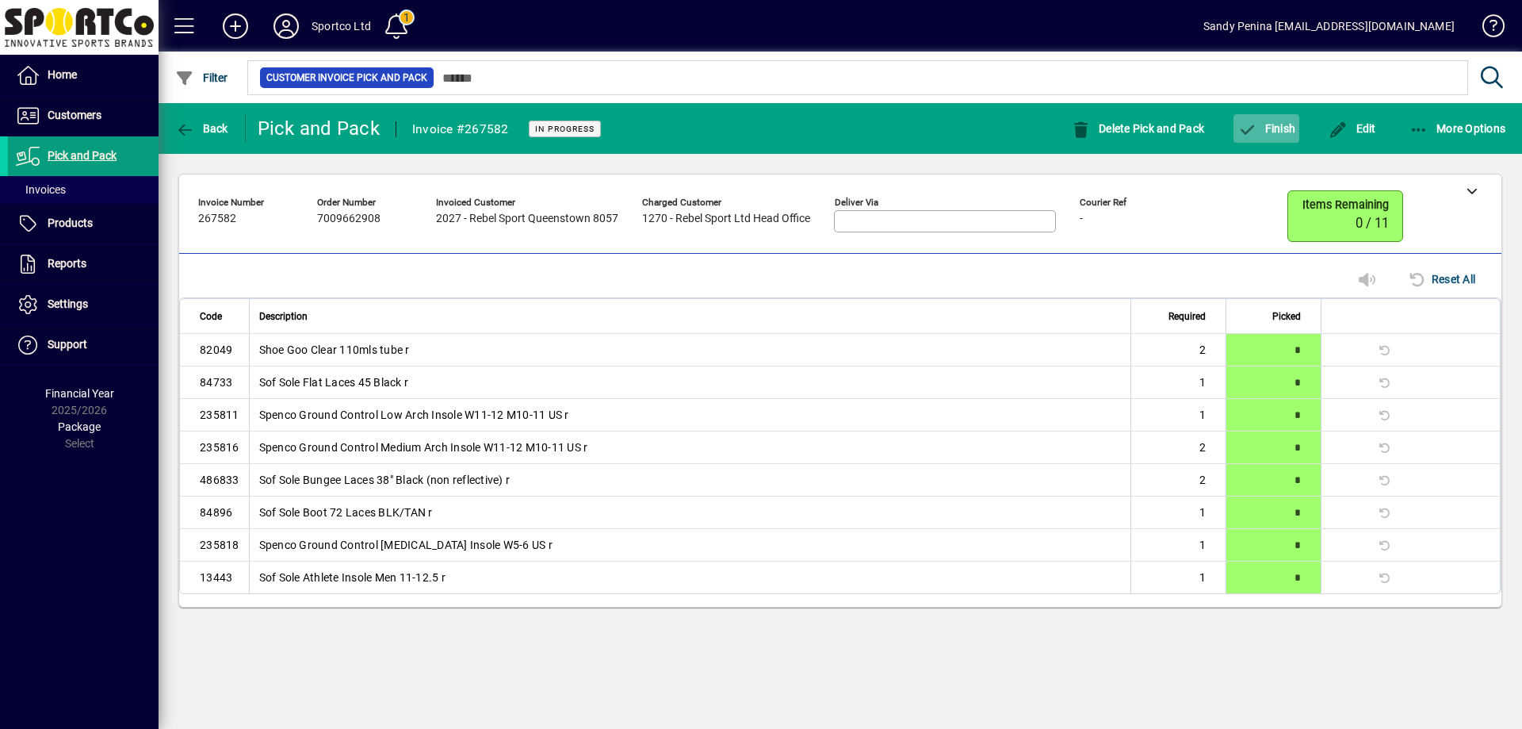
click at [1290, 138] on span "button" at bounding box center [1267, 128] width 66 height 38
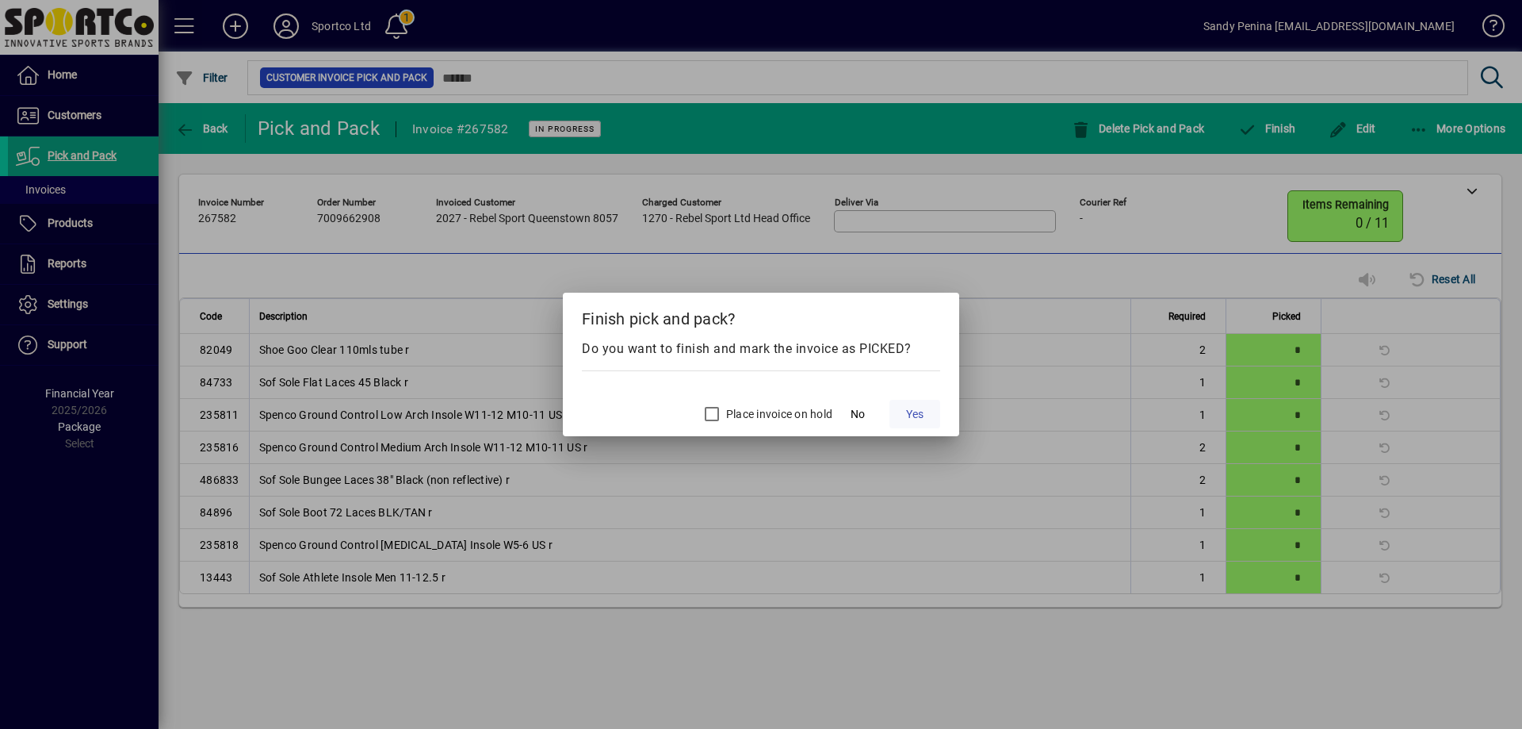
click at [902, 405] on span at bounding box center [915, 414] width 51 height 38
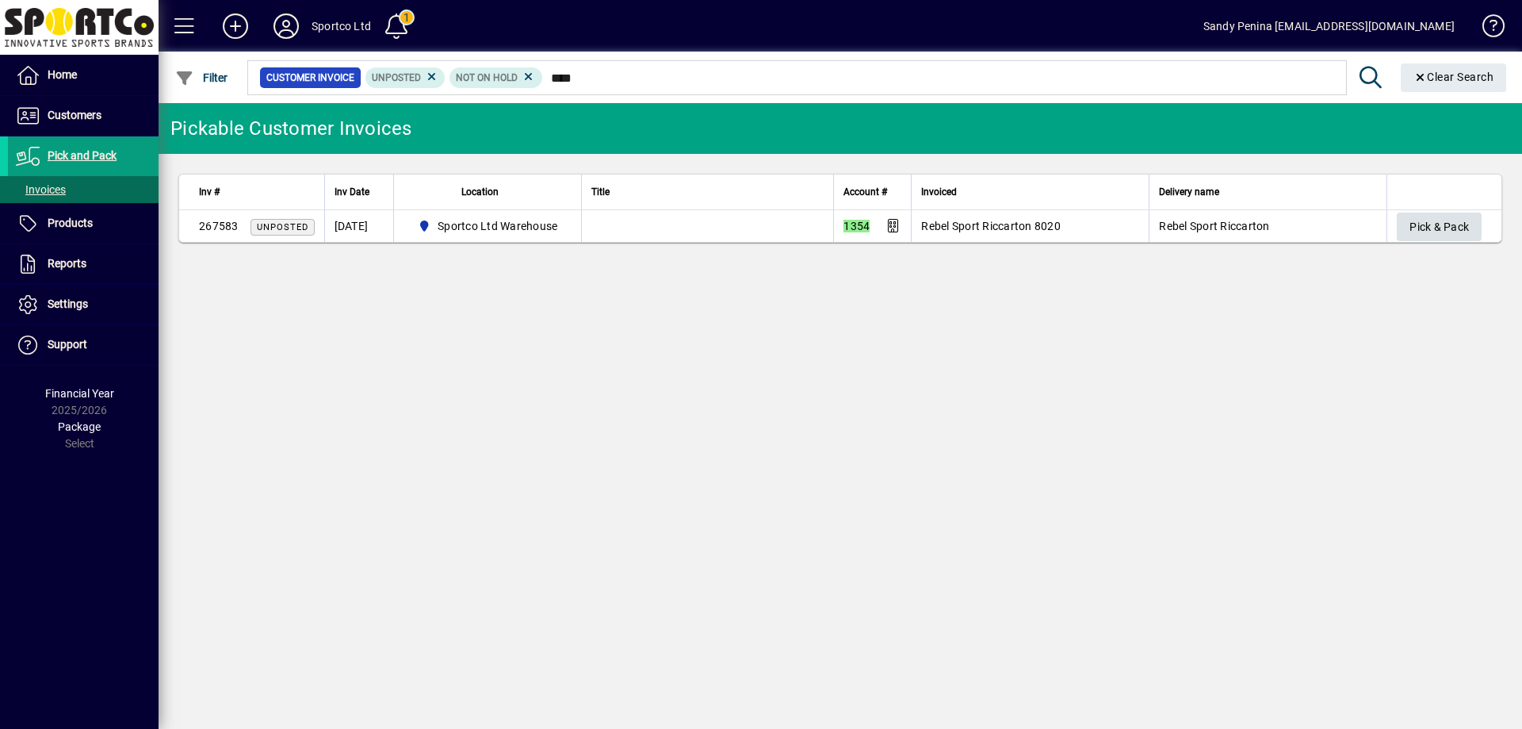
type input "****"
click at [1472, 221] on span "button" at bounding box center [1439, 227] width 85 height 38
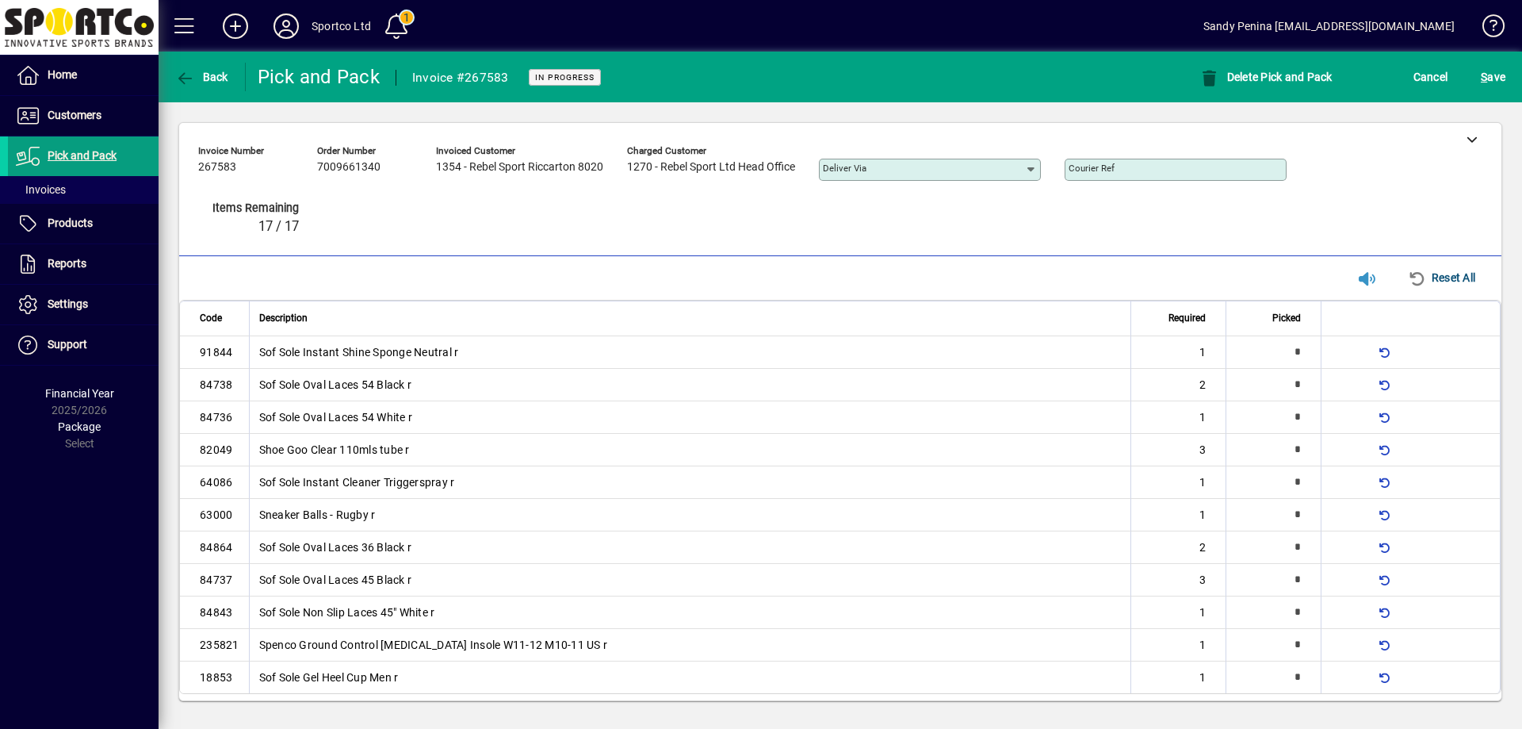
type input "*"
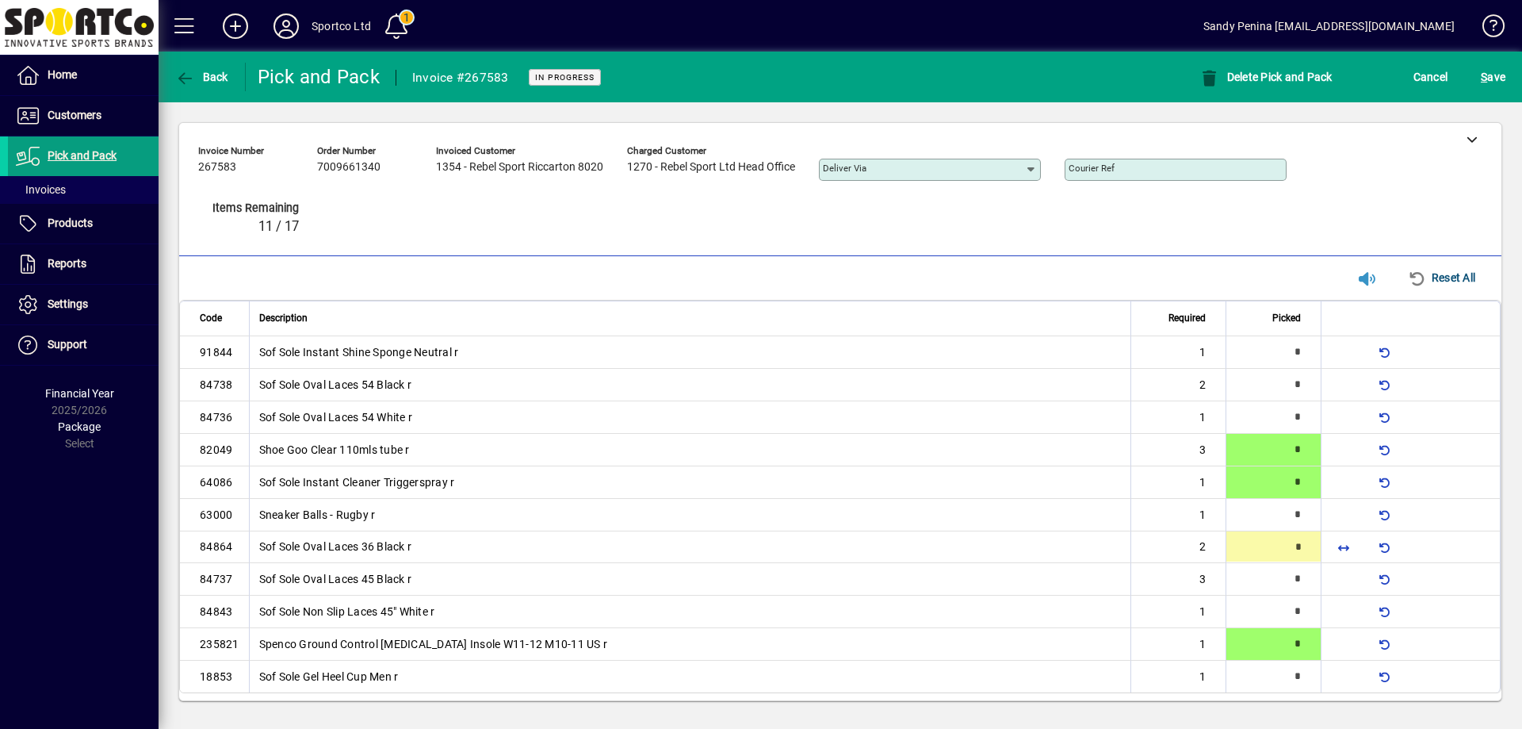
type input "*"
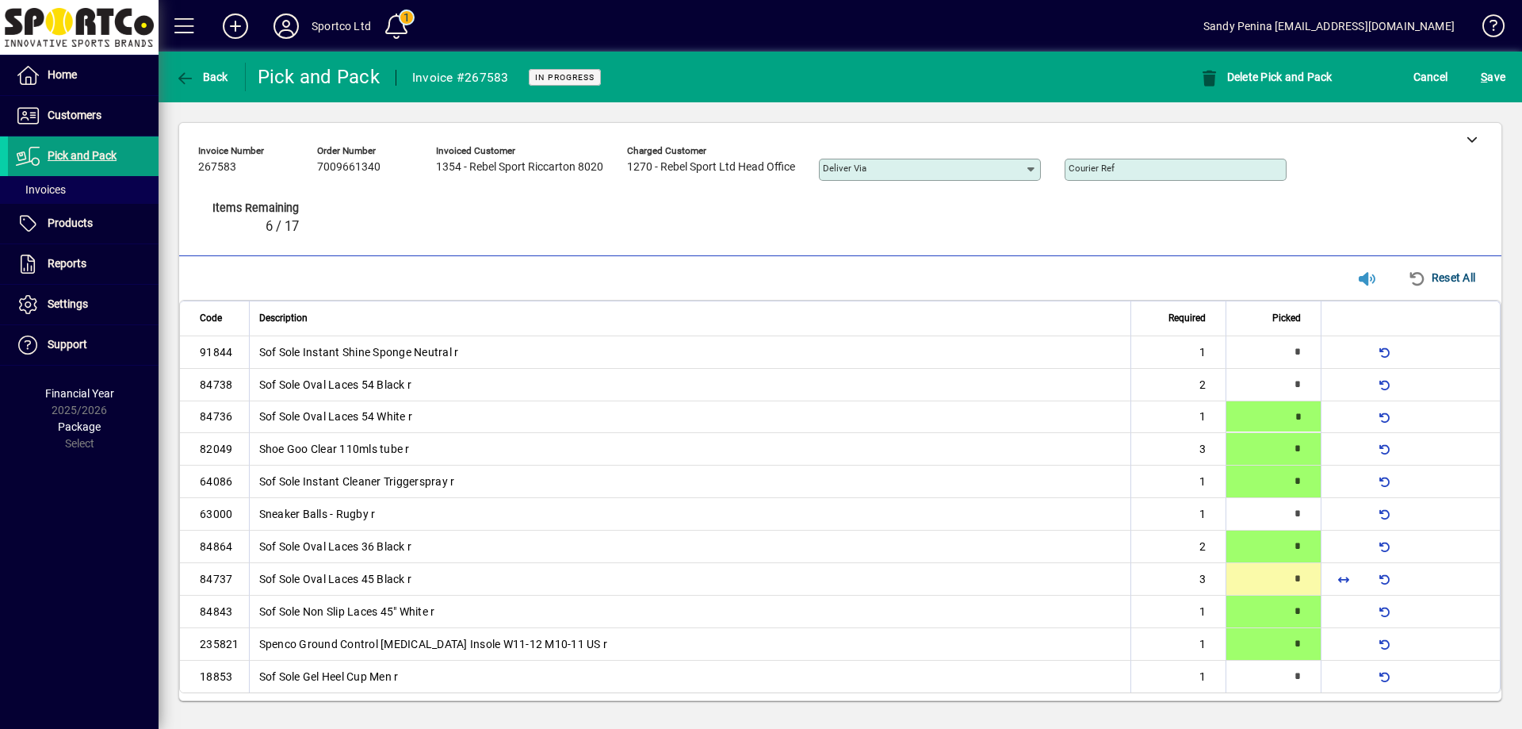
type input "*"
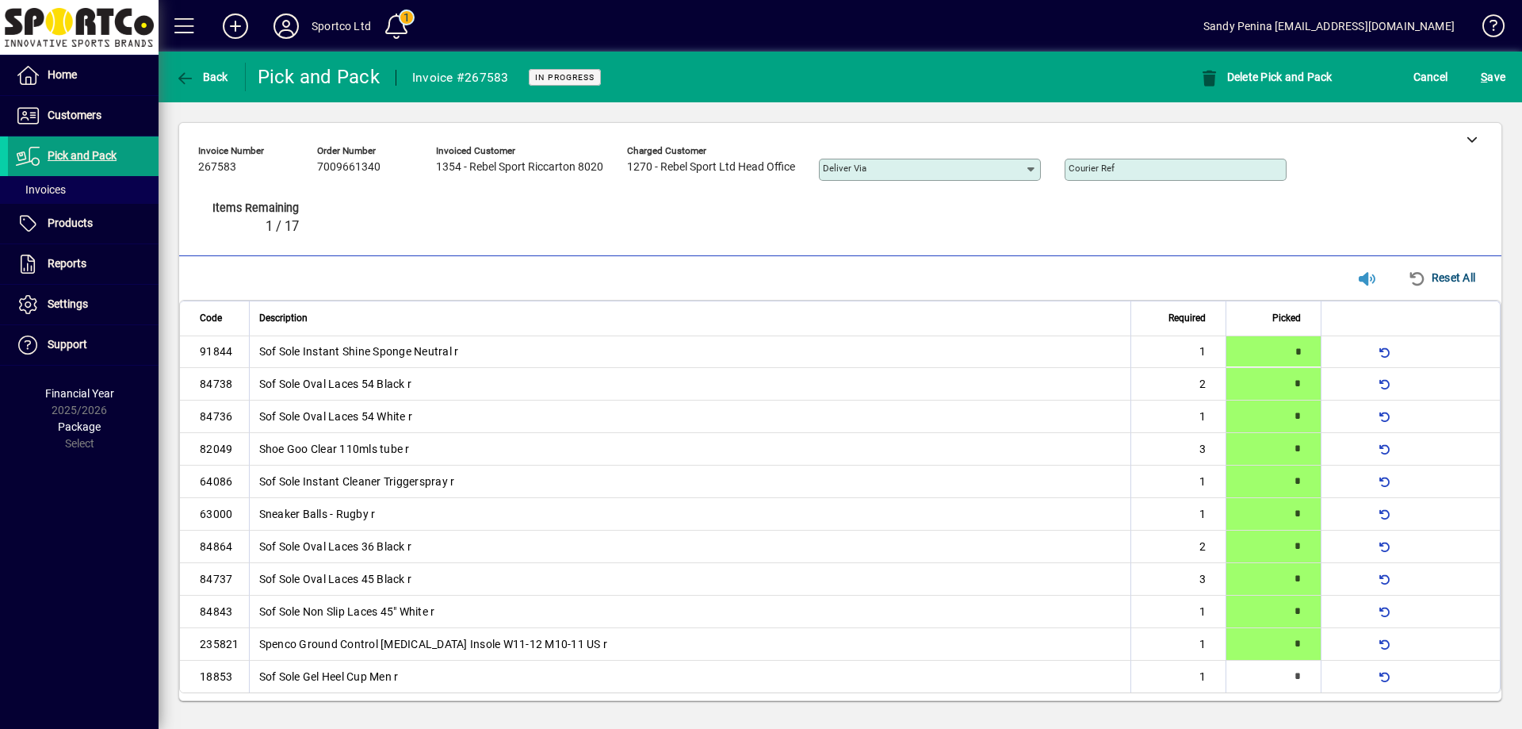
type input "*"
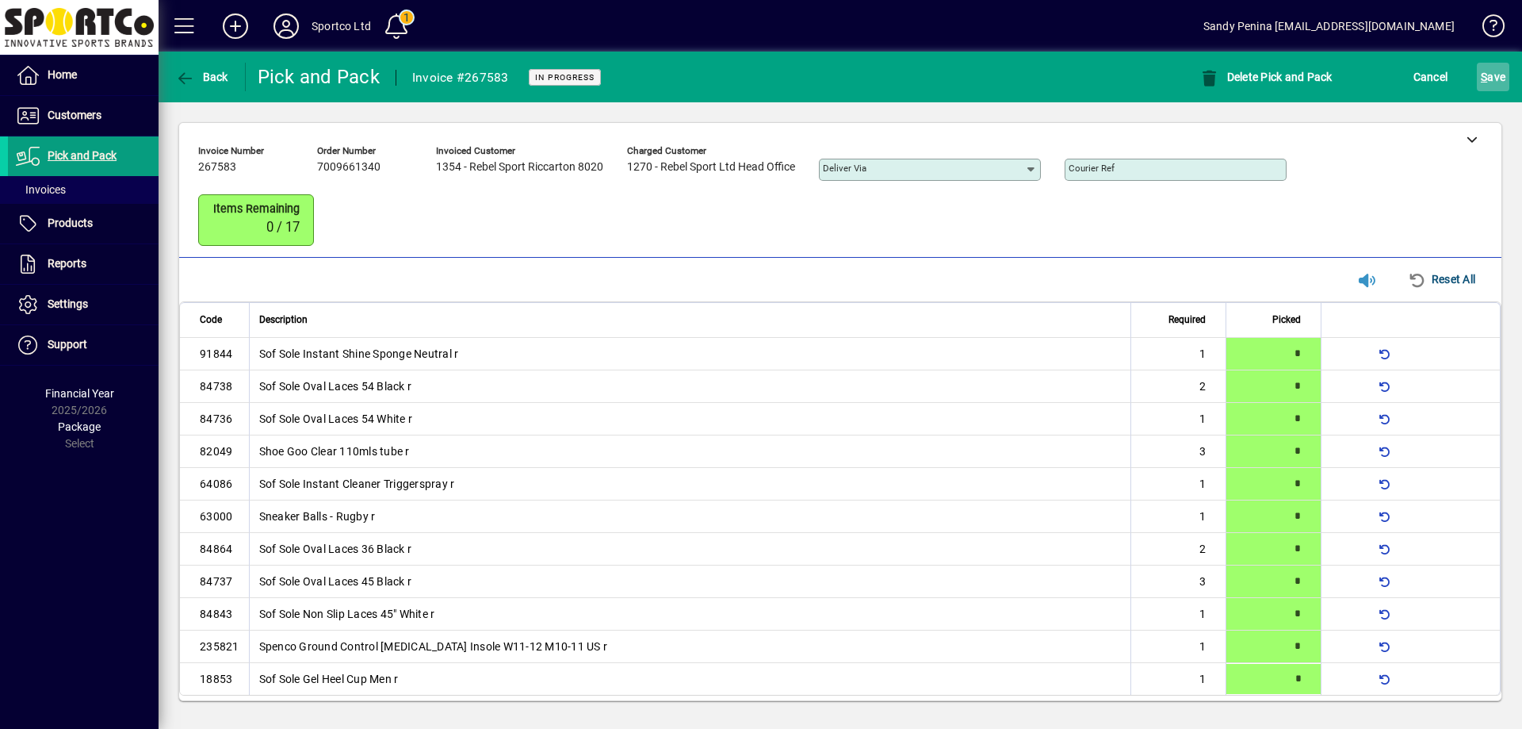
click at [1482, 75] on span "S" at bounding box center [1484, 77] width 6 height 13
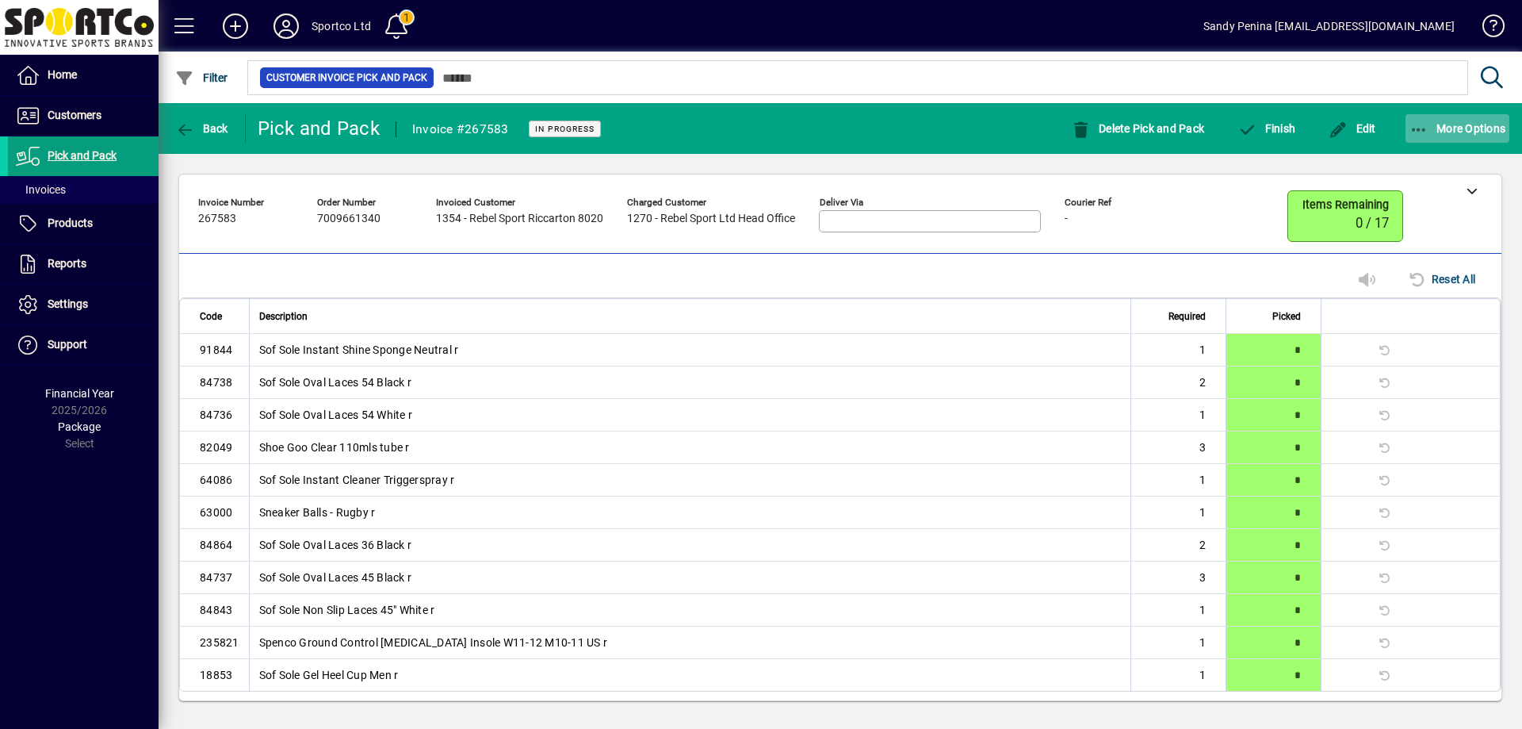
click at [1438, 119] on span "button" at bounding box center [1458, 128] width 105 height 38
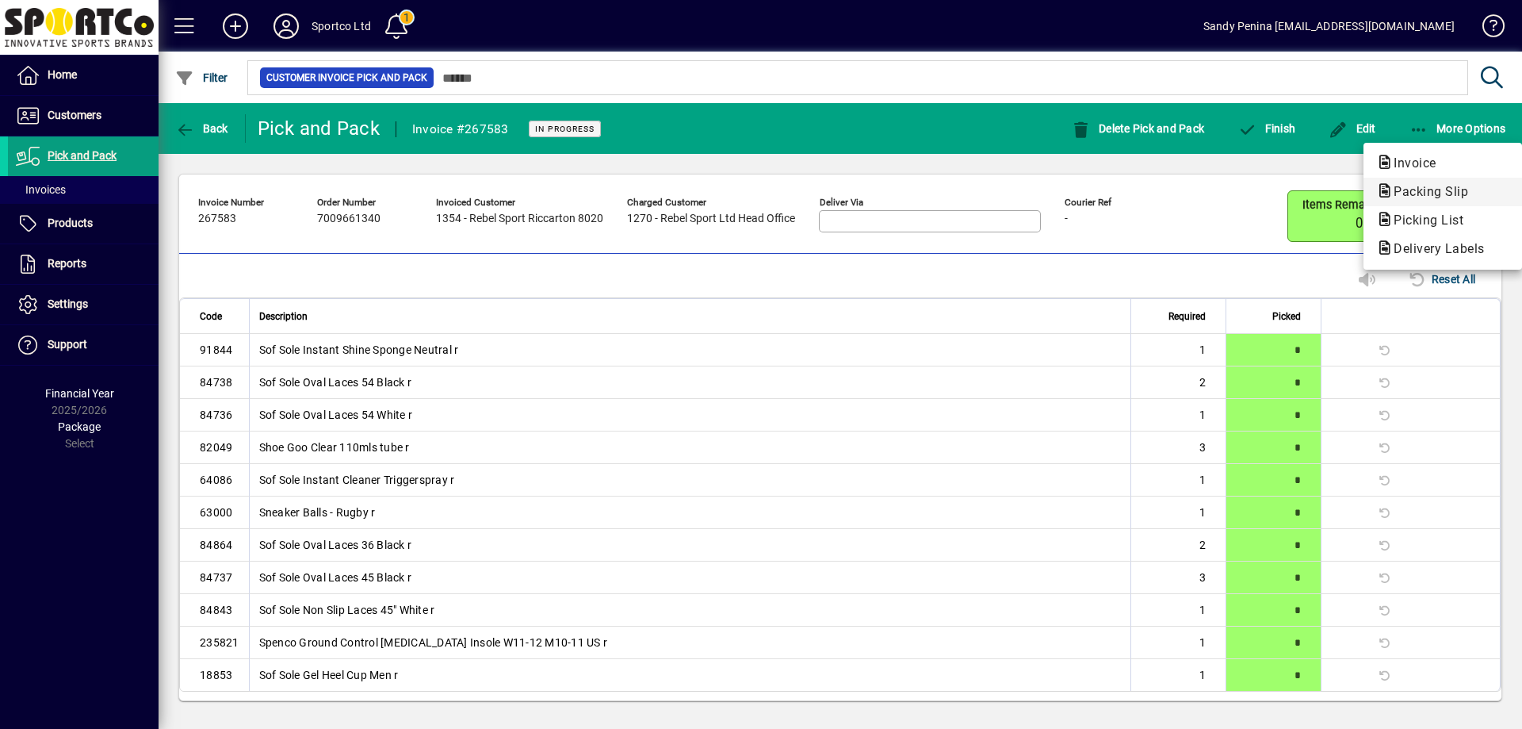
click at [1415, 190] on span "Packing Slip" at bounding box center [1427, 191] width 100 height 15
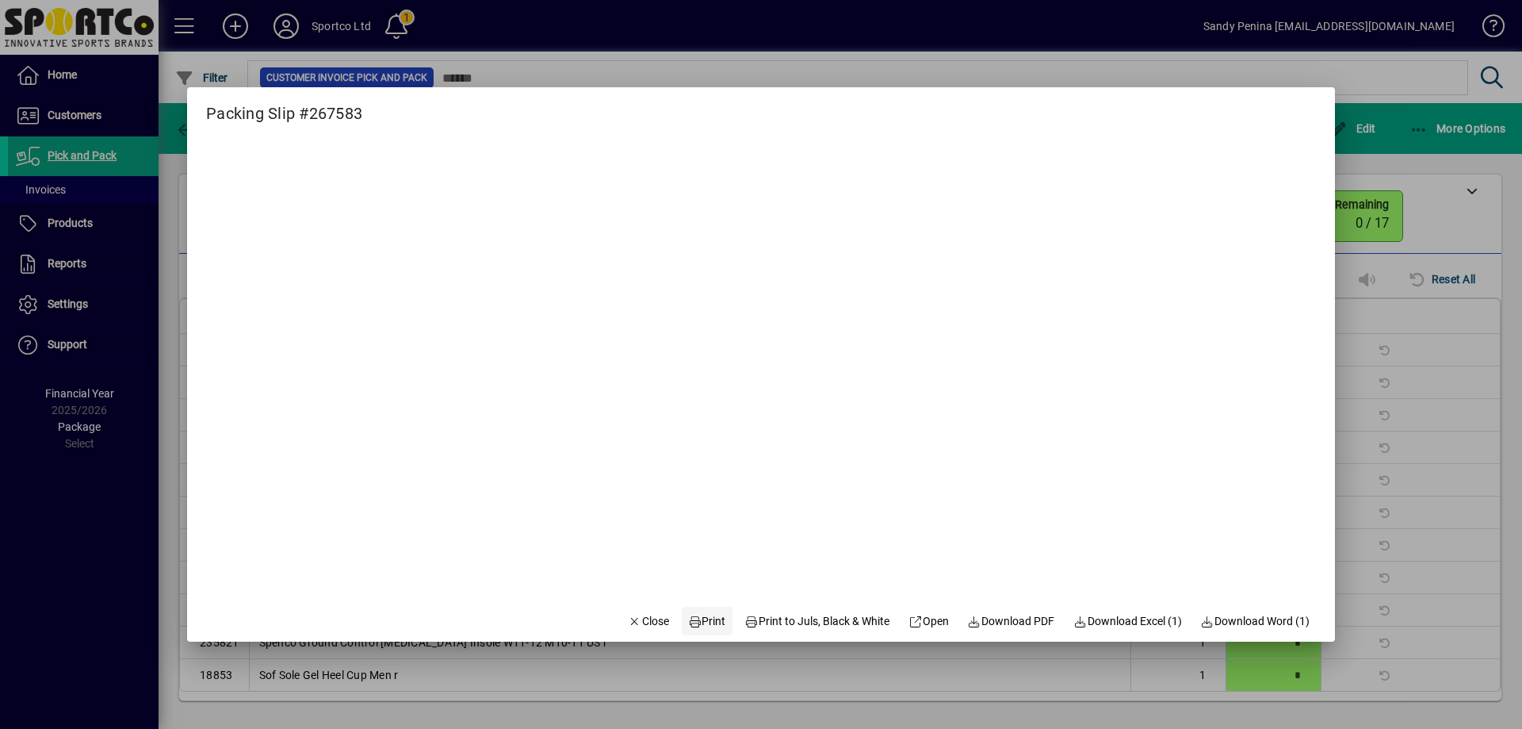
click at [699, 609] on span at bounding box center [707, 621] width 51 height 38
click at [652, 629] on span "Close" at bounding box center [648, 621] width 41 height 17
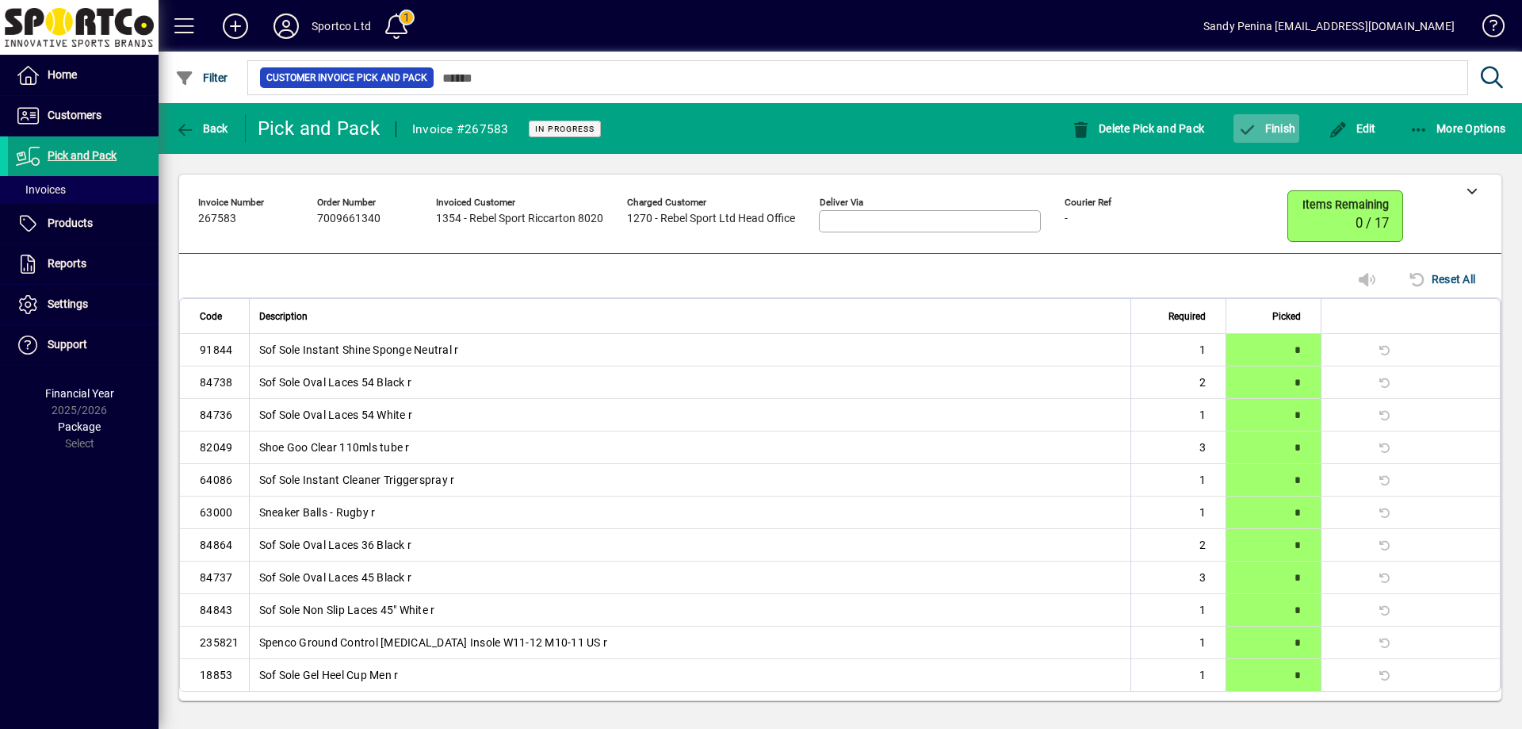
click at [1263, 136] on span "button" at bounding box center [1267, 128] width 66 height 38
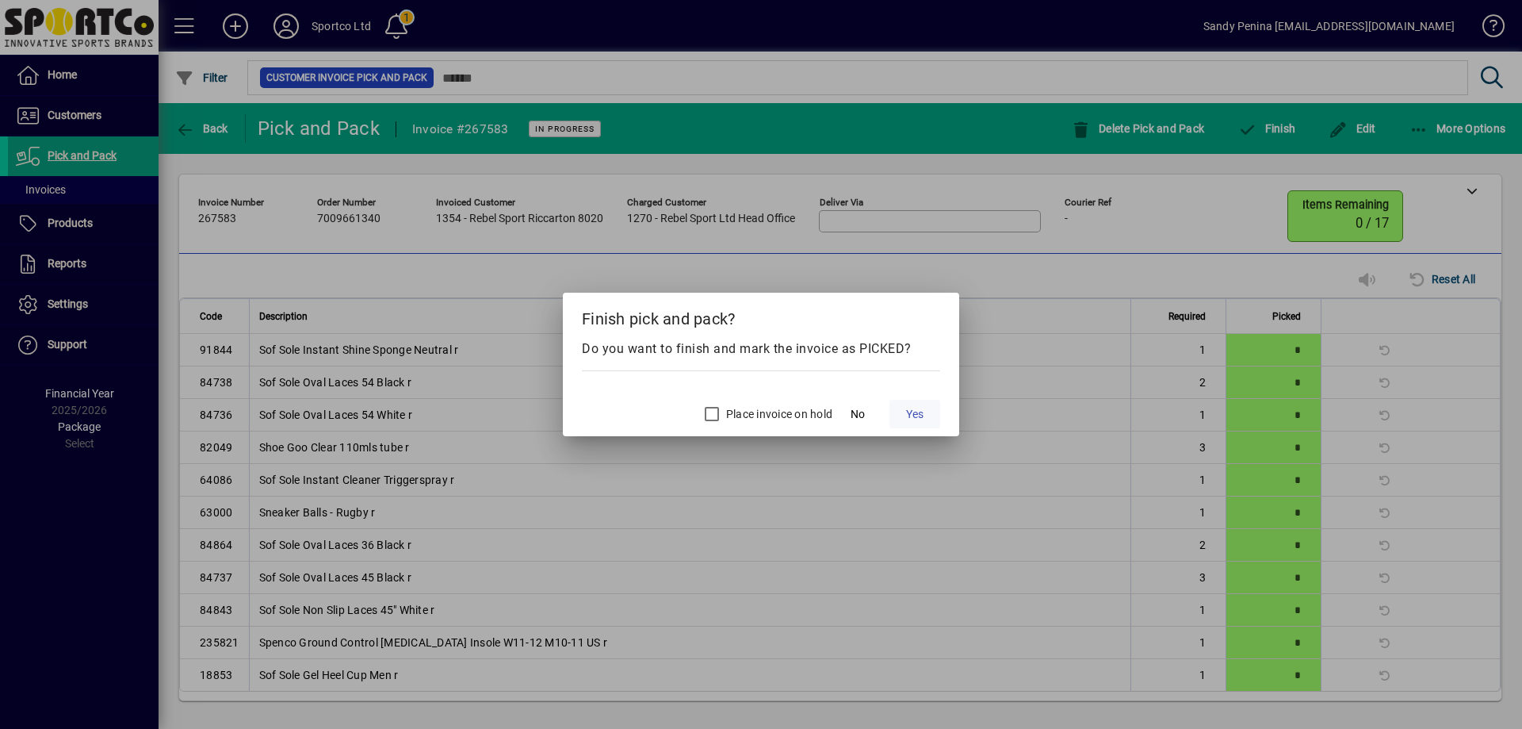
click at [906, 418] on span "Yes" at bounding box center [914, 414] width 17 height 17
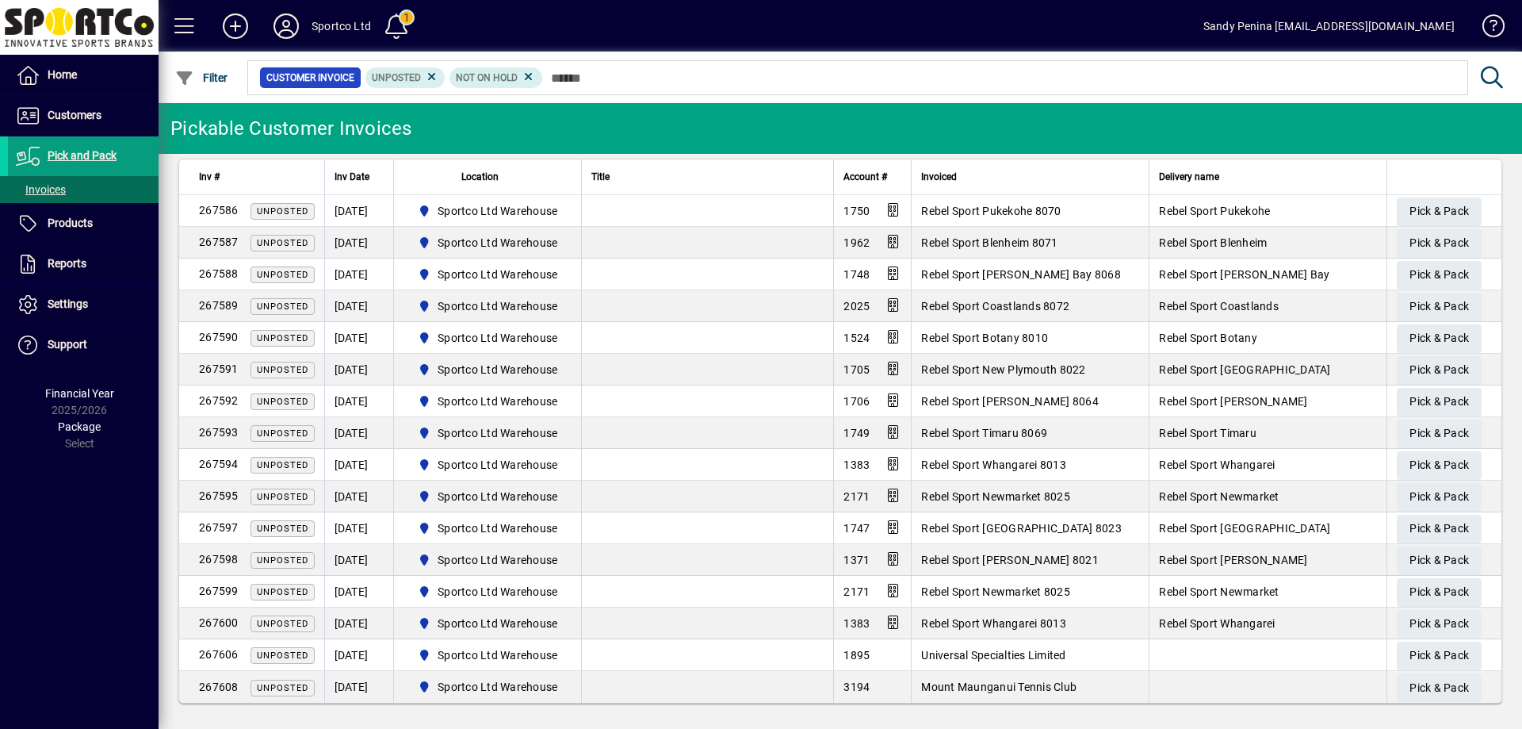
scroll to position [17, 0]
click at [1438, 244] on span "Pick & Pack" at bounding box center [1439, 241] width 59 height 26
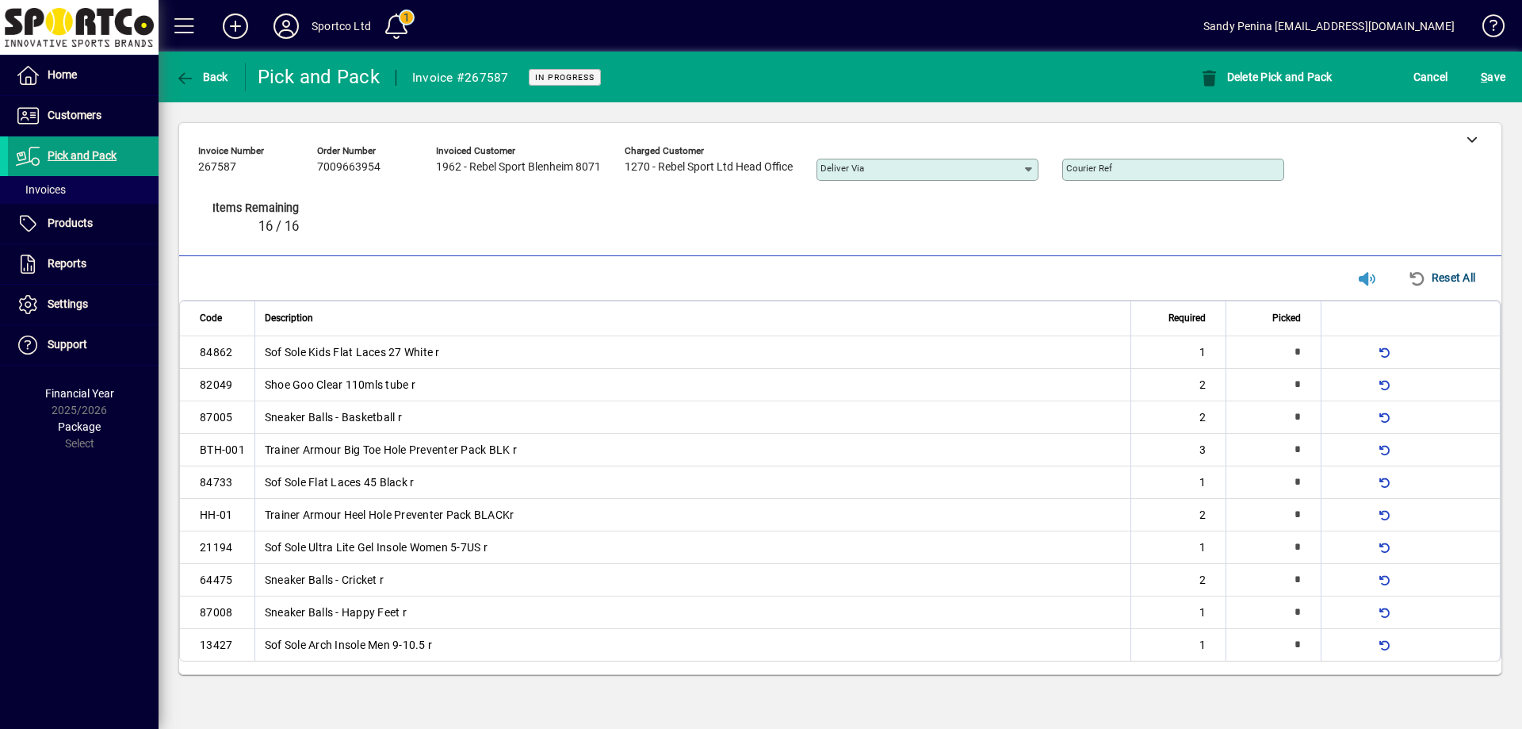
type input "*"
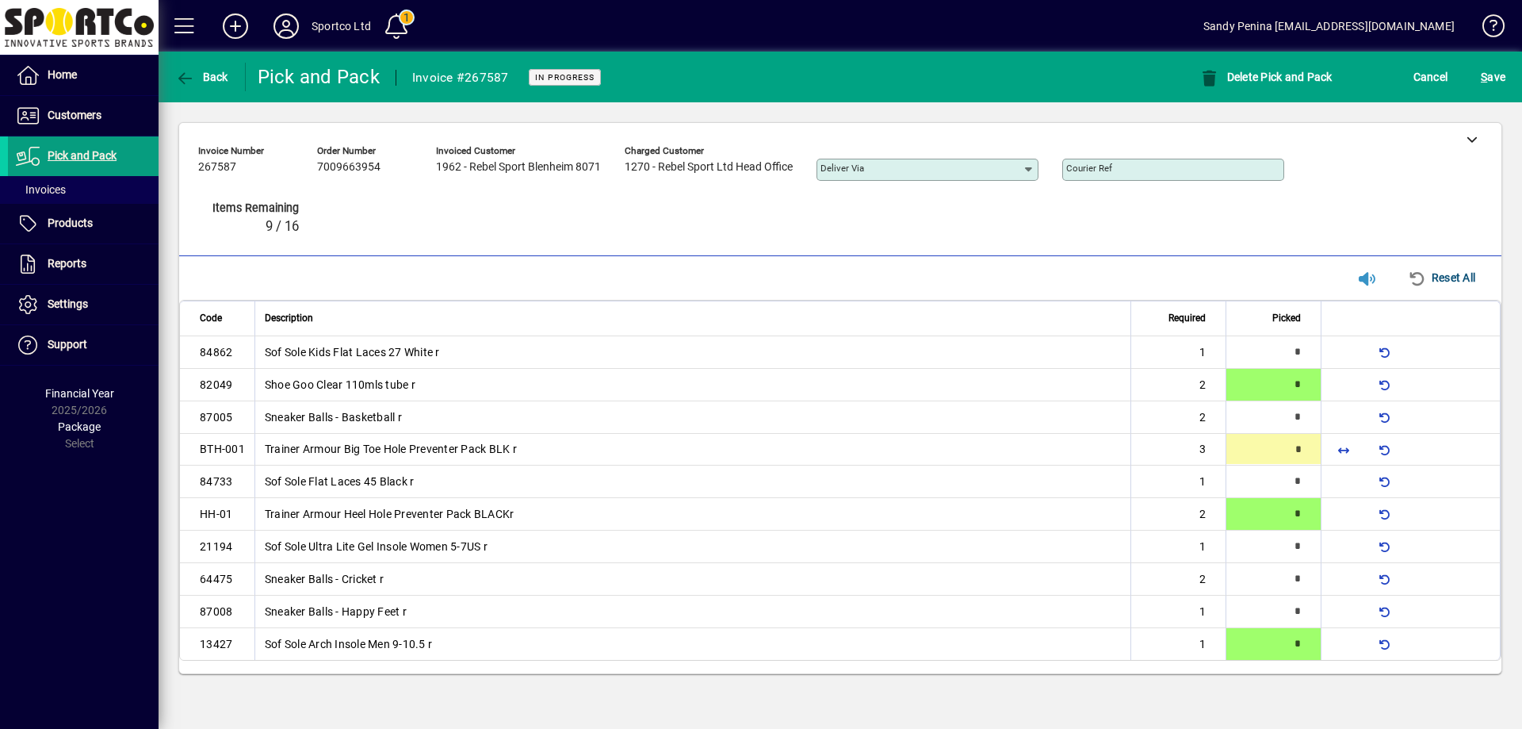
type input "*"
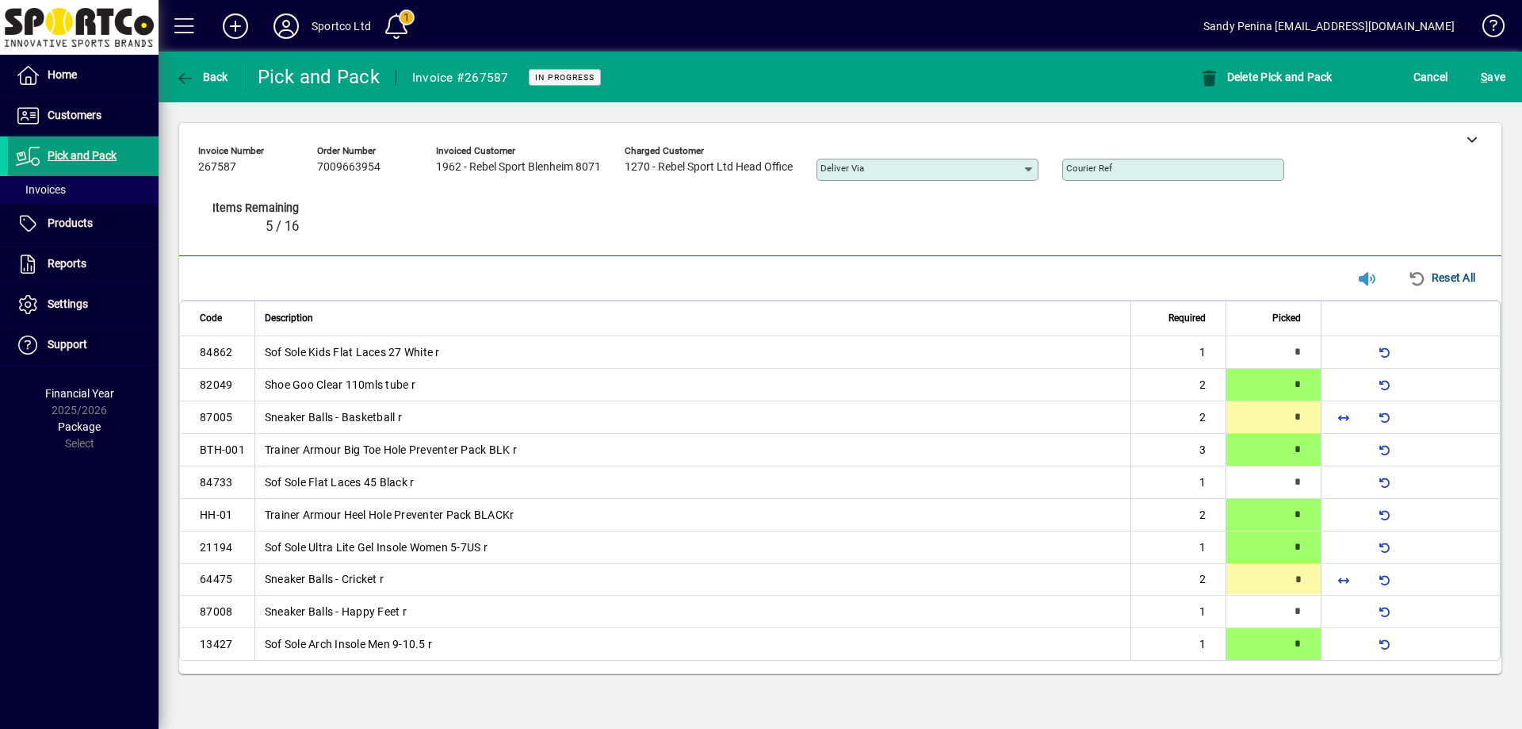
type input "*"
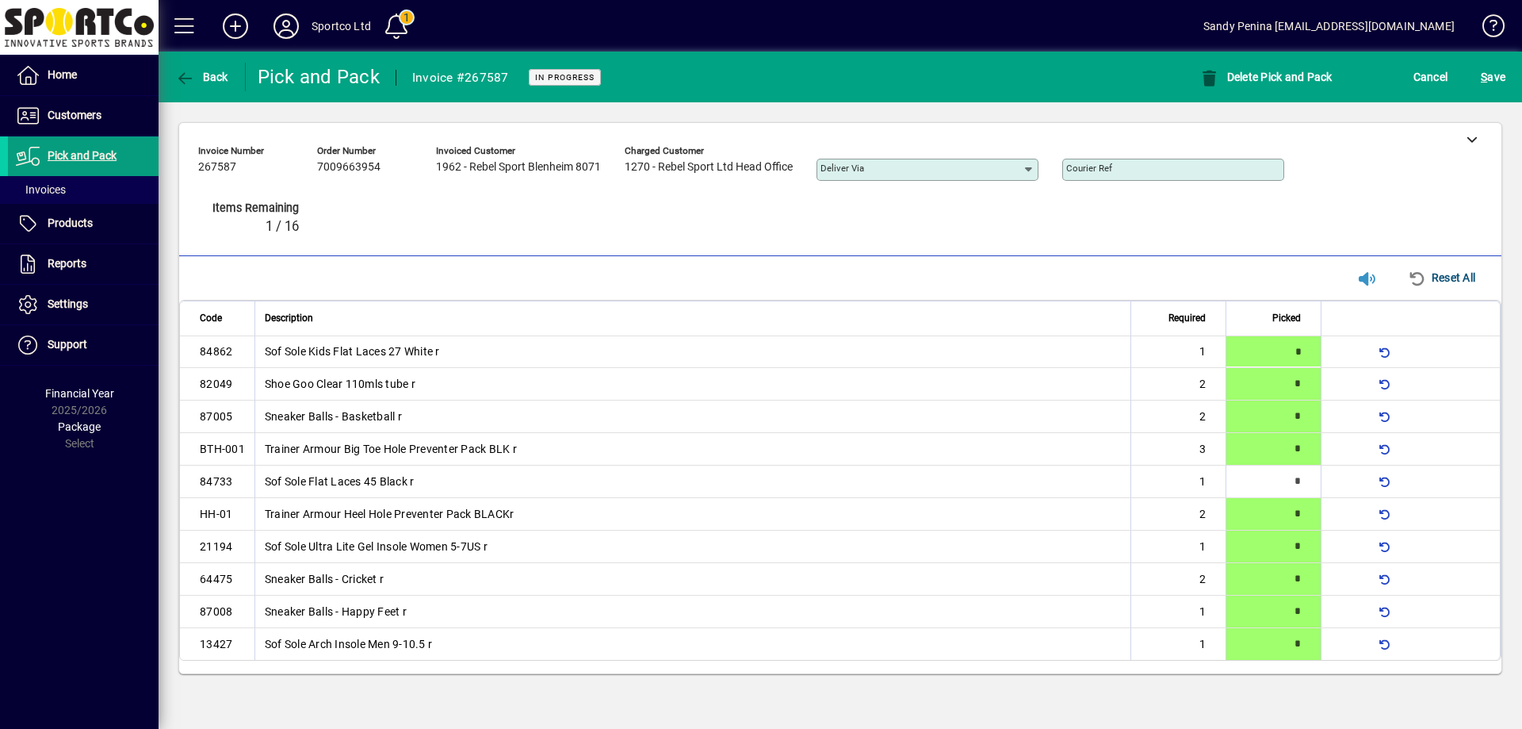
type input "*"
click at [1511, 77] on div "S ave" at bounding box center [1494, 77] width 58 height 29
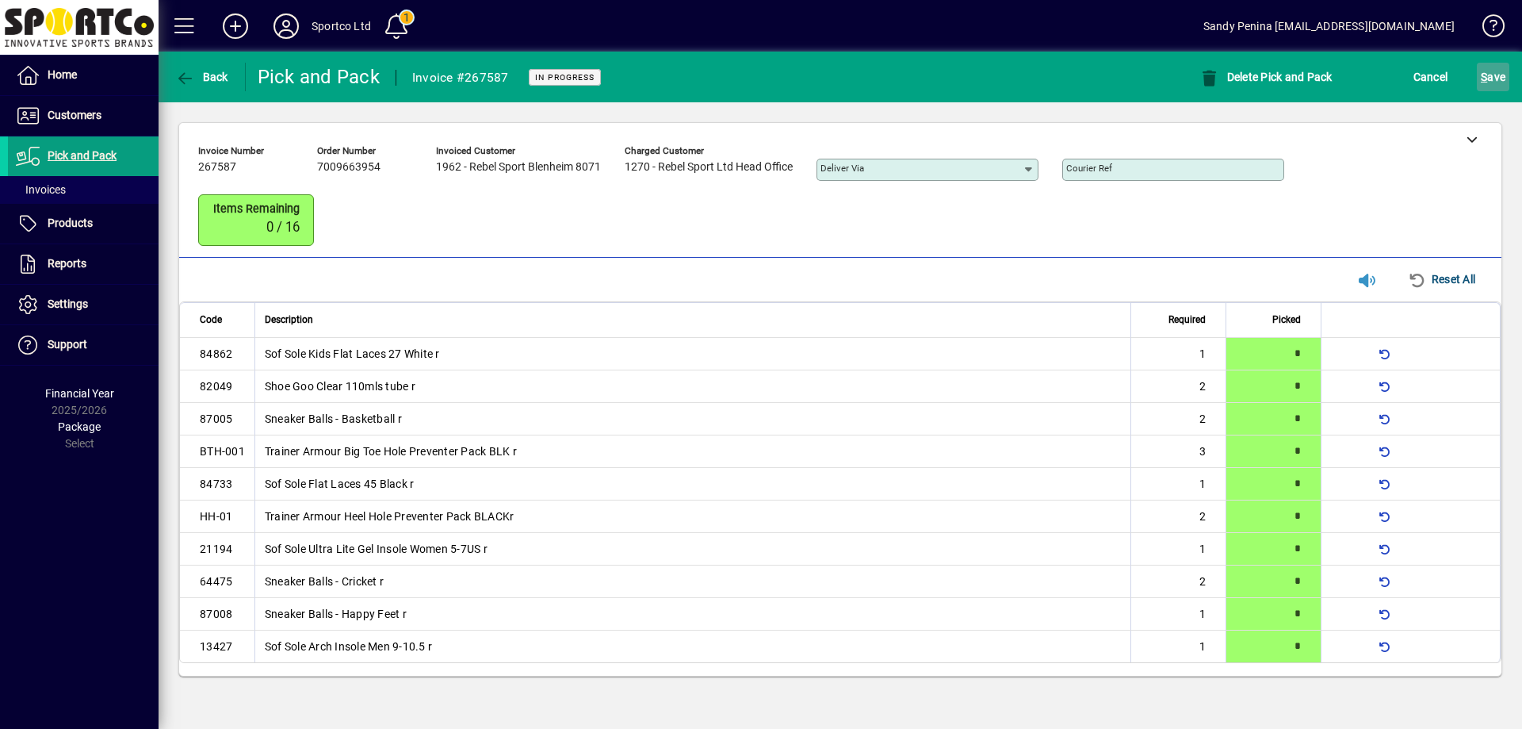
click at [1490, 72] on span "S ave" at bounding box center [1493, 76] width 25 height 25
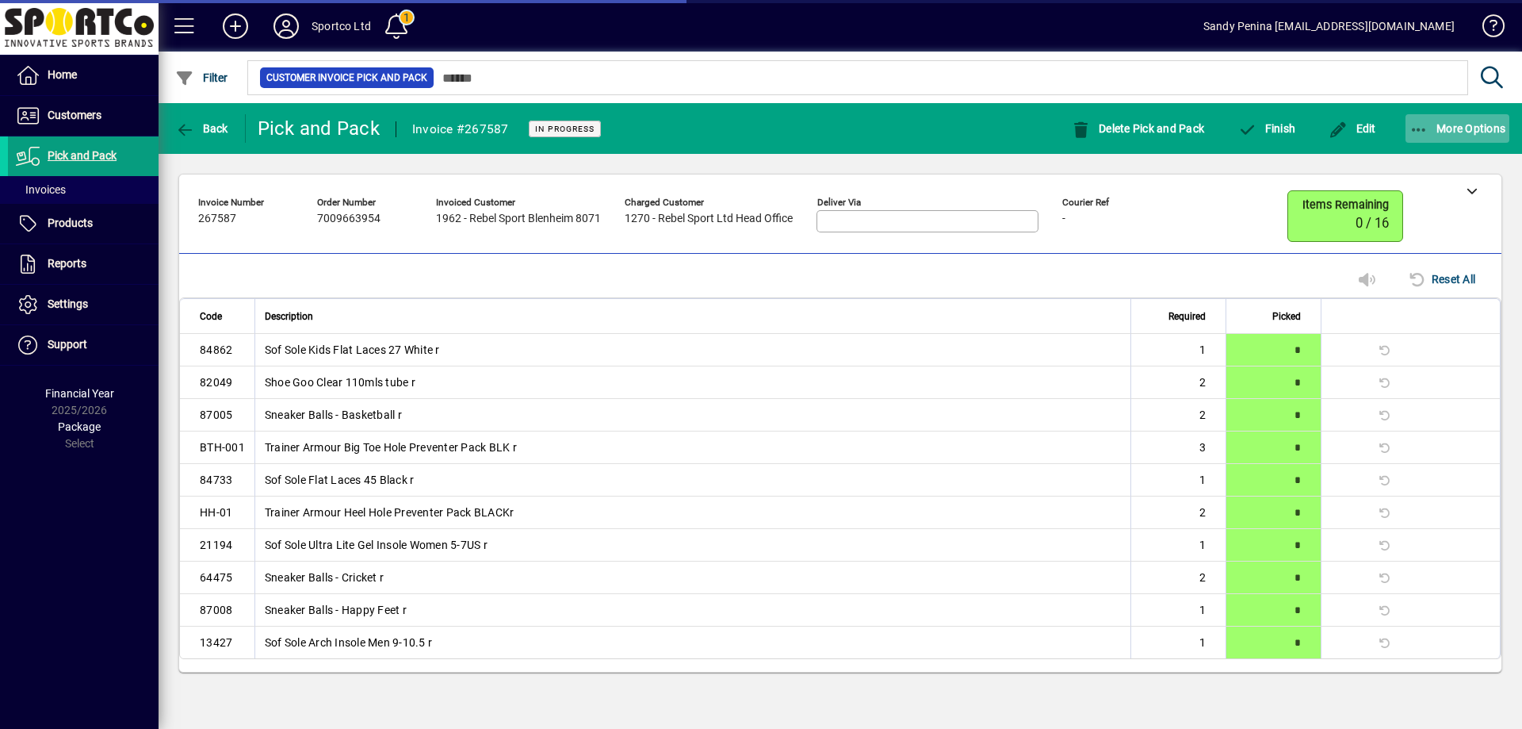
click at [1440, 128] on span "More Options" at bounding box center [1458, 128] width 97 height 13
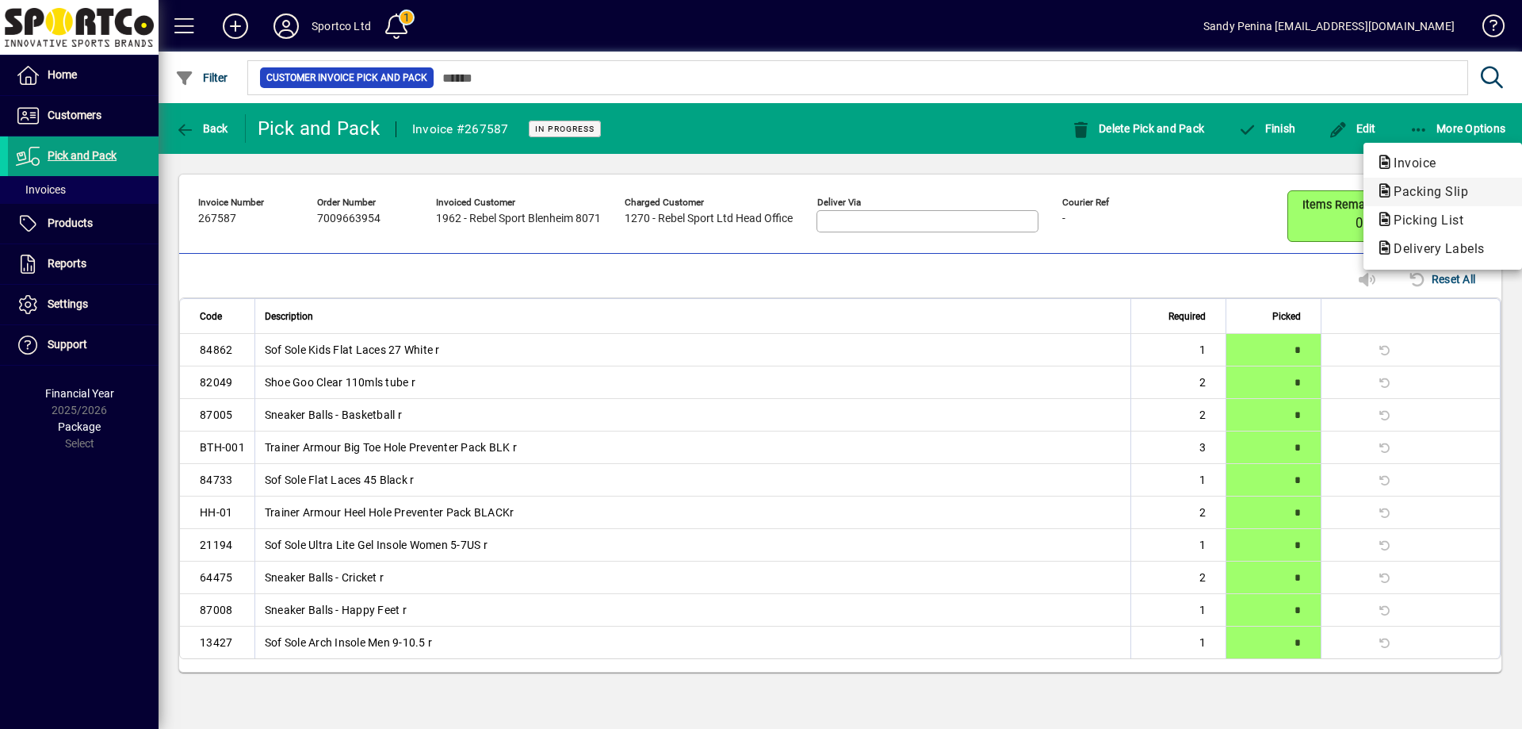
click at [1430, 203] on button "Packing Slip" at bounding box center [1443, 192] width 159 height 29
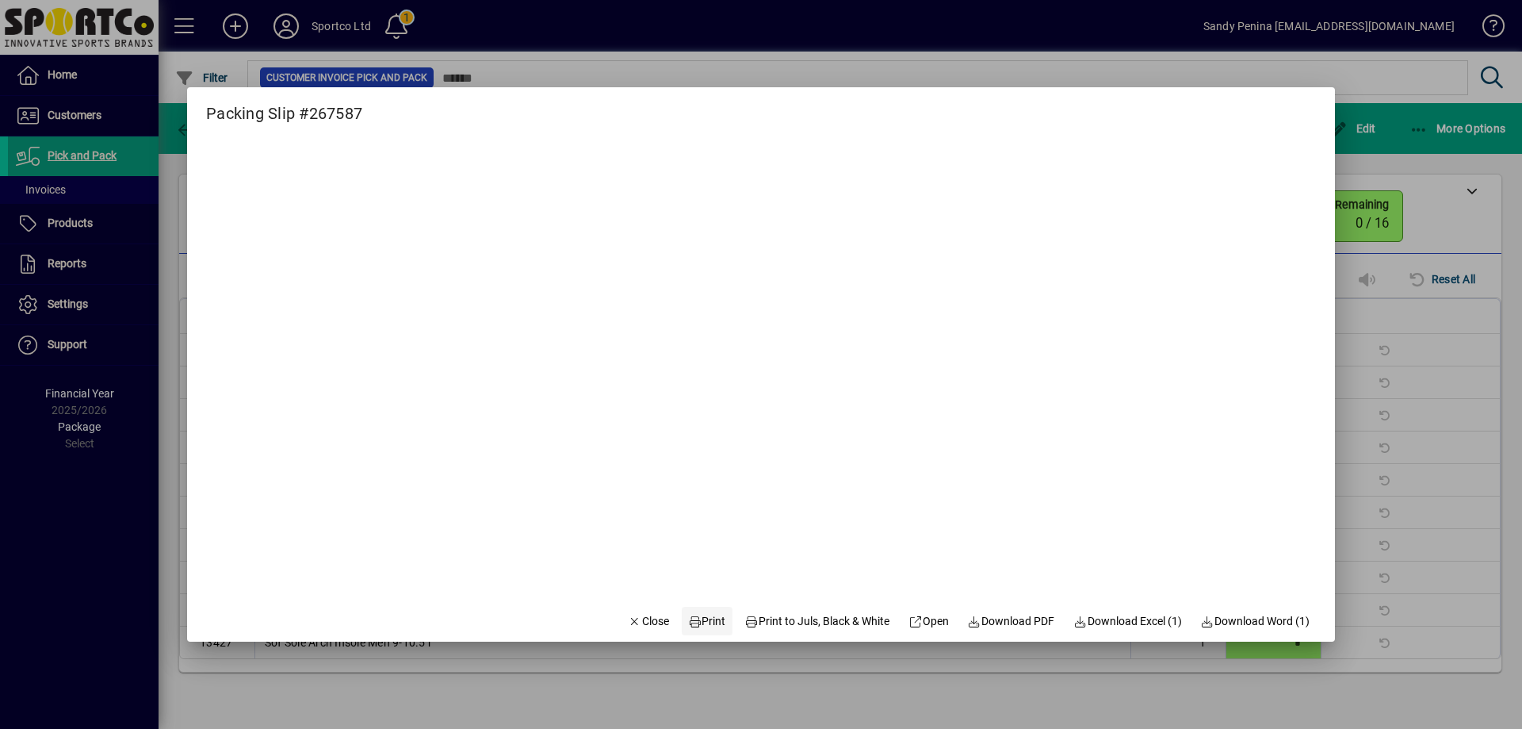
click at [694, 622] on span "Print" at bounding box center [707, 621] width 38 height 17
click at [641, 614] on span "Close" at bounding box center [648, 621] width 41 height 17
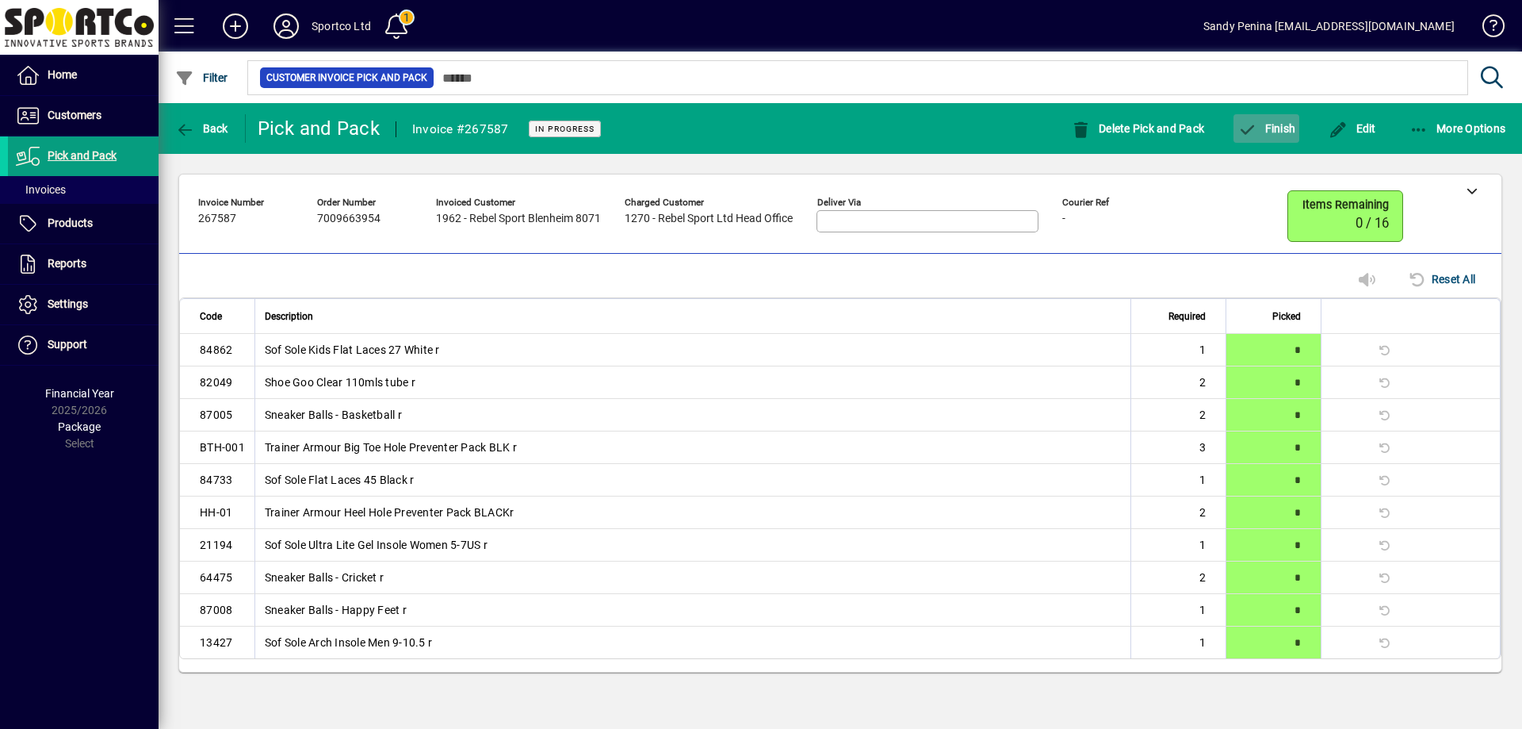
click at [1253, 134] on icon "button" at bounding box center [1248, 130] width 20 height 16
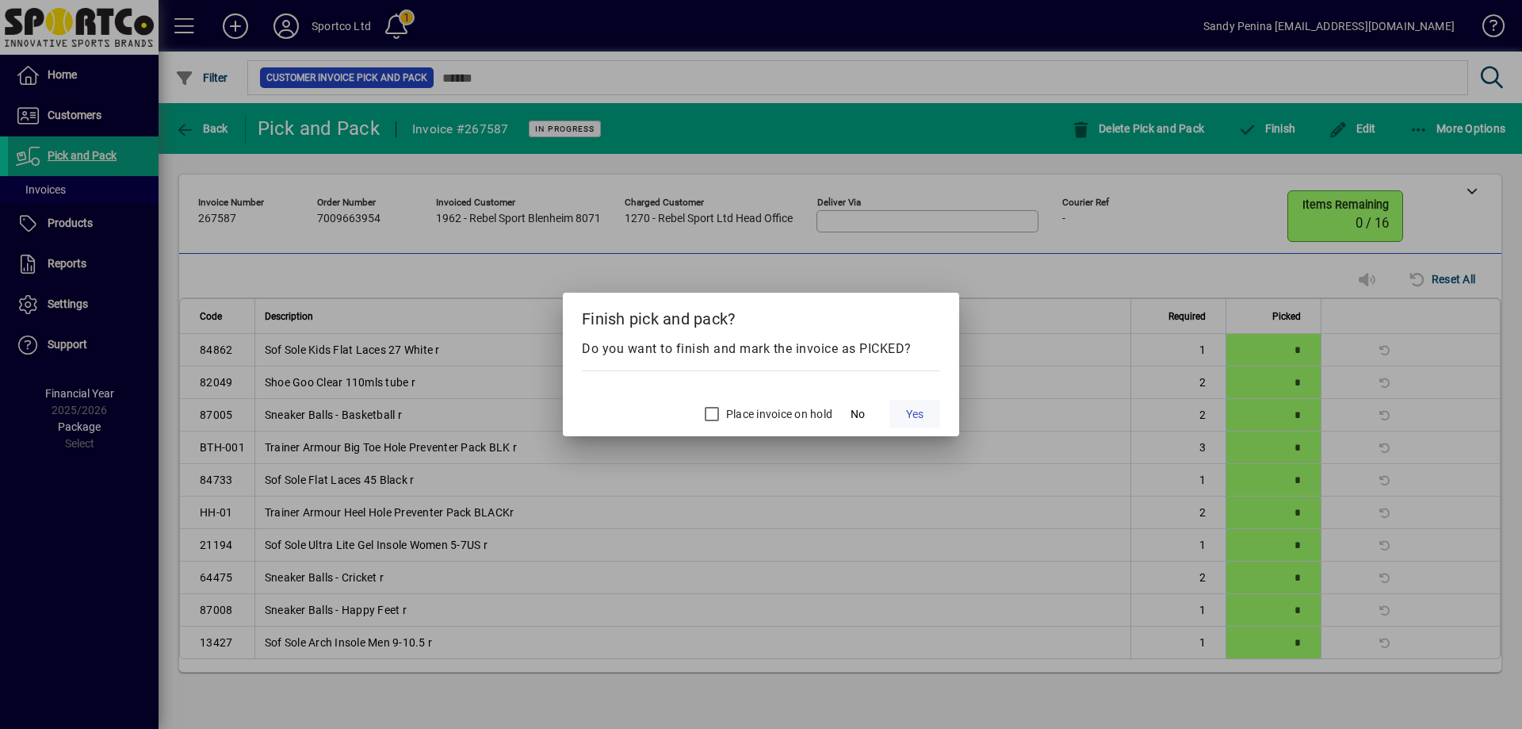
click at [917, 416] on span "Yes" at bounding box center [914, 414] width 17 height 17
